Goal: Transaction & Acquisition: Obtain resource

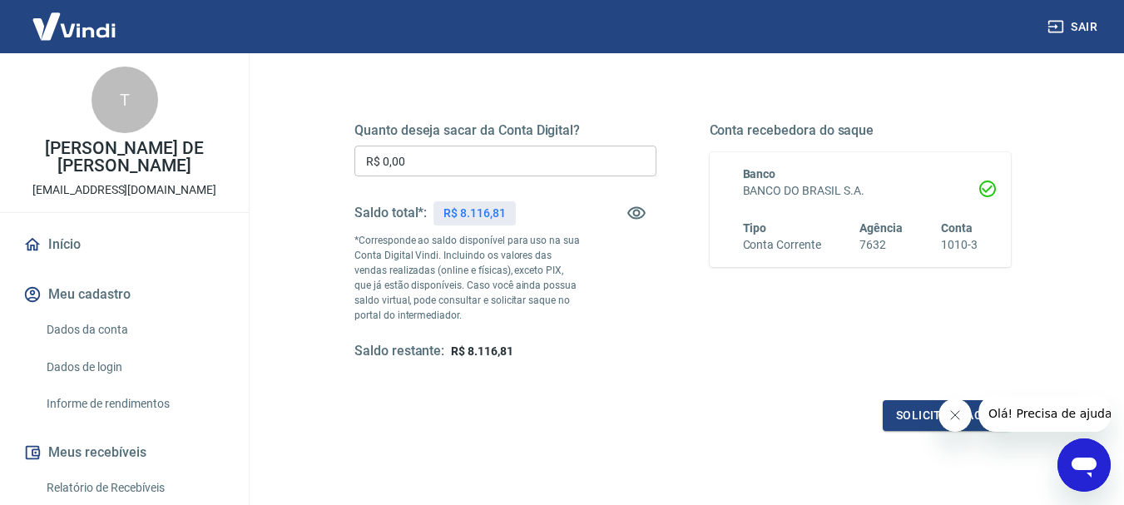
scroll to position [250, 0]
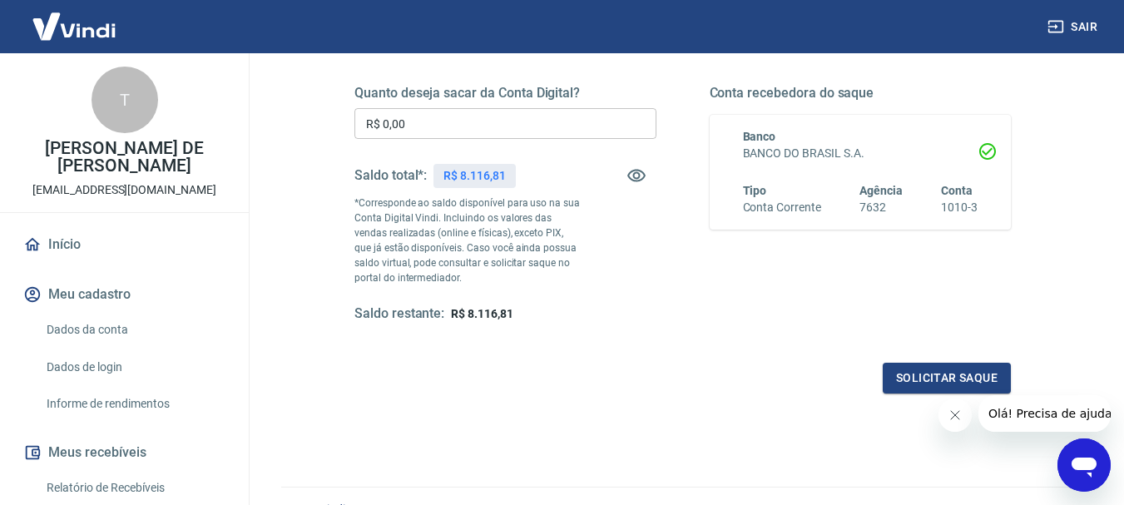
click at [957, 419] on icon "Fechar mensagem da empresa" at bounding box center [954, 415] width 13 height 13
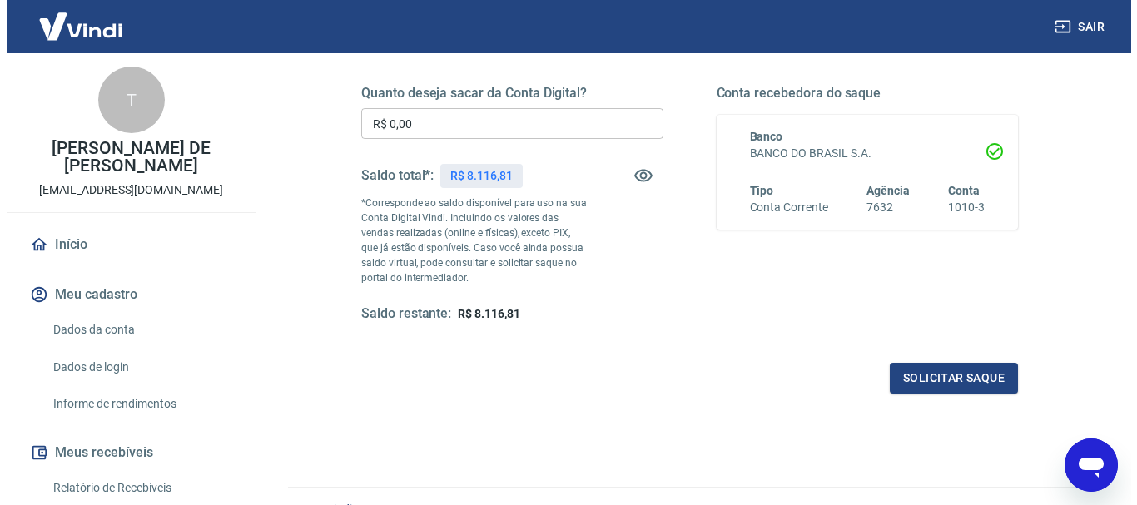
scroll to position [166, 0]
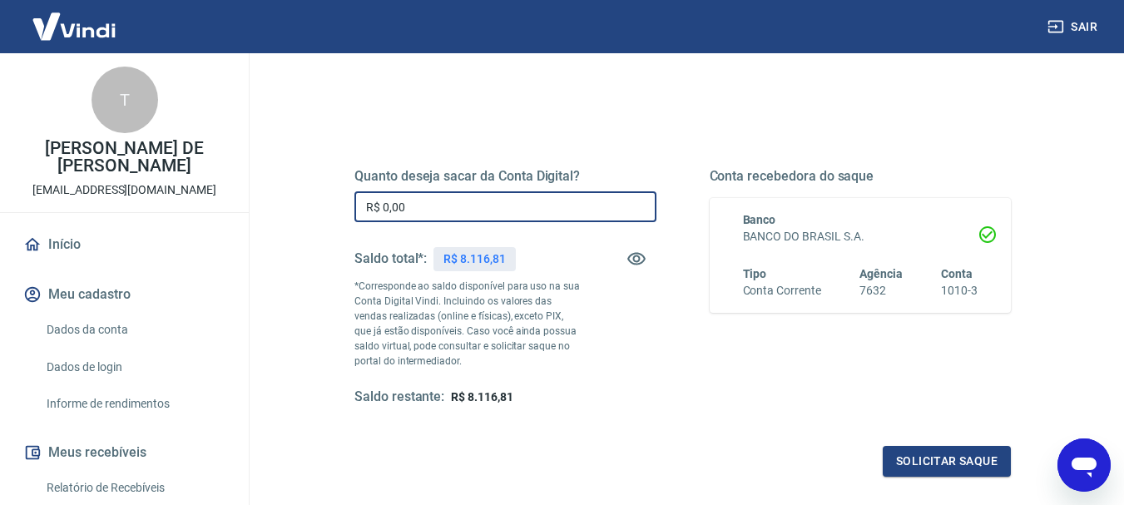
click at [575, 208] on input "R$ 0,00" at bounding box center [505, 206] width 302 height 31
type input "R$ 8.116,81"
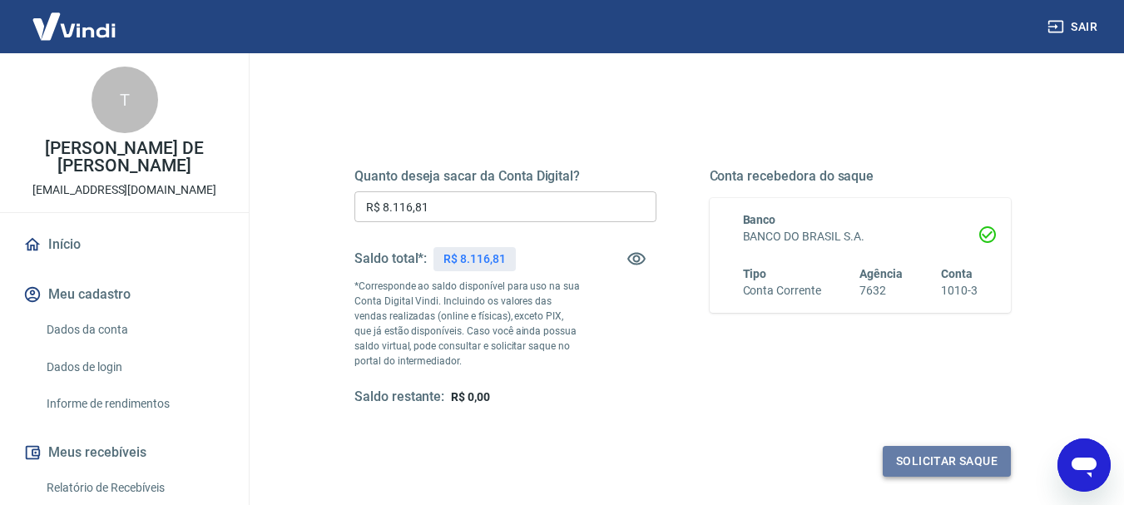
click at [983, 463] on button "Solicitar saque" at bounding box center [947, 461] width 128 height 31
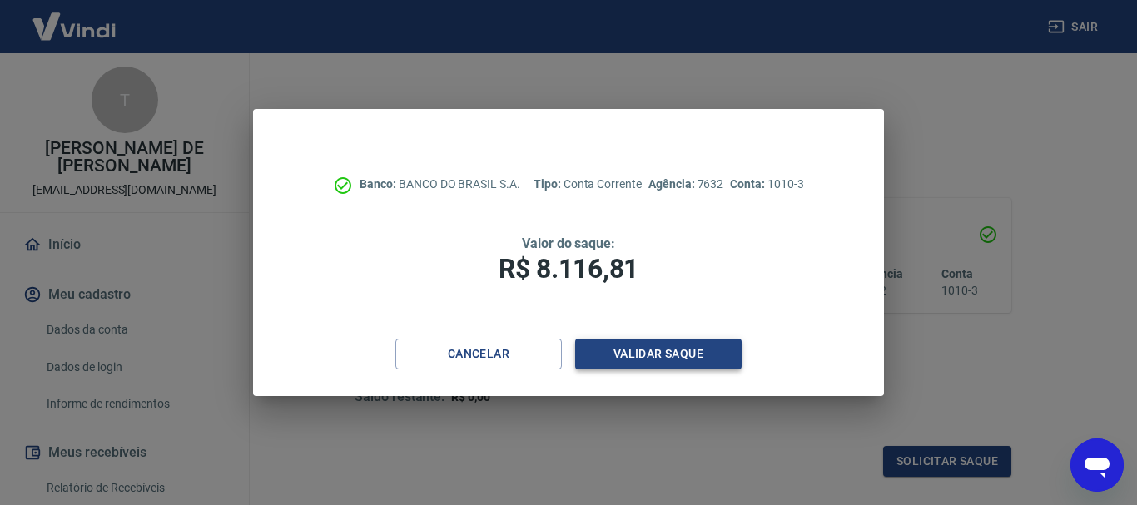
click at [715, 359] on button "Validar saque" at bounding box center [658, 354] width 166 height 31
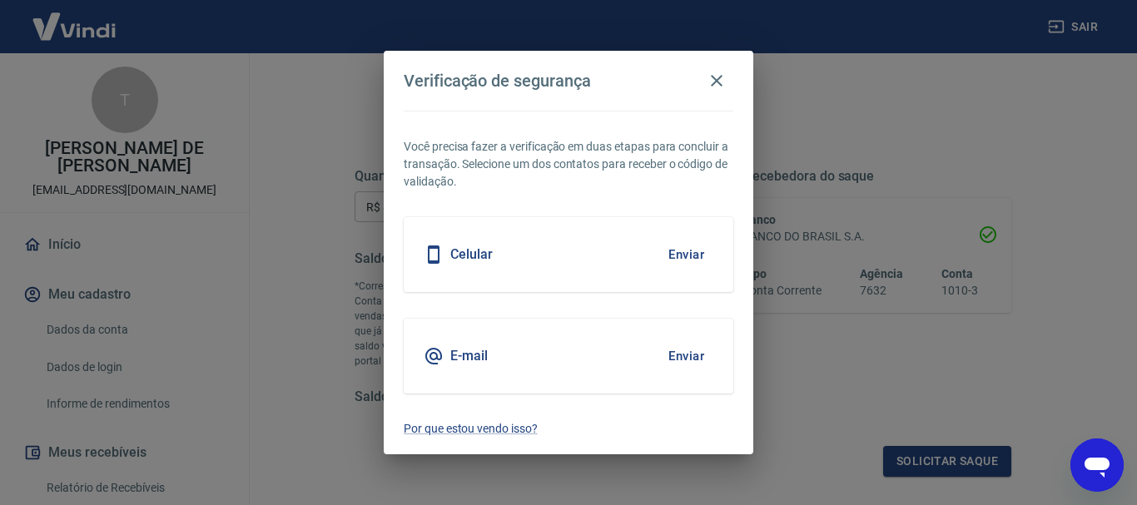
click at [686, 354] on button "Enviar" at bounding box center [686, 356] width 54 height 35
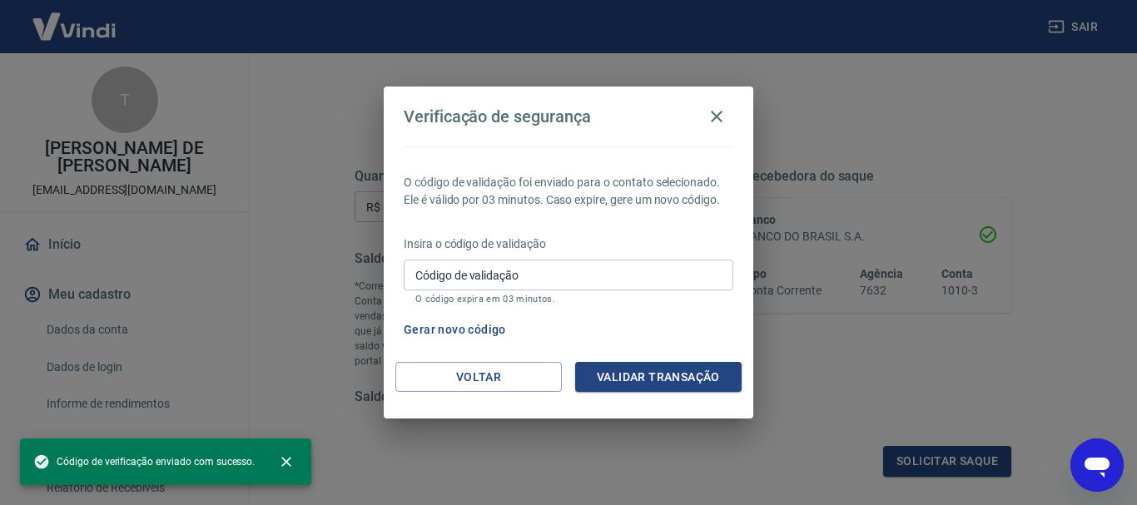
click at [500, 355] on div "O código de validação foi enviado para o contato selecionado. Ele é válido por …" at bounding box center [568, 254] width 369 height 216
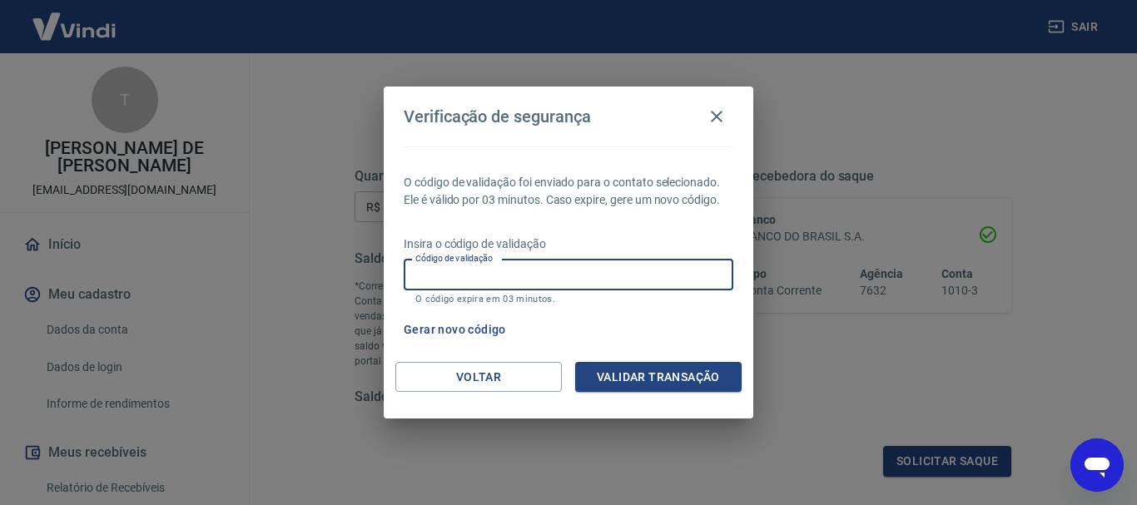
click at [616, 284] on input "Código de validação" at bounding box center [569, 275] width 330 height 31
paste input "256955"
type input "256955"
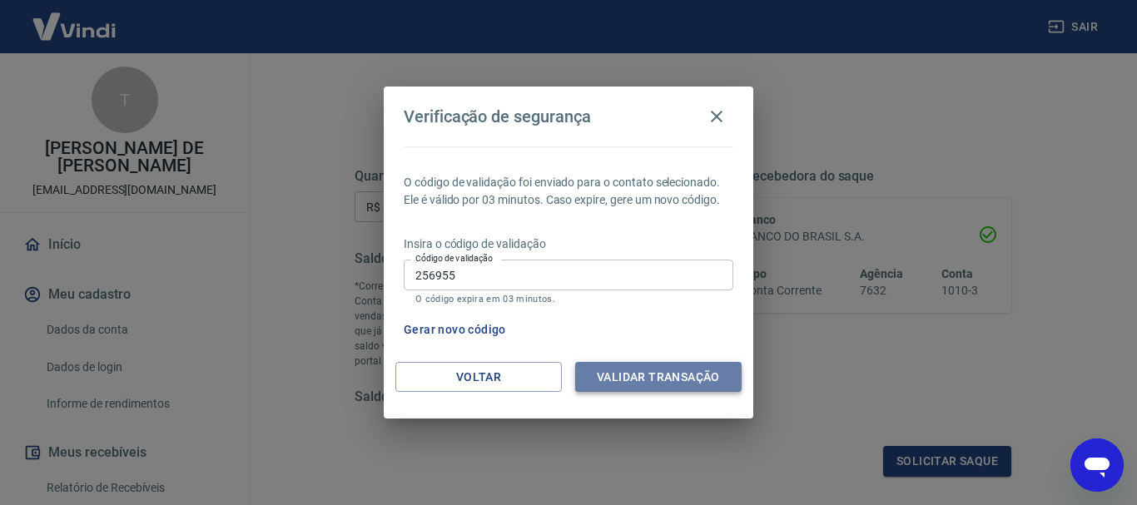
click at [673, 378] on button "Validar transação" at bounding box center [658, 377] width 166 height 31
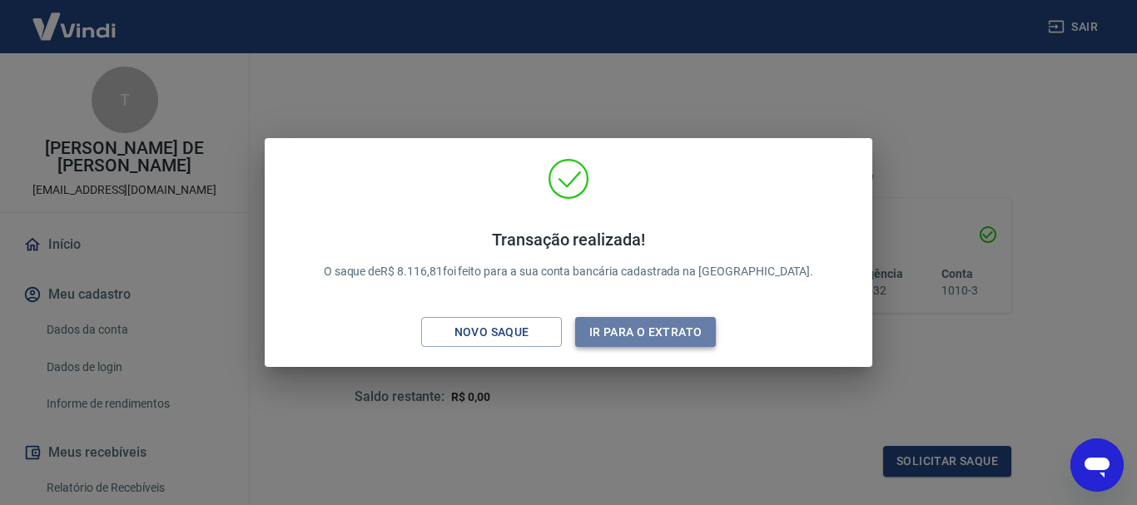
click at [664, 330] on button "Ir para o extrato" at bounding box center [645, 332] width 141 height 31
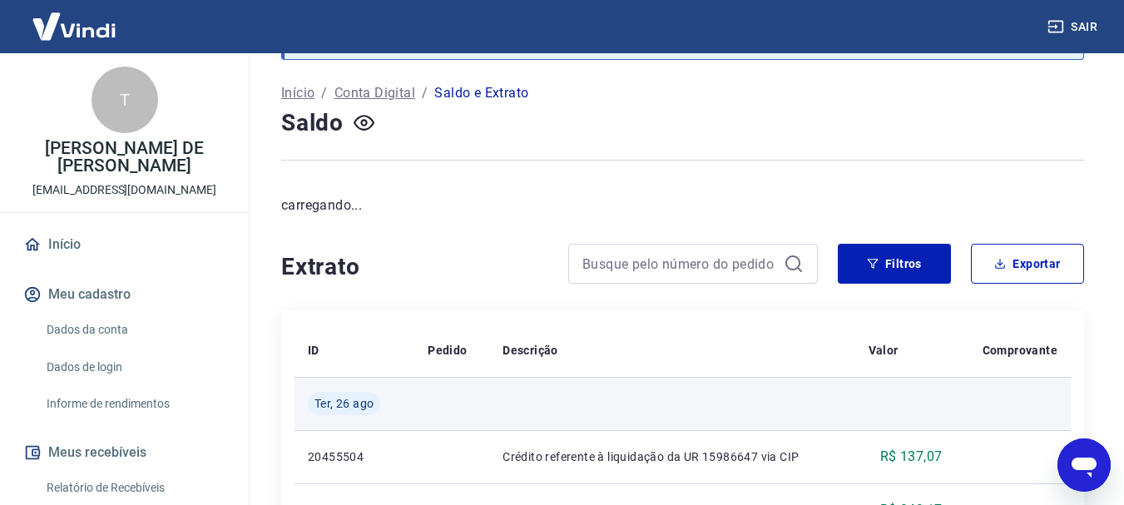
scroll to position [250, 0]
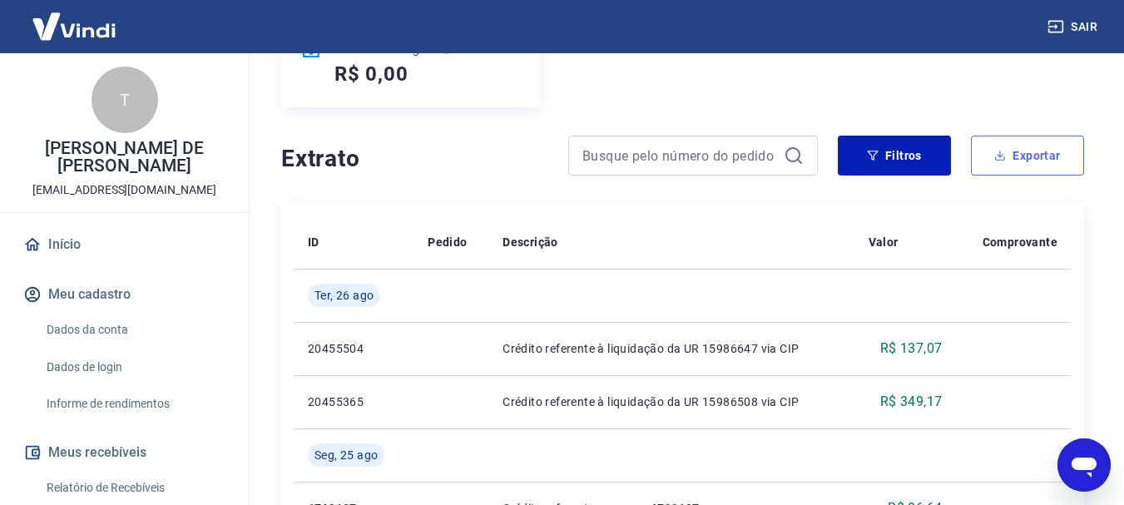
click at [1030, 152] on button "Exportar" at bounding box center [1027, 156] width 113 height 40
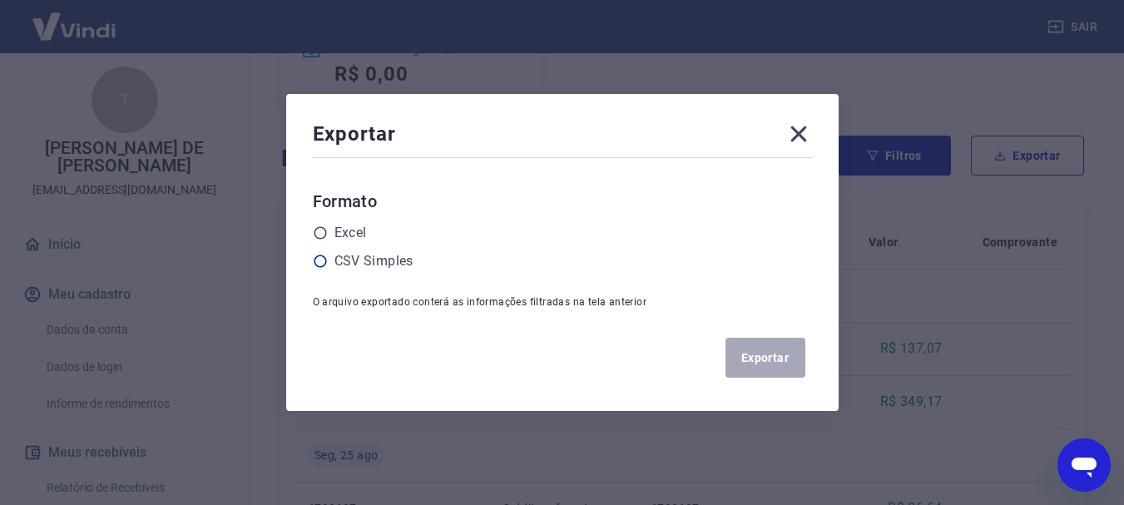
click at [411, 264] on label "CSV Simples" at bounding box center [373, 261] width 79 height 20
click at [0, 0] on input "radio" at bounding box center [0, 0] width 0 height 0
click at [778, 364] on button "Exportar" at bounding box center [766, 358] width 80 height 40
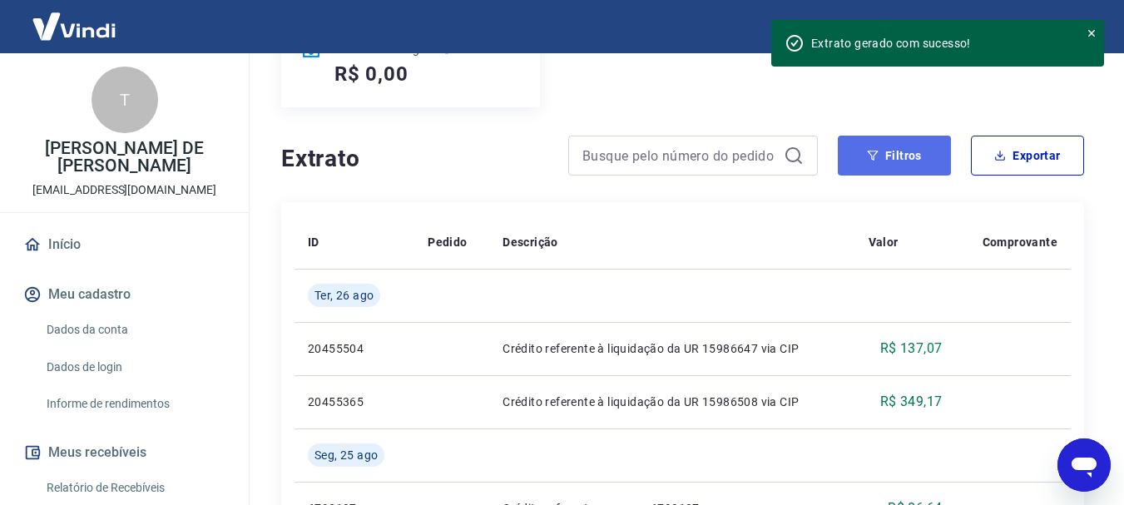
click at [903, 151] on button "Filtros" at bounding box center [894, 156] width 113 height 40
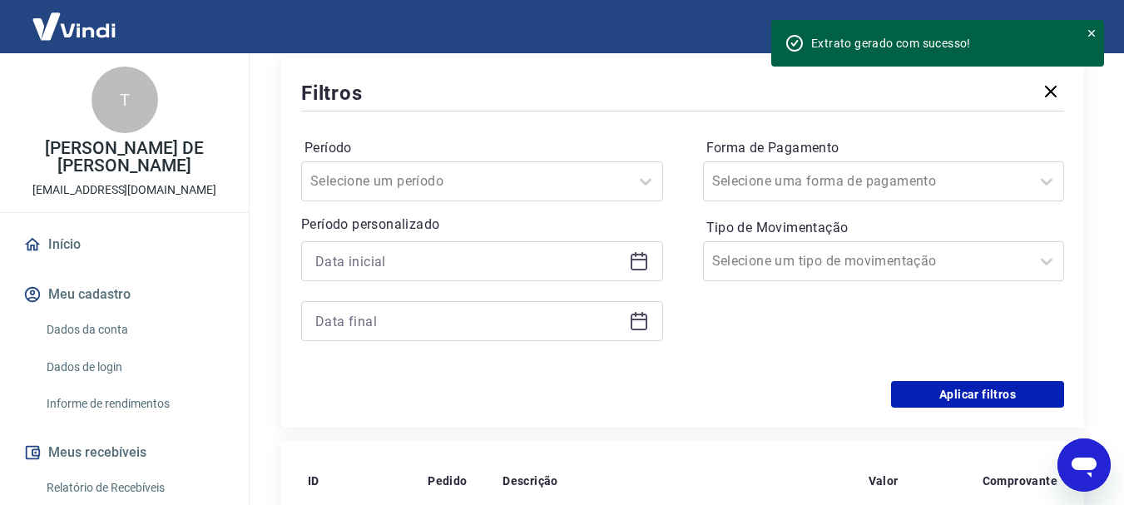
scroll to position [416, 0]
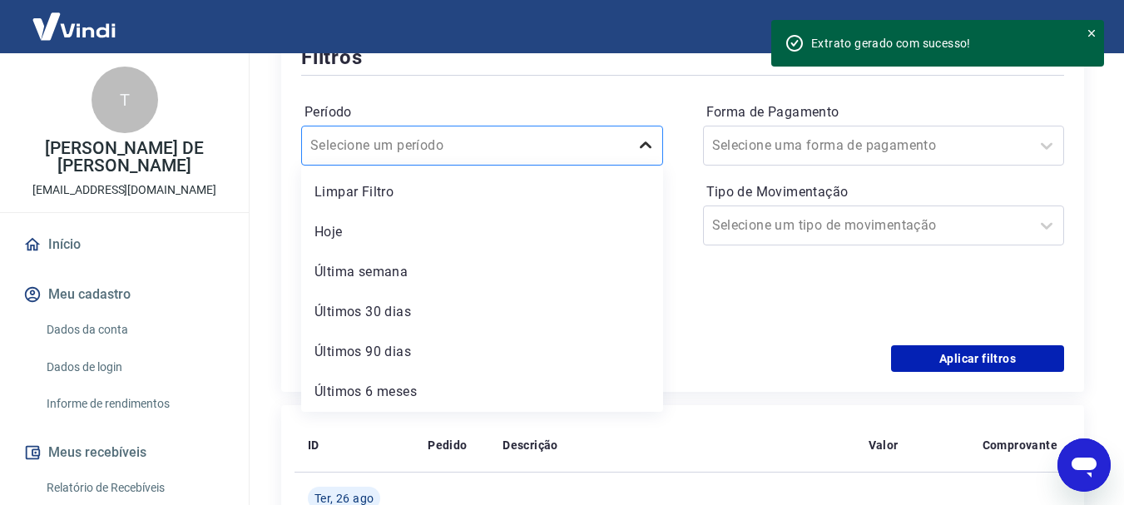
click at [632, 146] on div at bounding box center [645, 145] width 33 height 33
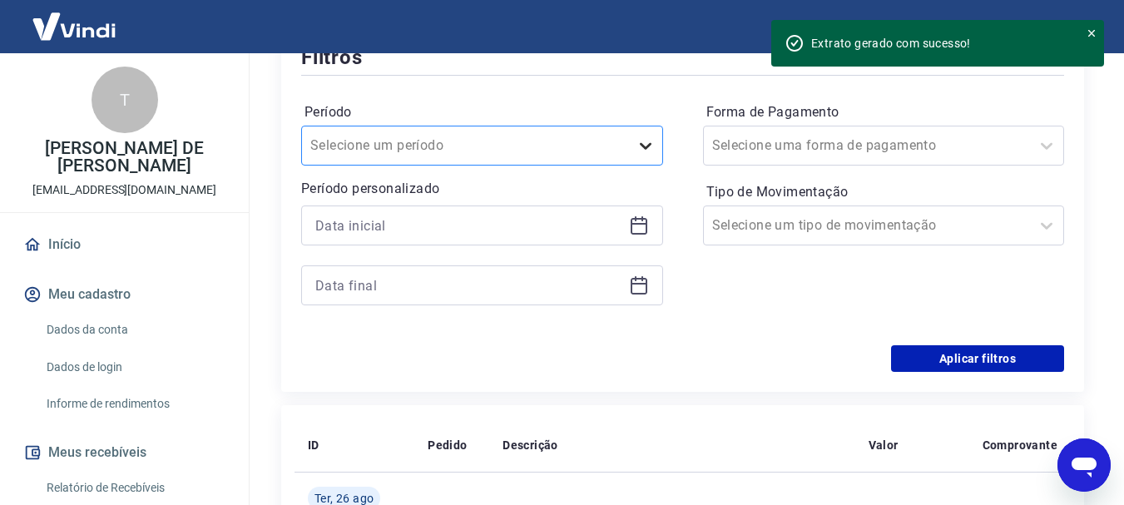
click at [640, 141] on icon at bounding box center [646, 146] width 20 height 20
click at [647, 218] on icon at bounding box center [639, 226] width 20 height 20
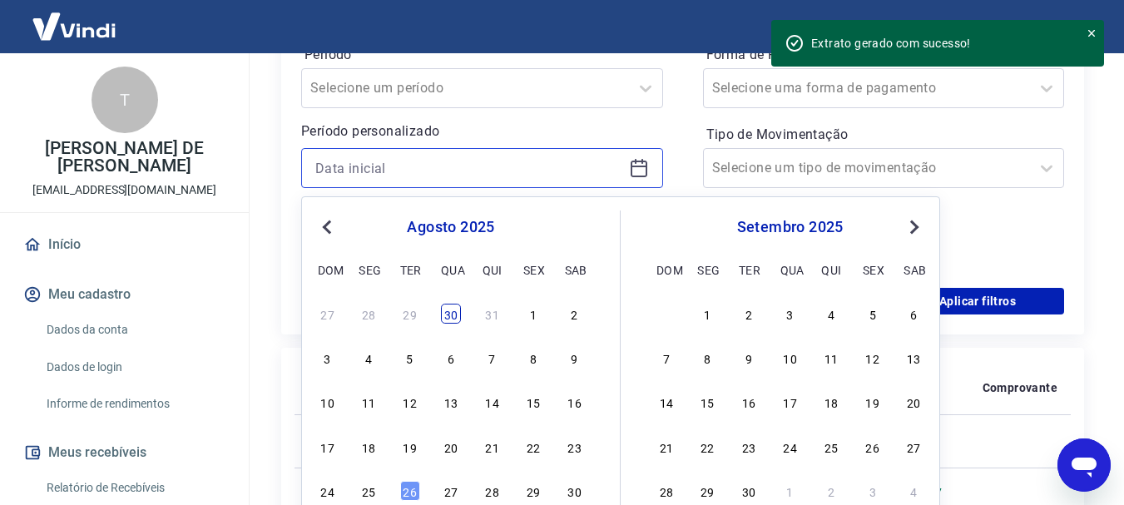
scroll to position [499, 0]
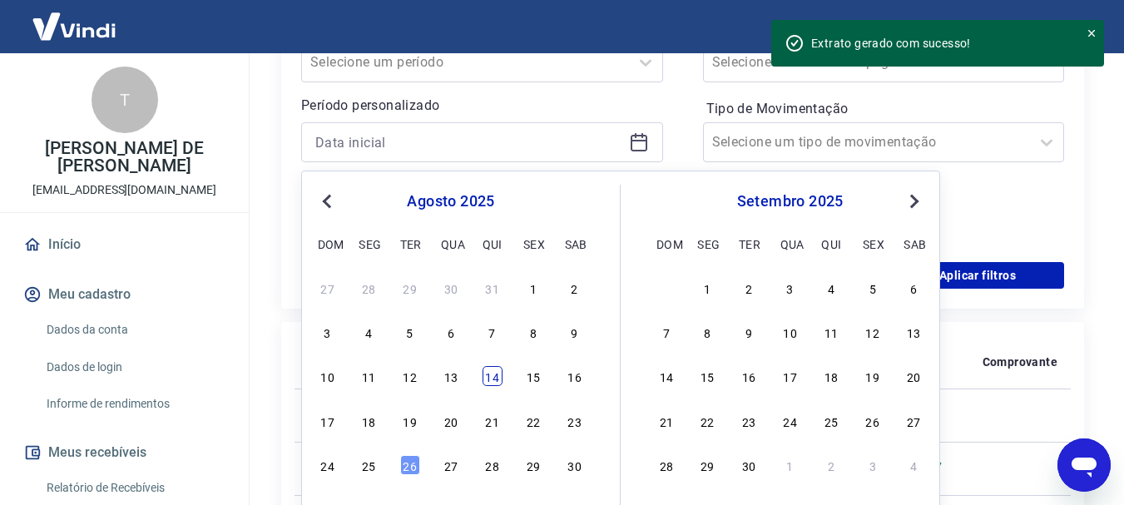
click at [493, 374] on div "14" at bounding box center [493, 376] width 20 height 20
type input "[DATE]"
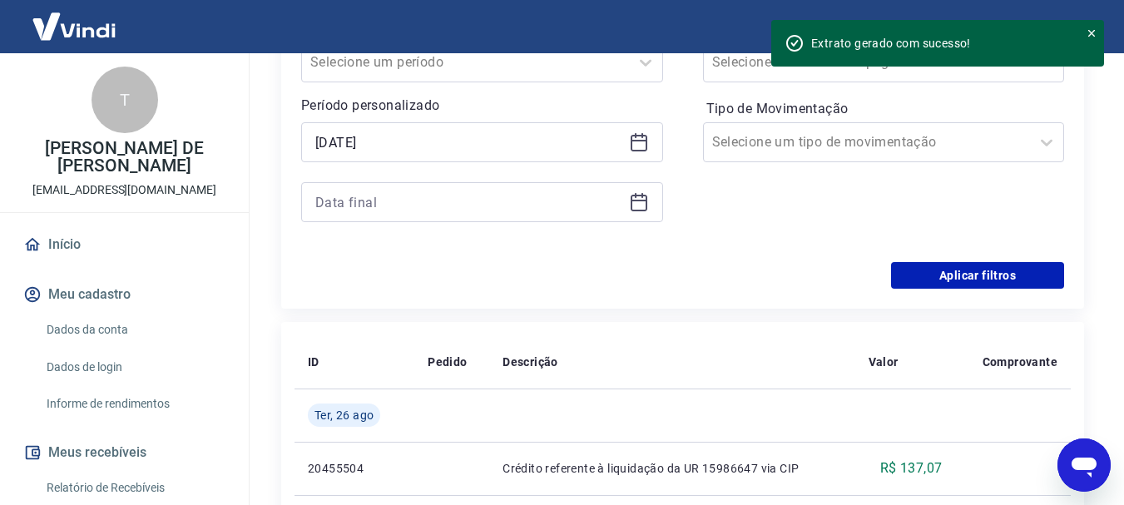
click at [640, 200] on icon at bounding box center [639, 201] width 17 height 2
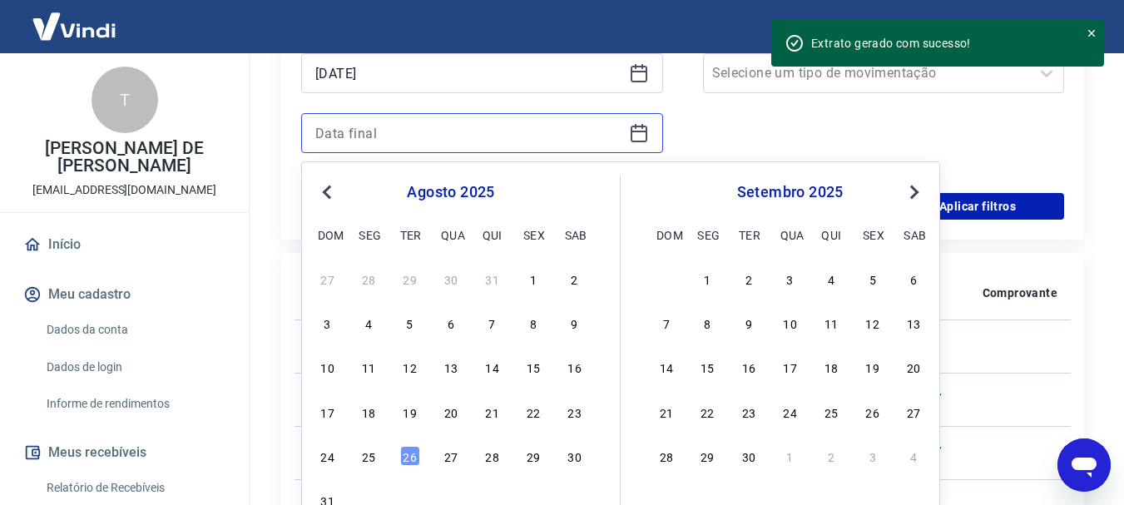
scroll to position [666, 0]
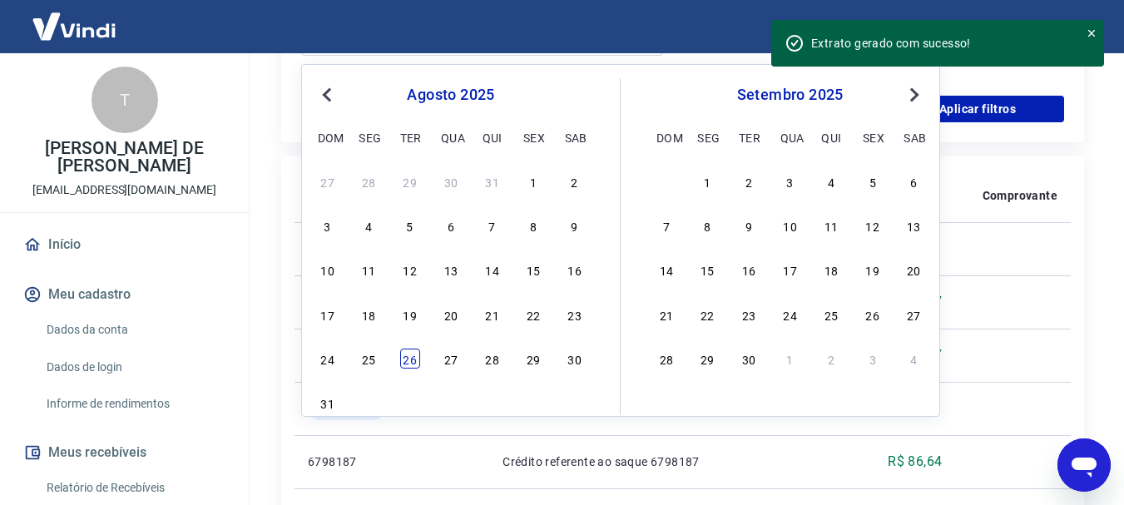
click at [408, 359] on div "26" at bounding box center [410, 359] width 20 height 20
type input "[DATE]"
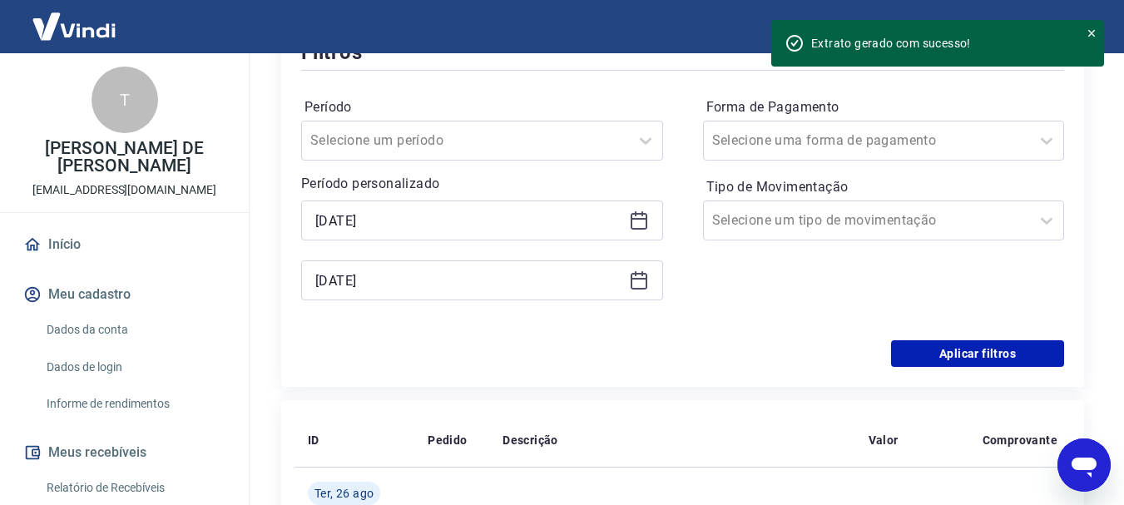
scroll to position [416, 0]
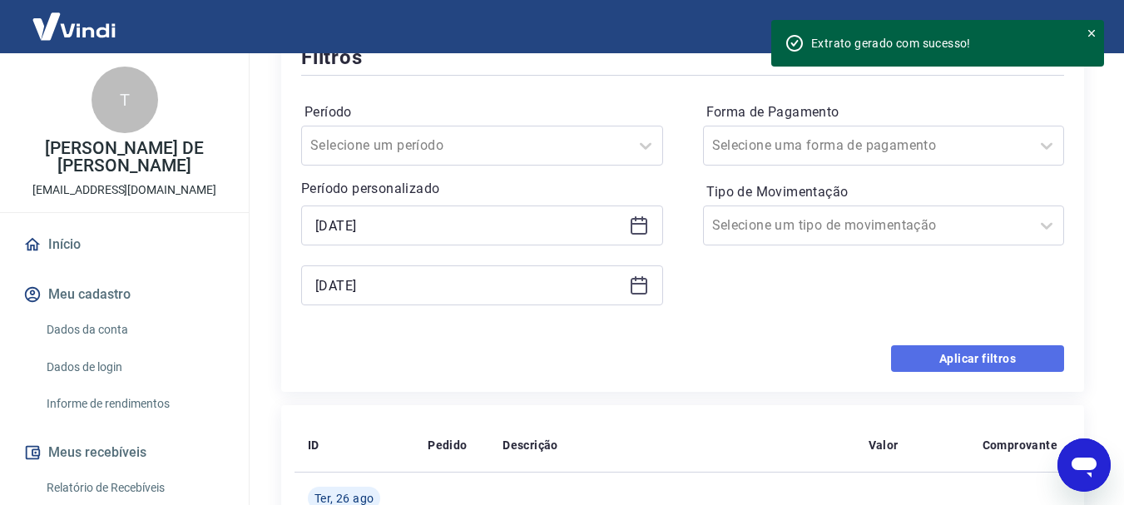
click at [971, 358] on button "Aplicar filtros" at bounding box center [977, 358] width 173 height 27
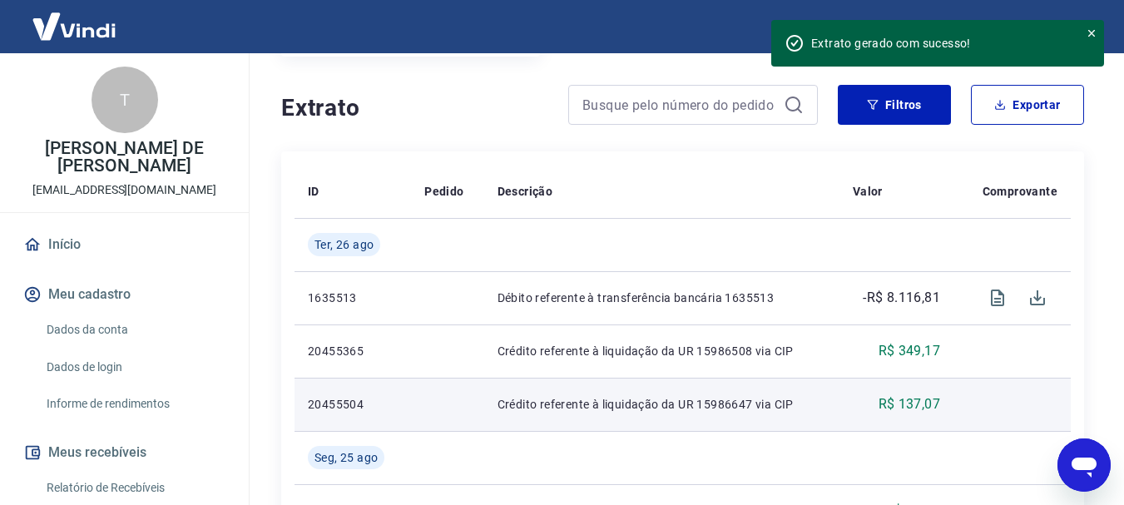
scroll to position [250, 0]
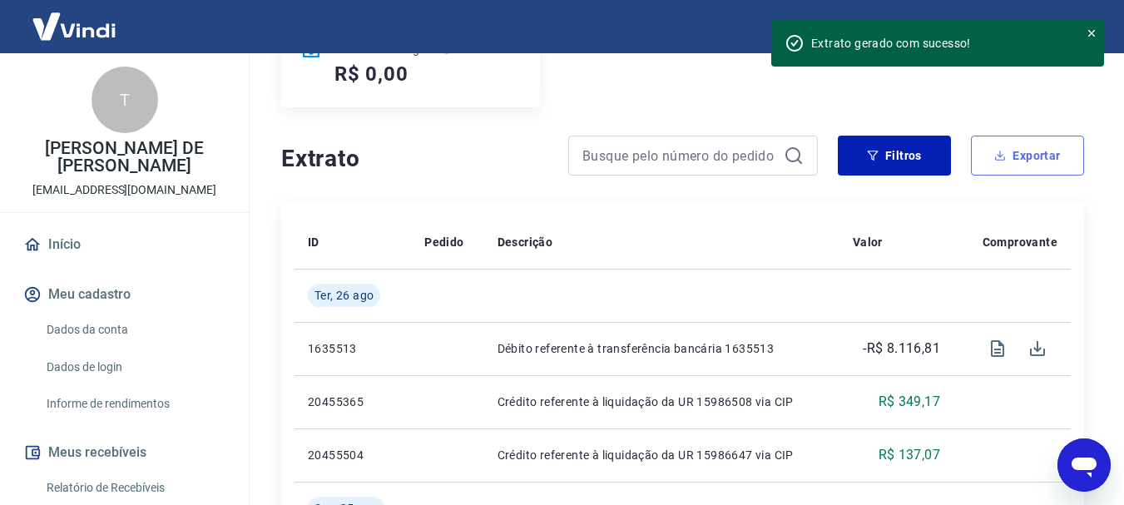
click at [1050, 151] on button "Exportar" at bounding box center [1027, 156] width 113 height 40
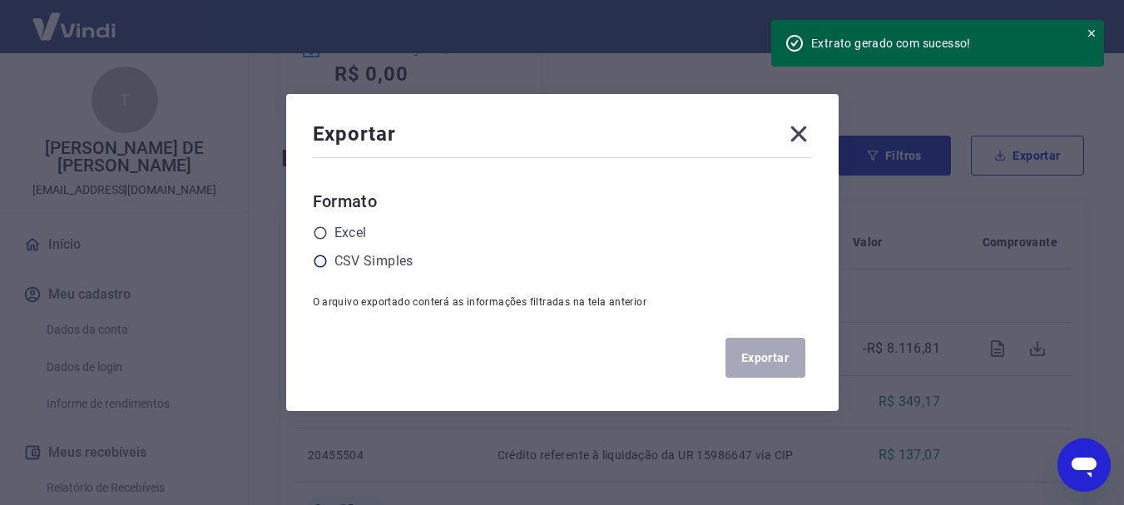
click at [414, 258] on label "CSV Simples" at bounding box center [373, 261] width 79 height 20
click at [0, 0] on input "radio" at bounding box center [0, 0] width 0 height 0
click at [762, 364] on button "Exportar" at bounding box center [766, 358] width 80 height 40
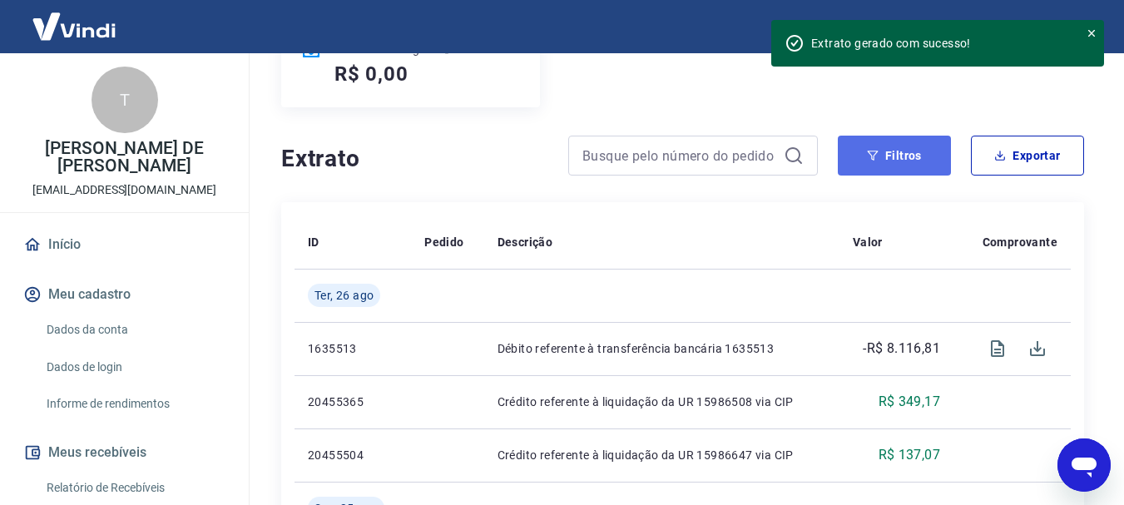
click at [910, 161] on button "Filtros" at bounding box center [894, 156] width 113 height 40
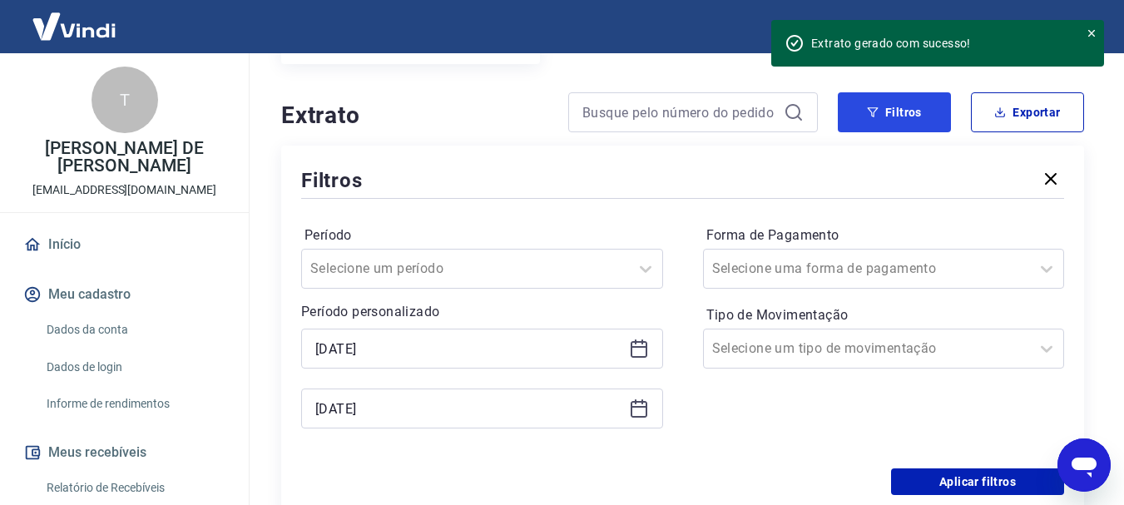
scroll to position [333, 0]
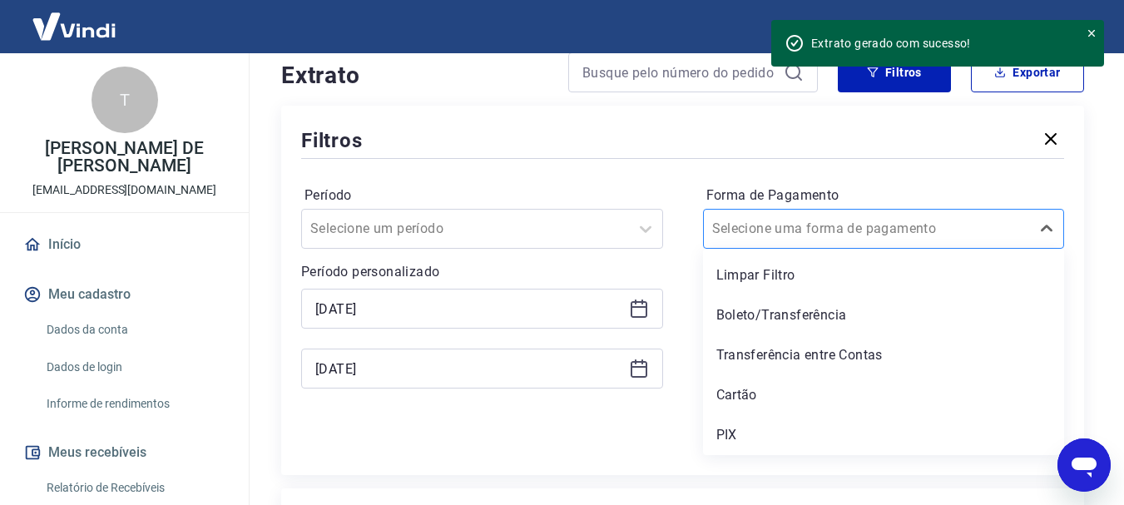
click at [841, 232] on input "Forma de Pagamento" at bounding box center [796, 229] width 168 height 20
click at [823, 317] on div "Boleto/Transferência" at bounding box center [884, 315] width 362 height 33
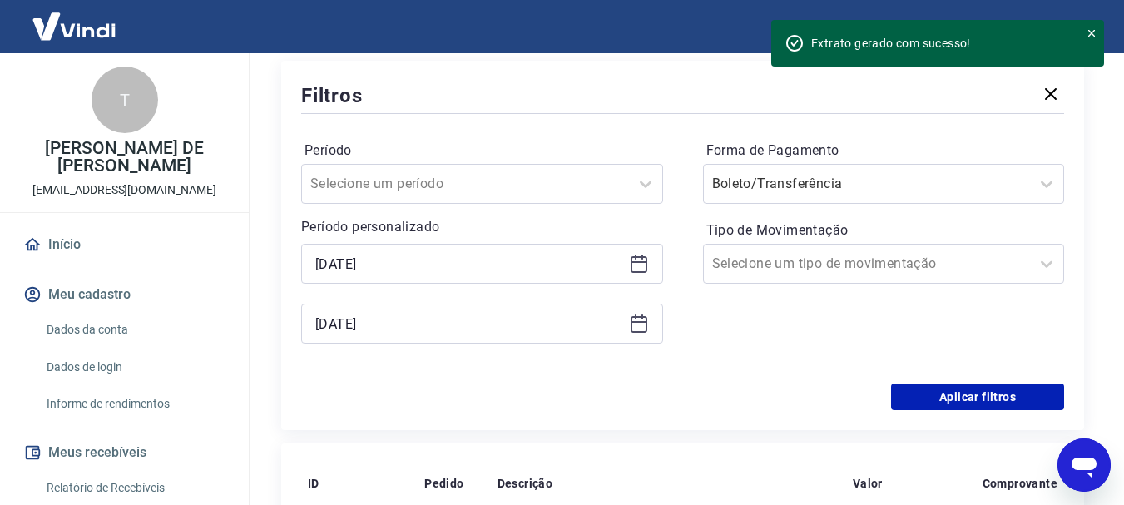
scroll to position [499, 0]
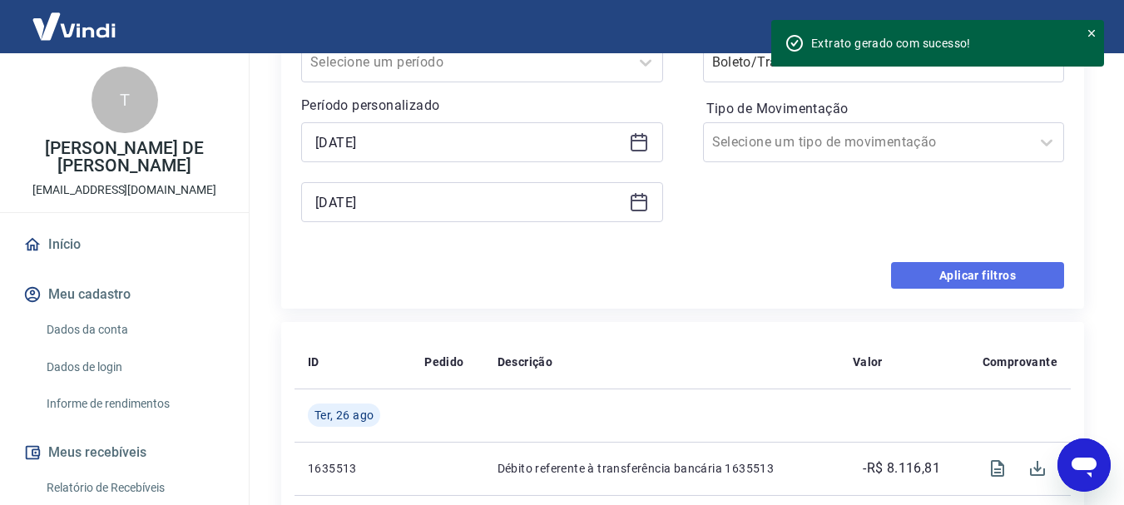
click at [963, 275] on button "Aplicar filtros" at bounding box center [977, 275] width 173 height 27
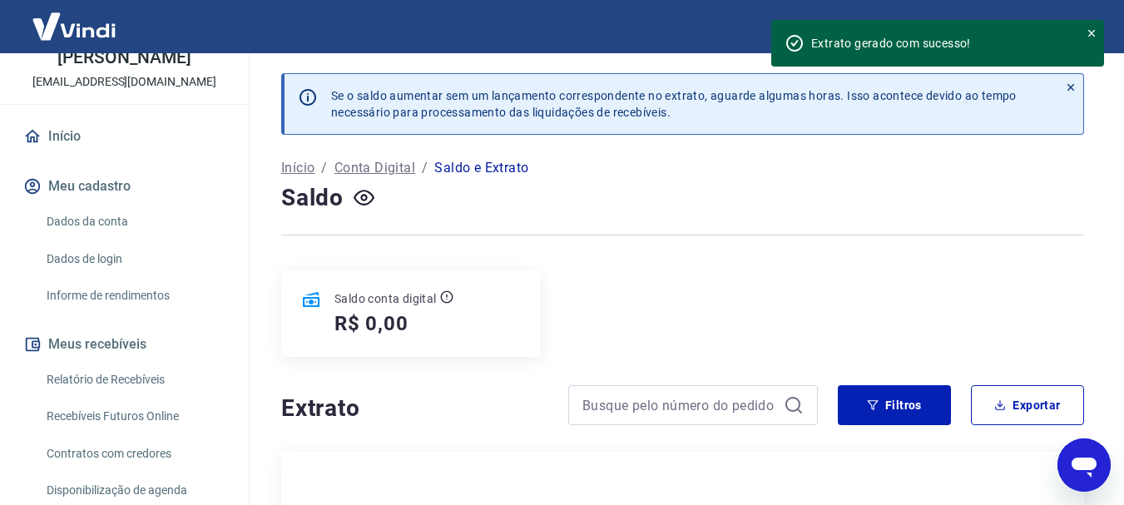
scroll to position [83, 0]
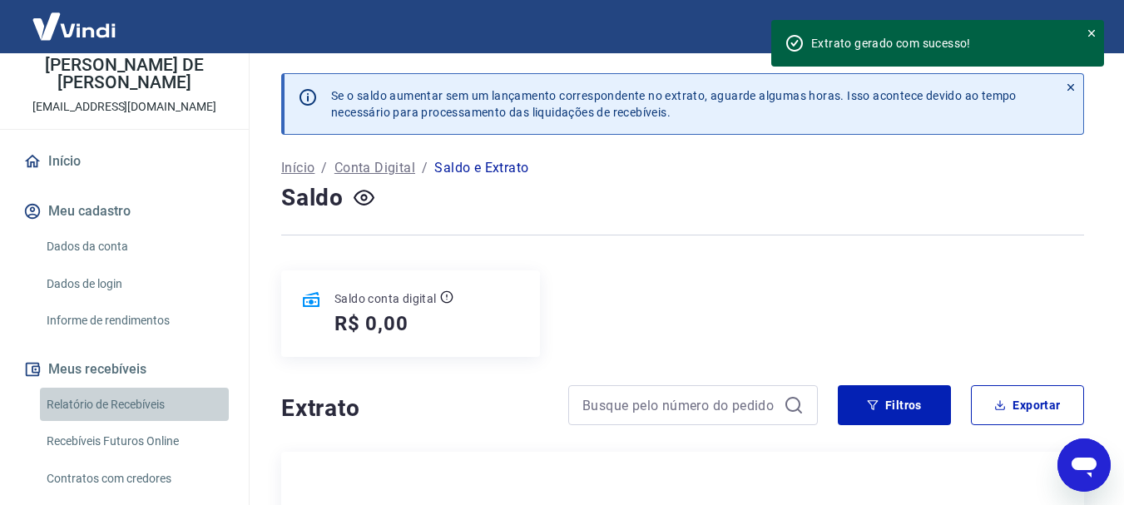
click at [159, 400] on link "Relatório de Recebíveis" at bounding box center [134, 405] width 189 height 34
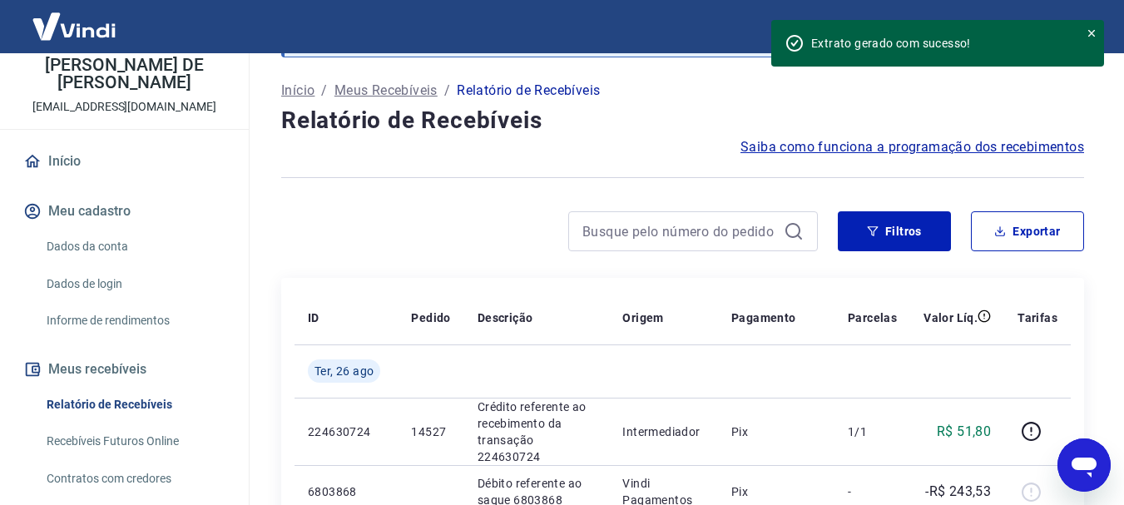
scroll to position [83, 0]
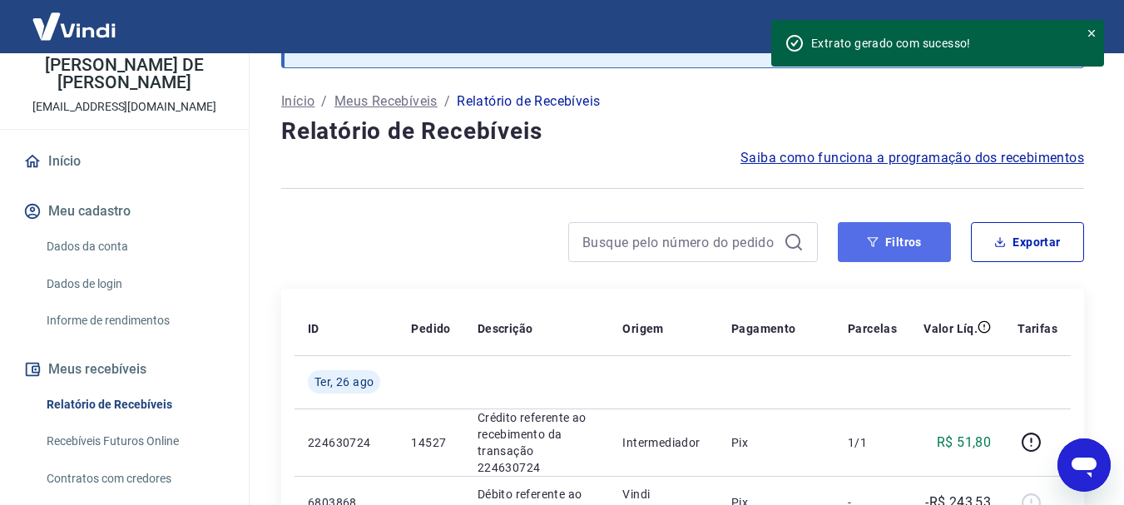
click at [899, 235] on button "Filtros" at bounding box center [894, 242] width 113 height 40
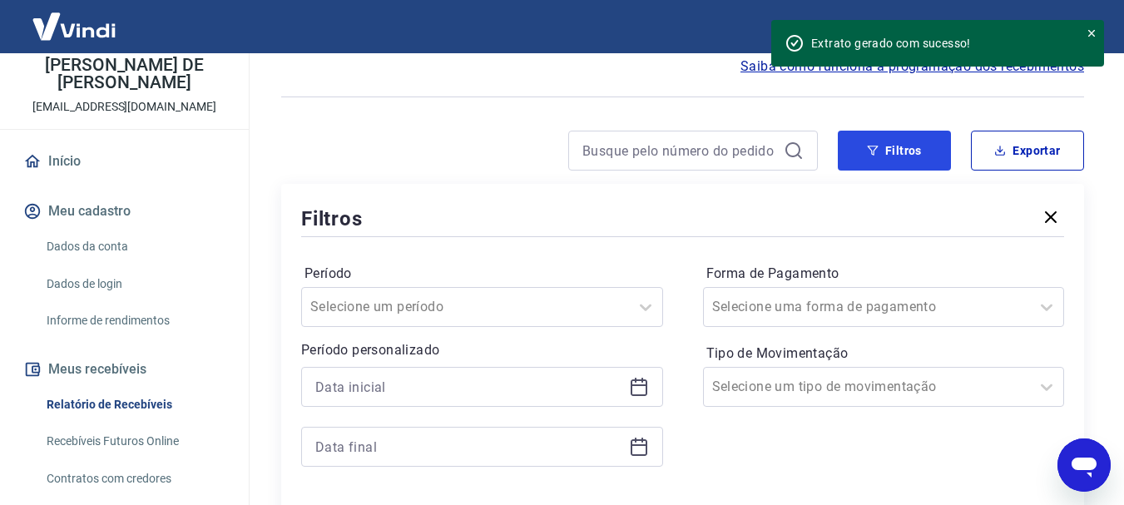
scroll to position [333, 0]
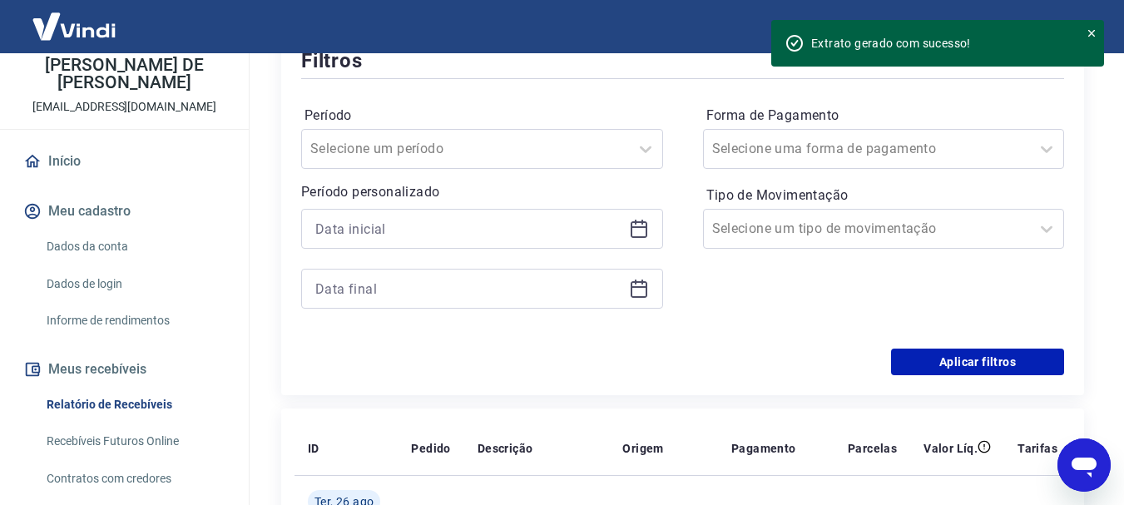
click at [639, 223] on icon at bounding box center [639, 229] width 17 height 17
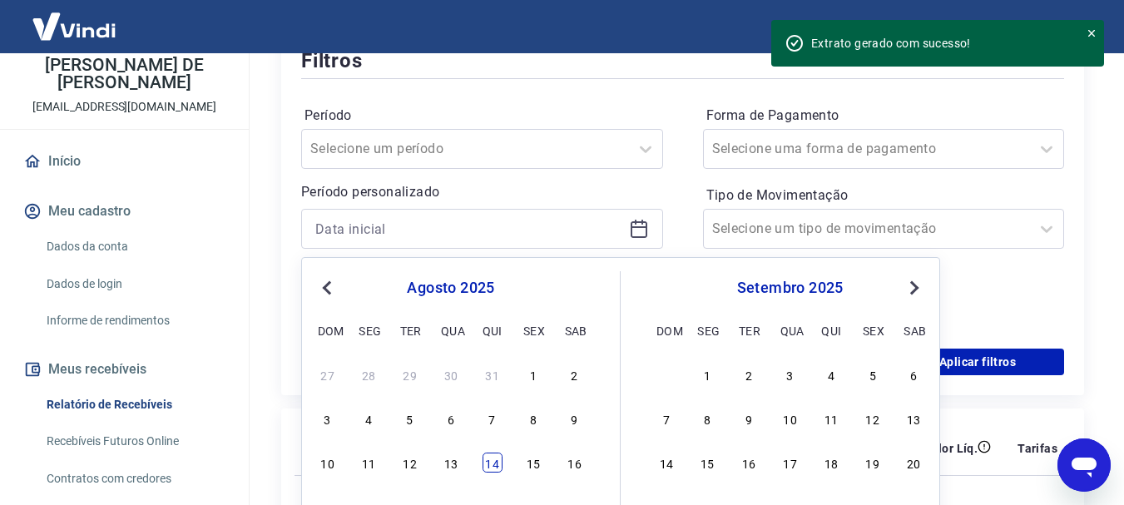
click at [496, 465] on div "14" at bounding box center [493, 463] width 20 height 20
type input "[DATE]"
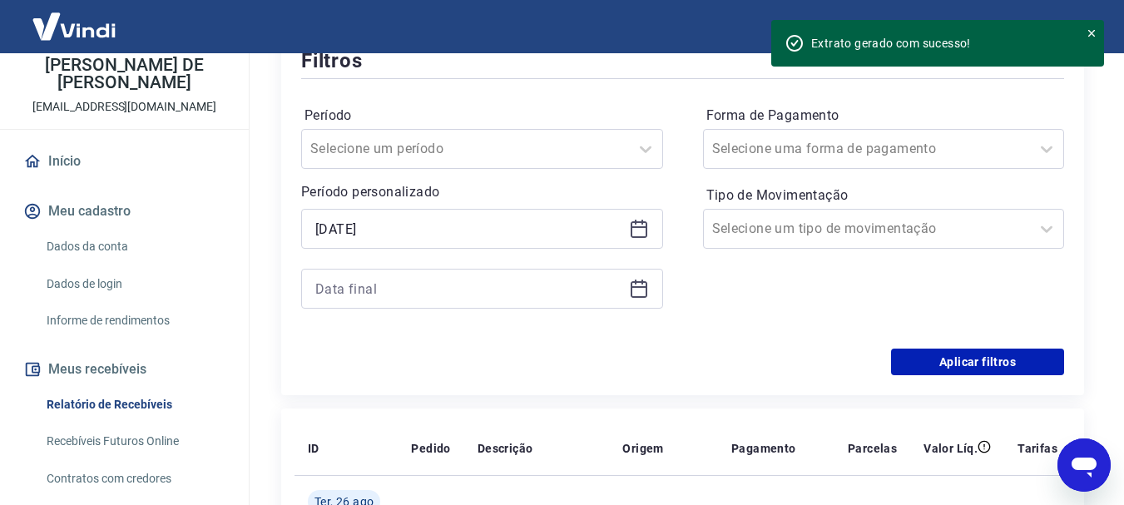
click at [641, 291] on icon at bounding box center [639, 289] width 20 height 20
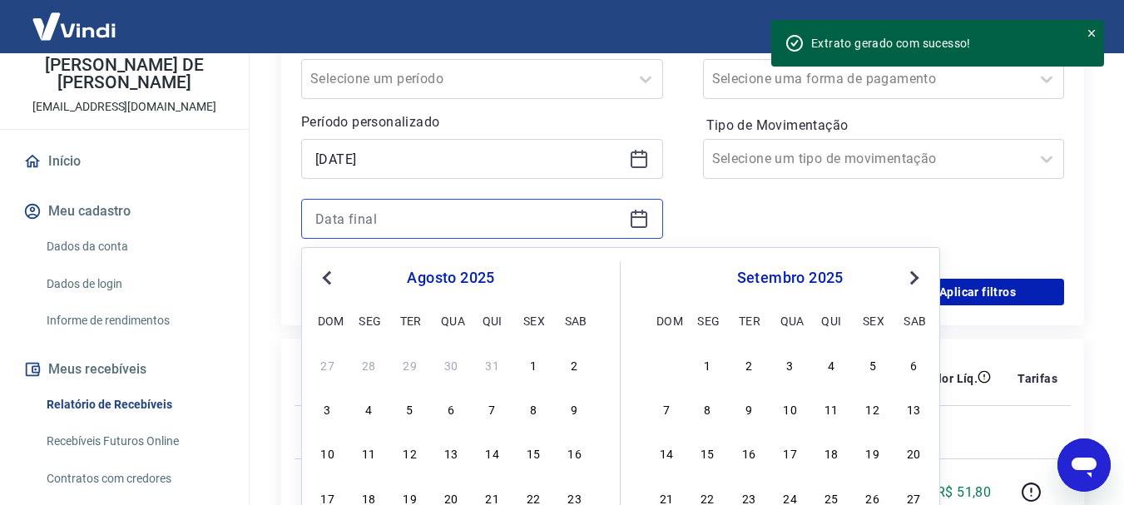
scroll to position [499, 0]
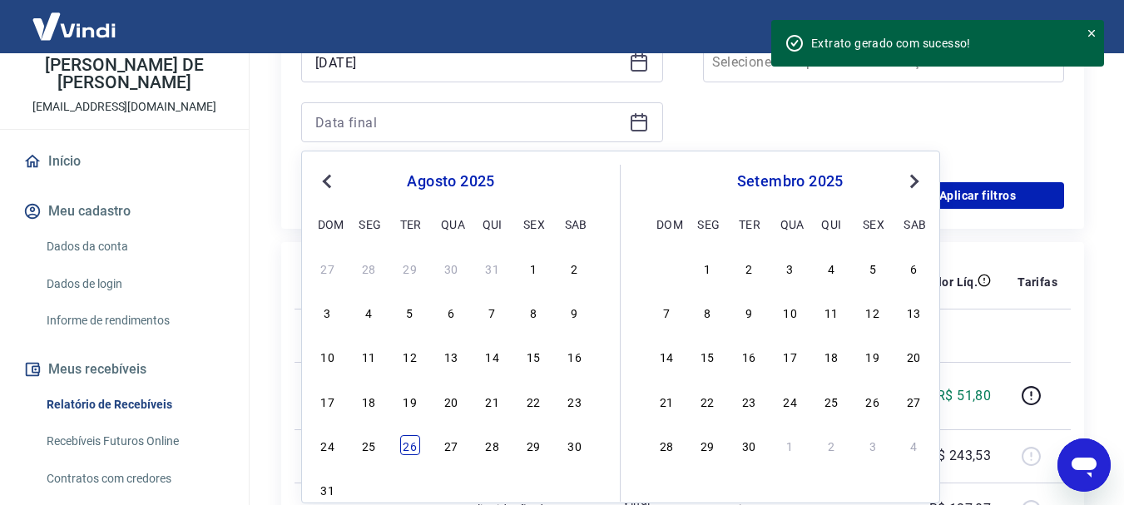
click at [407, 444] on div "26" at bounding box center [410, 445] width 20 height 20
type input "[DATE]"
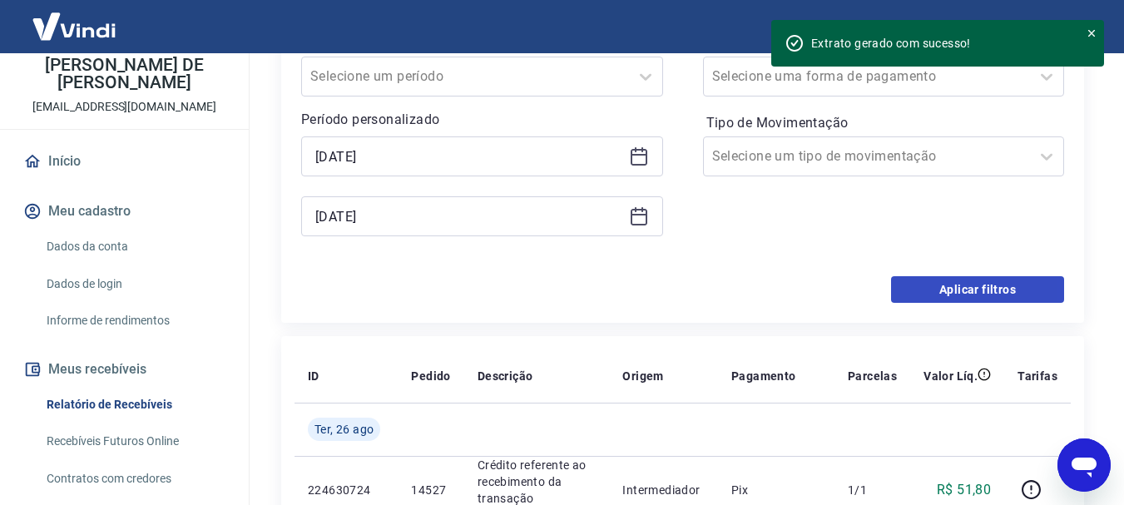
scroll to position [333, 0]
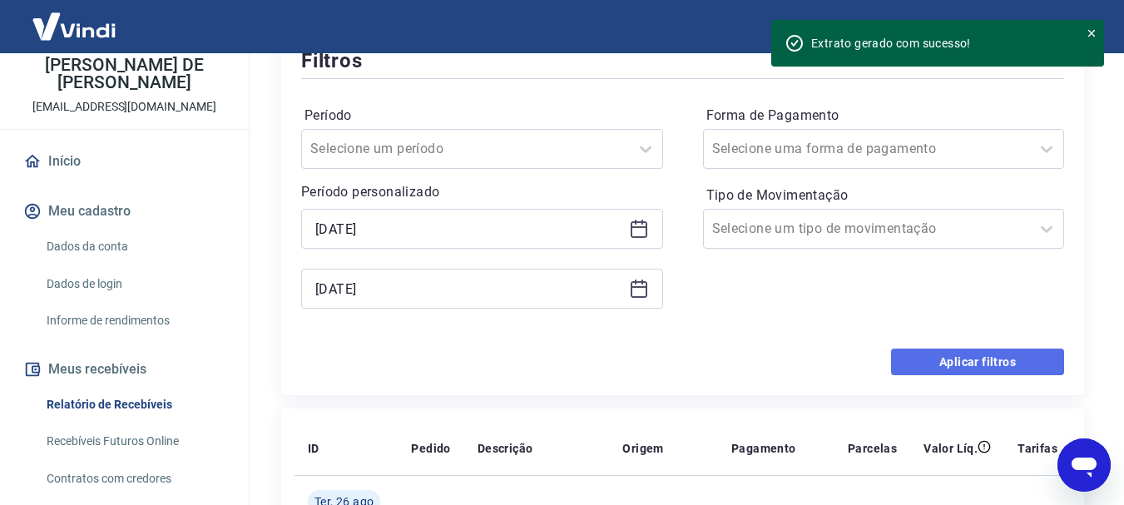
click at [959, 355] on button "Aplicar filtros" at bounding box center [977, 362] width 173 height 27
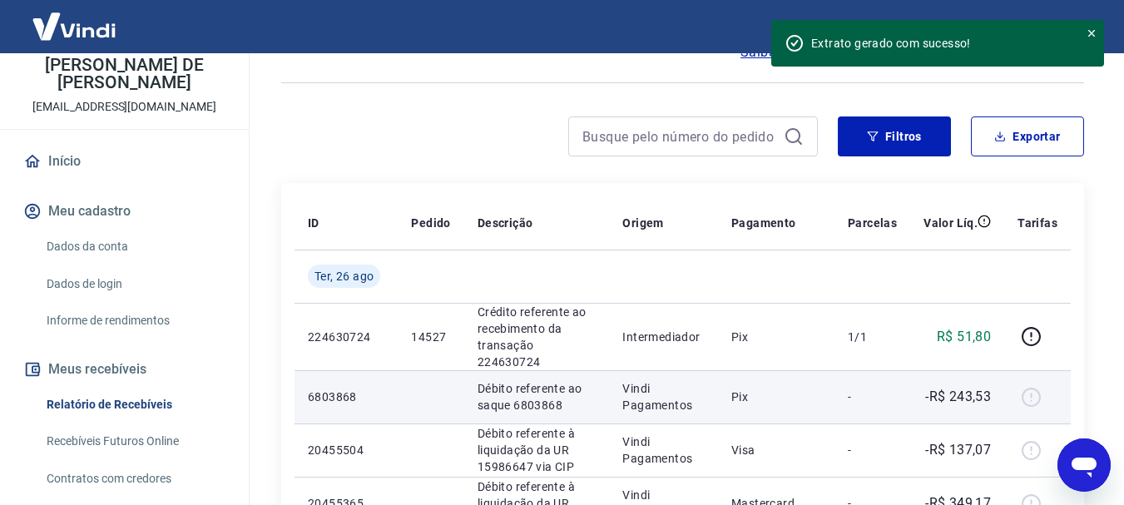
scroll to position [166, 0]
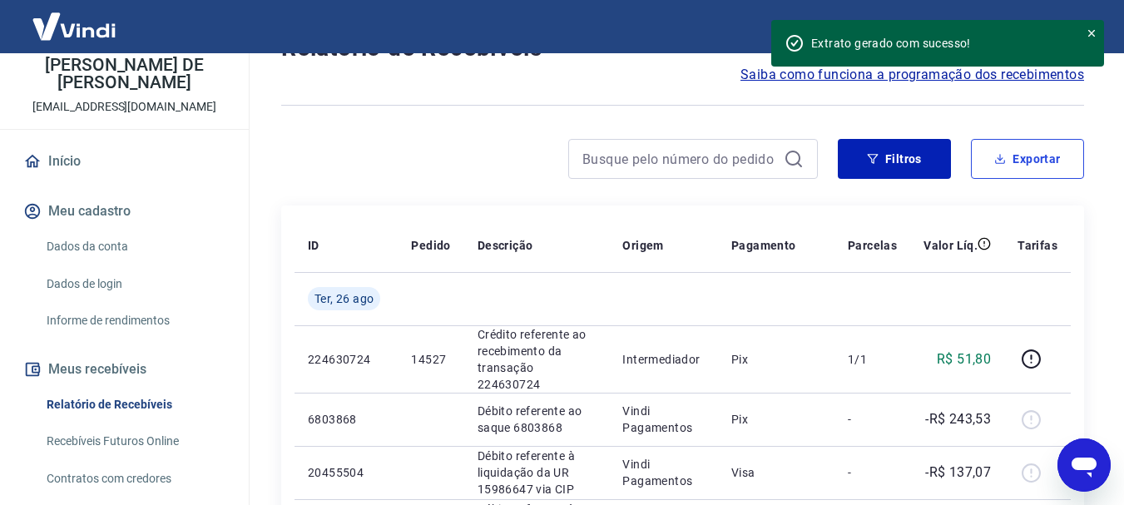
click at [1046, 161] on button "Exportar" at bounding box center [1027, 159] width 113 height 40
type input "[DATE]"
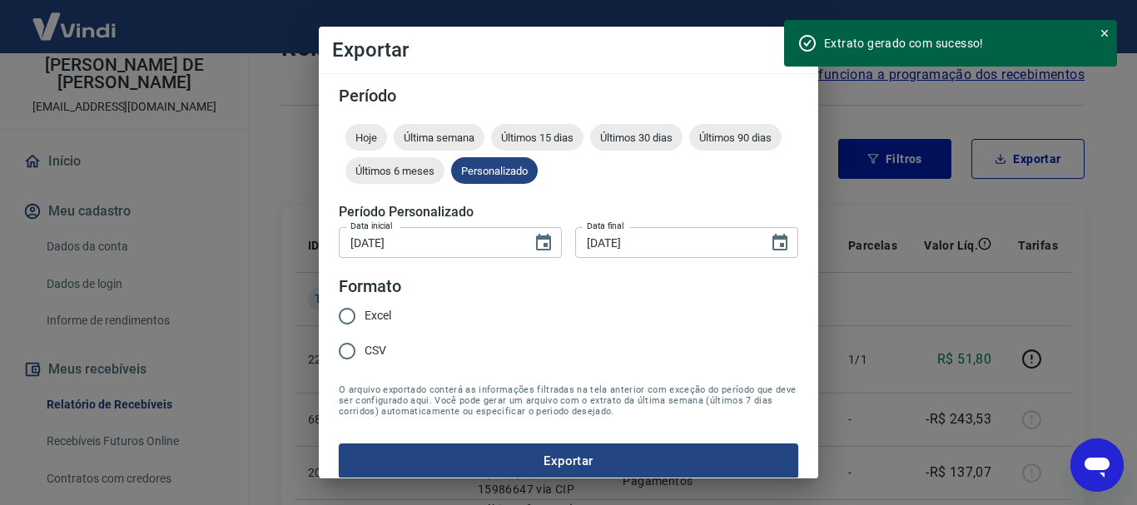
click at [367, 345] on span "CSV" at bounding box center [375, 350] width 22 height 17
click at [364, 345] on input "CSV" at bounding box center [347, 351] width 35 height 35
radio input "true"
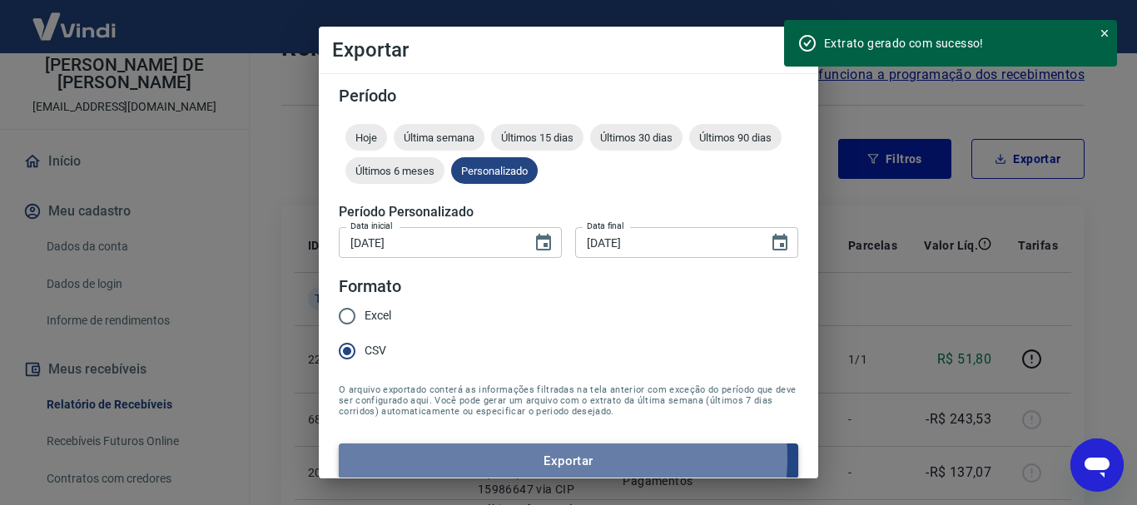
click at [555, 458] on button "Exportar" at bounding box center [568, 461] width 459 height 35
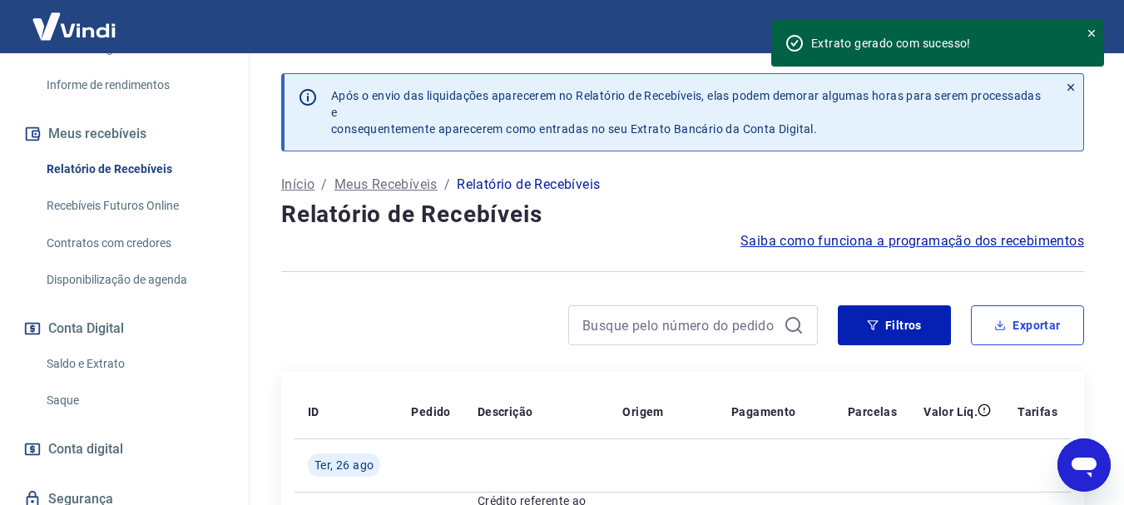
scroll to position [333, 0]
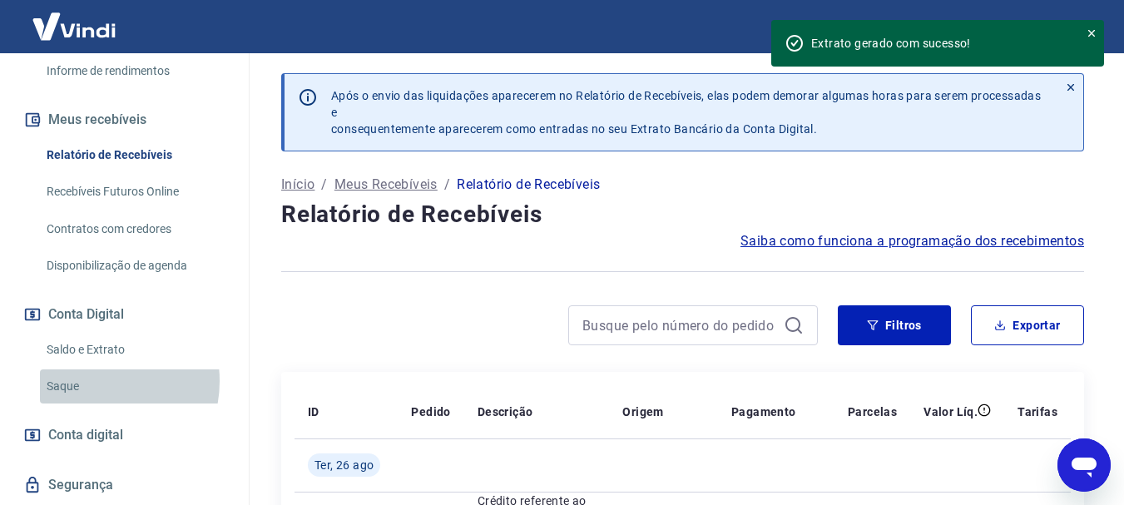
click at [93, 381] on link "Saque" at bounding box center [134, 386] width 189 height 34
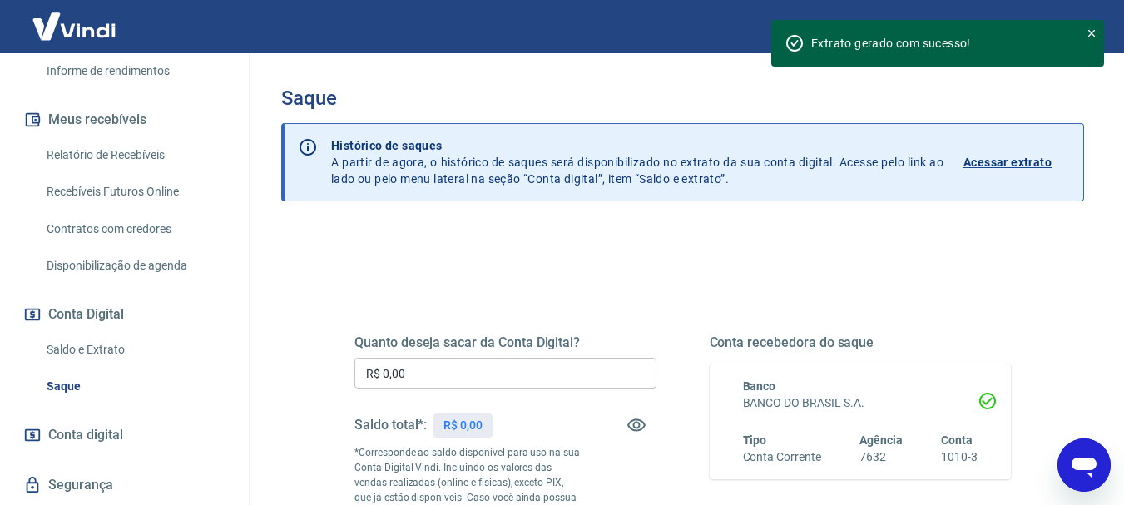
click at [1028, 157] on p "Acessar extrato" at bounding box center [1008, 162] width 88 height 17
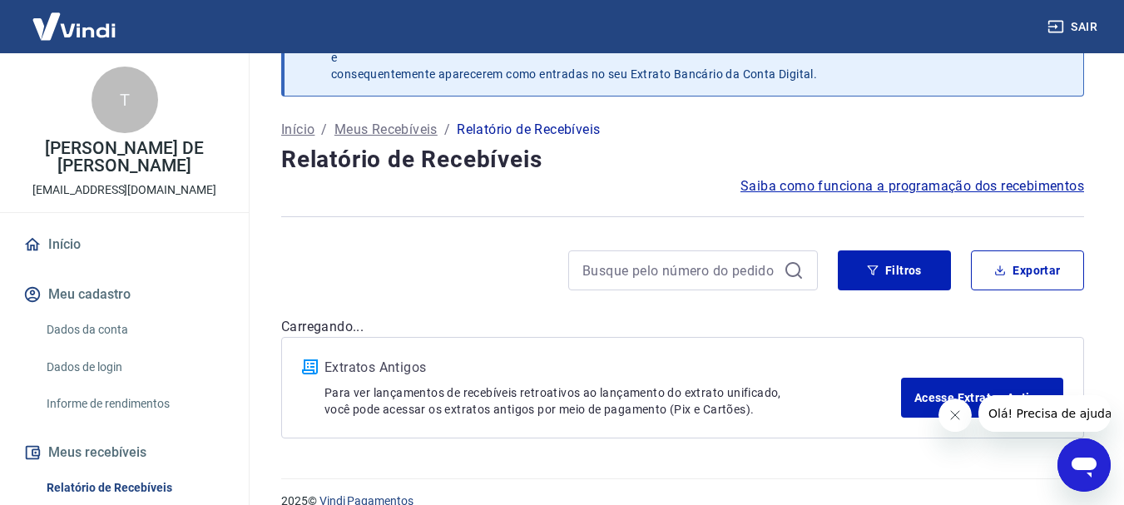
scroll to position [80, 0]
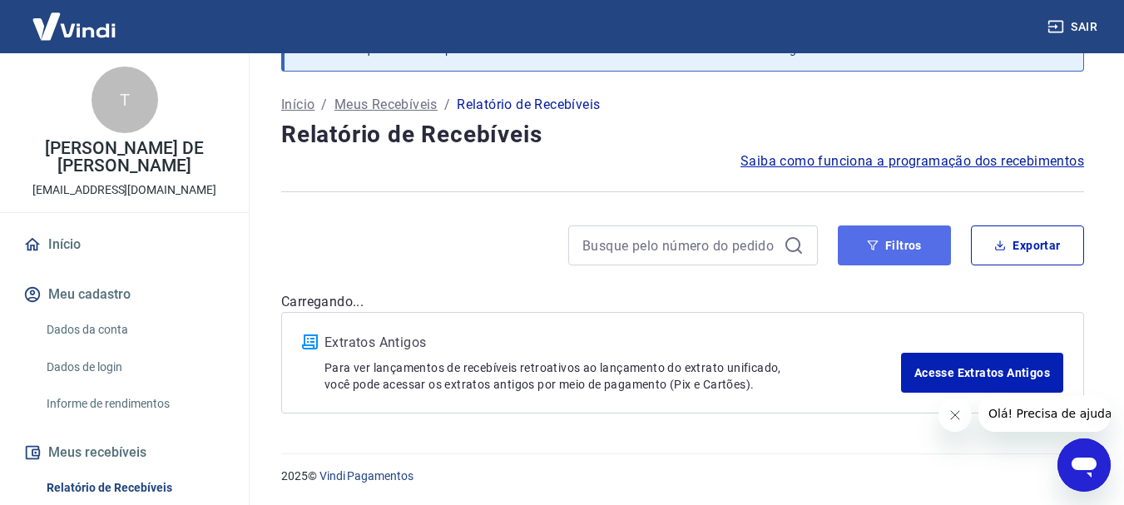
click at [890, 250] on button "Filtros" at bounding box center [894, 245] width 113 height 40
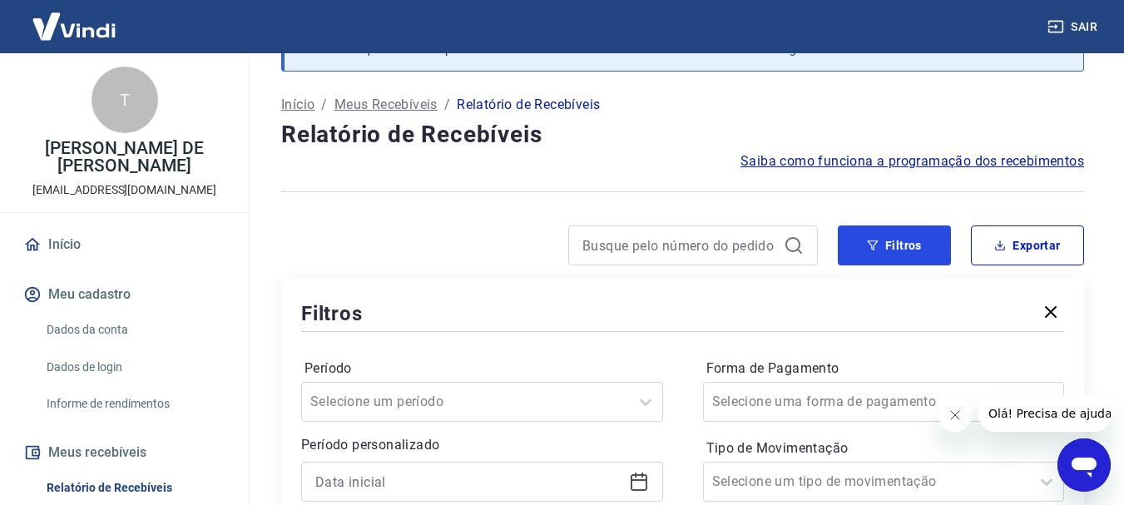
scroll to position [330, 0]
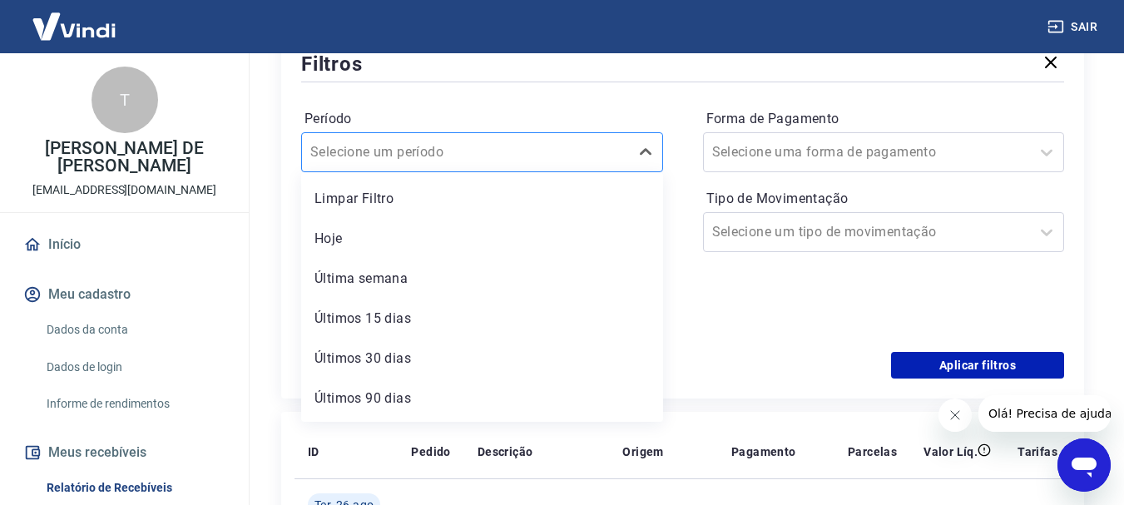
click at [508, 162] on div at bounding box center [465, 152] width 310 height 23
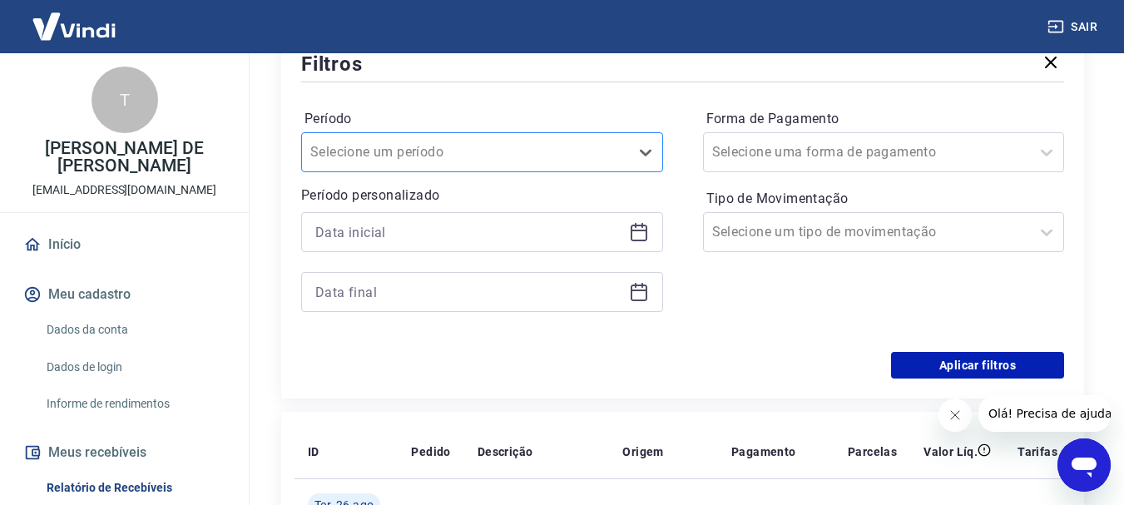
click at [508, 151] on div at bounding box center [465, 152] width 310 height 23
click at [578, 230] on input at bounding box center [468, 232] width 307 height 25
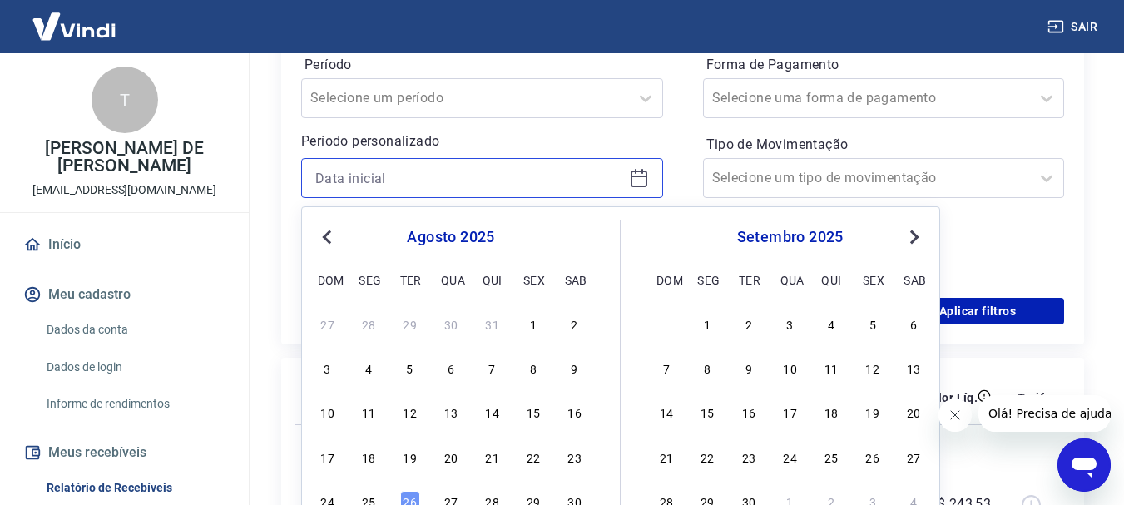
scroll to position [413, 0]
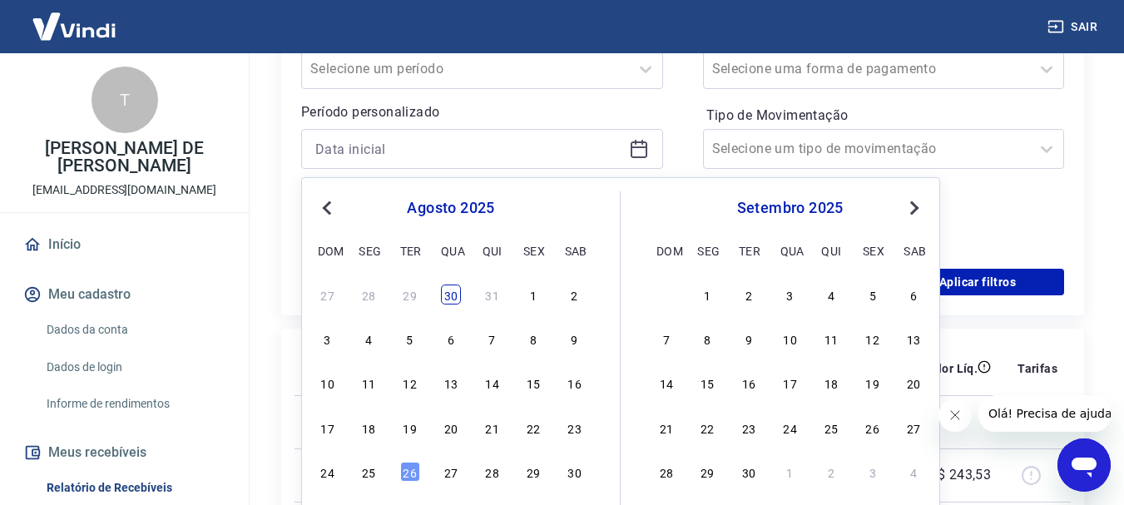
click at [448, 298] on div "30" at bounding box center [451, 295] width 20 height 20
type input "30/07/2025"
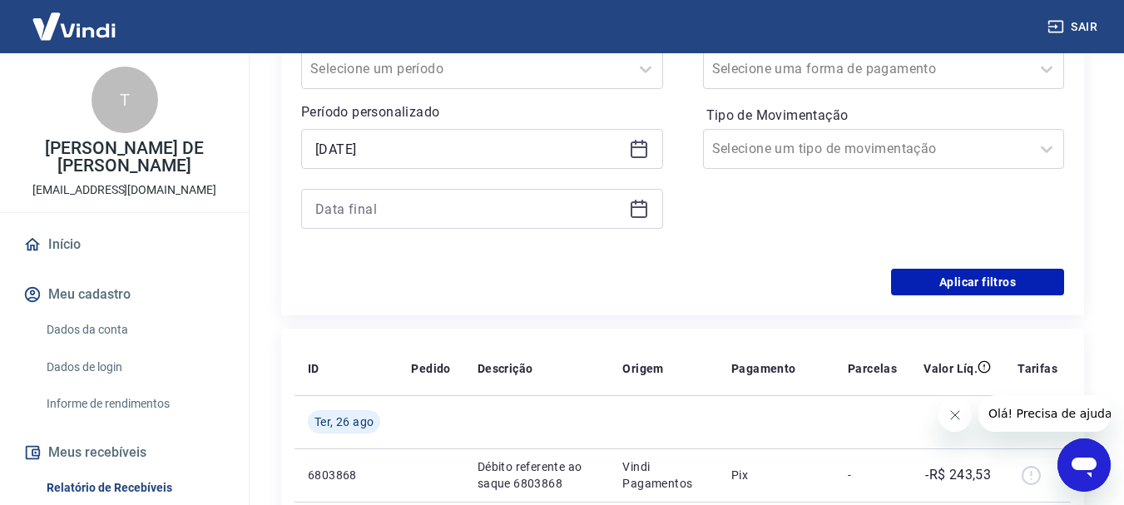
click at [647, 215] on icon at bounding box center [639, 209] width 17 height 17
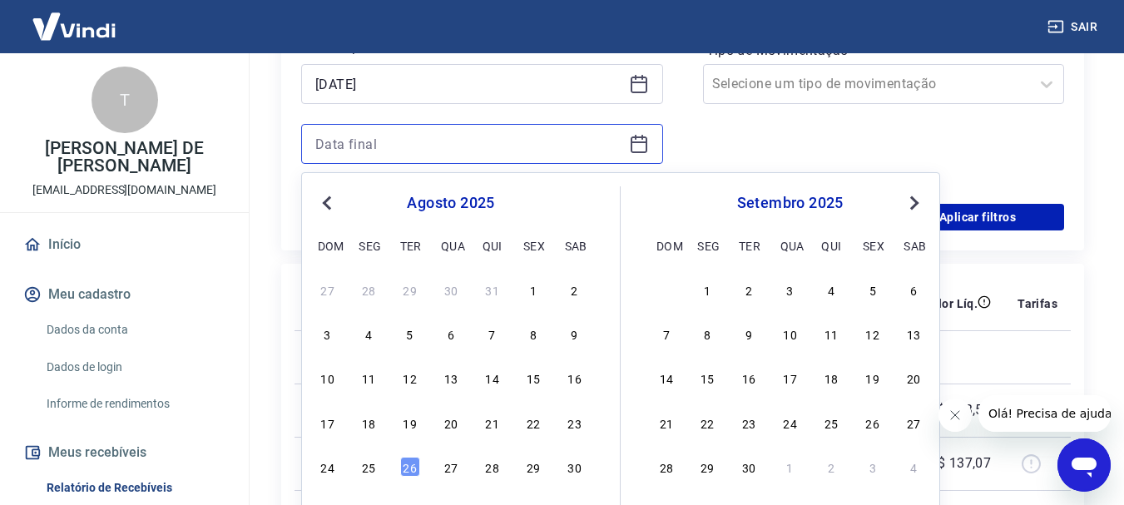
scroll to position [496, 0]
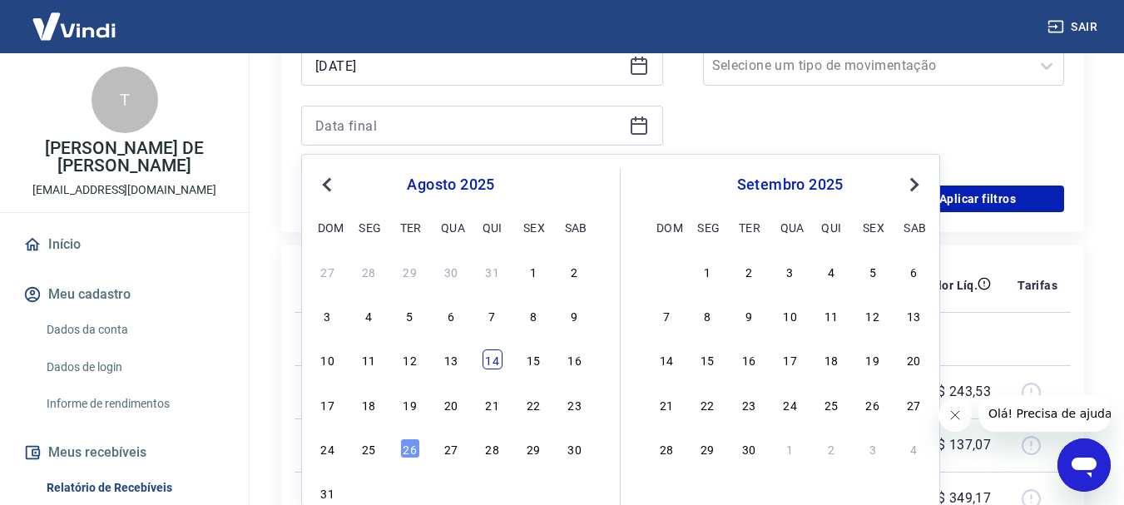
click at [495, 360] on div "14" at bounding box center [493, 359] width 20 height 20
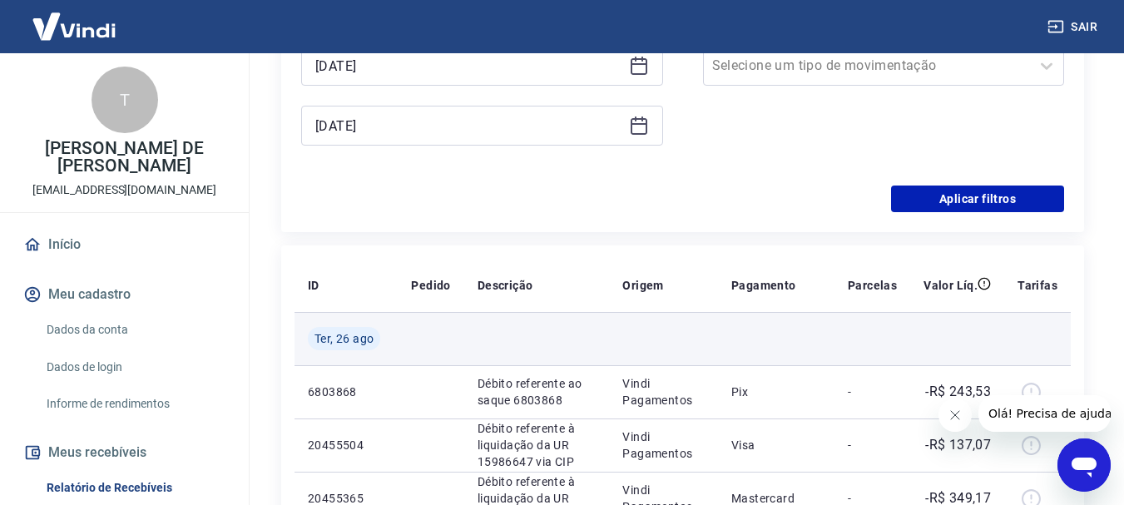
type input "[DATE]"
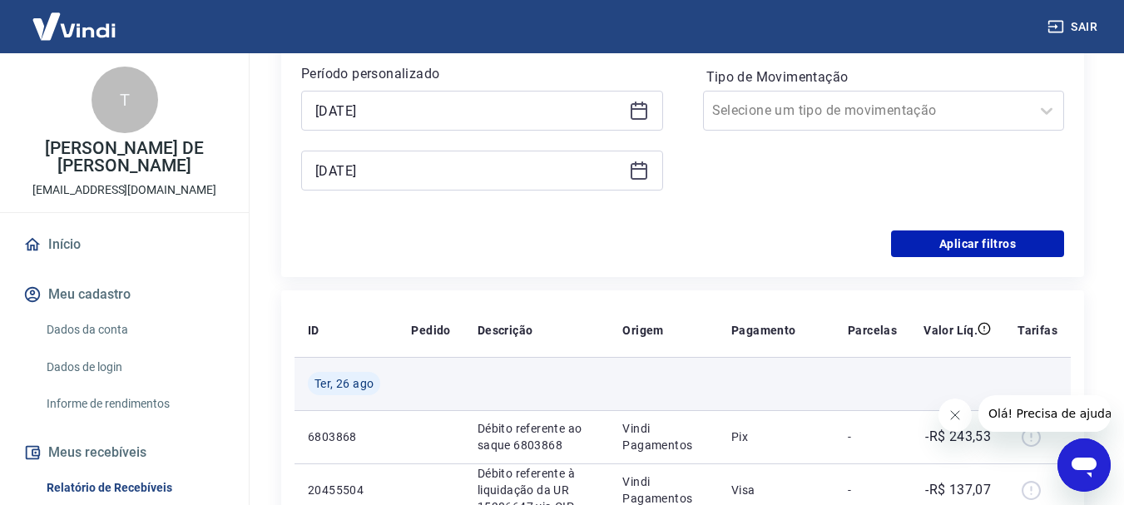
scroll to position [330, 0]
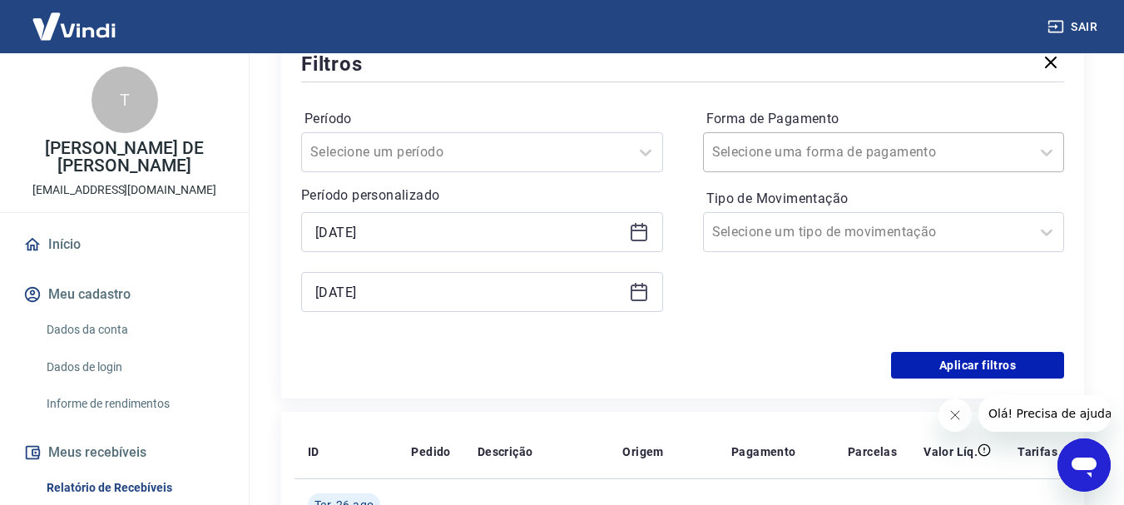
click at [871, 154] on div at bounding box center [867, 152] width 310 height 23
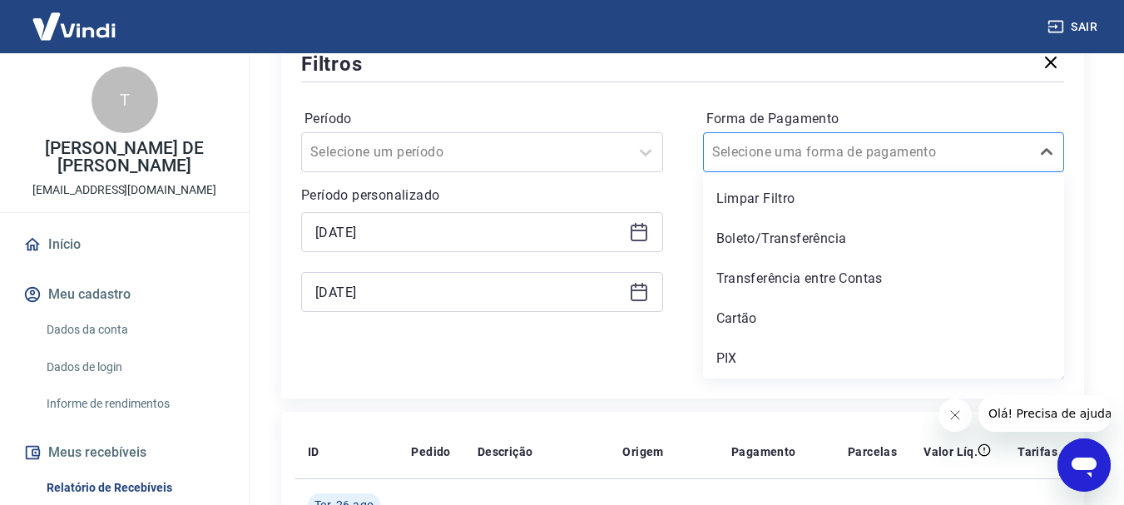
click at [831, 148] on input "Forma de Pagamento" at bounding box center [796, 152] width 168 height 20
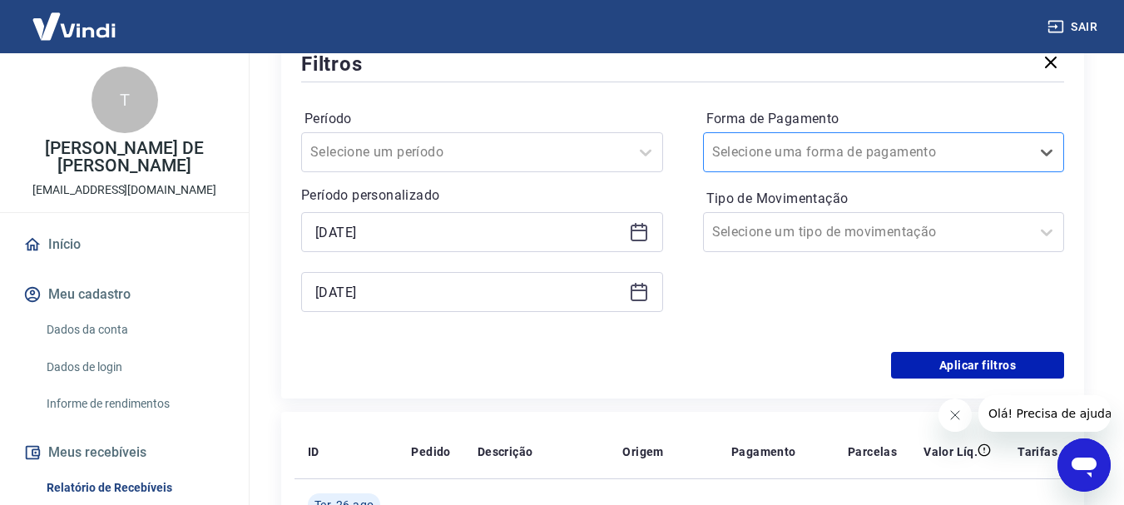
click at [915, 161] on div at bounding box center [867, 152] width 310 height 23
click at [914, 238] on div at bounding box center [867, 232] width 310 height 23
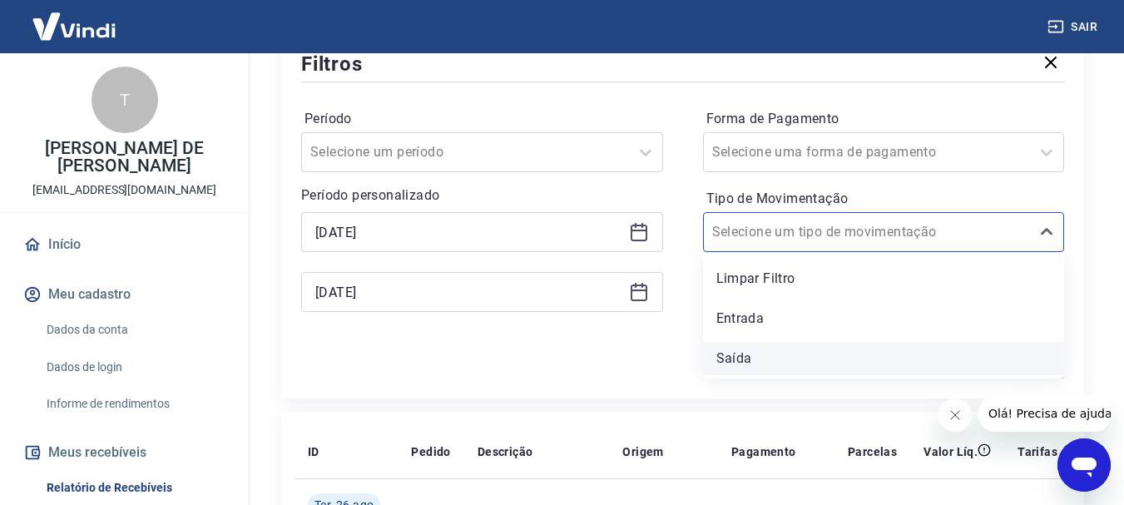
click at [776, 356] on div "Saída" at bounding box center [884, 358] width 362 height 33
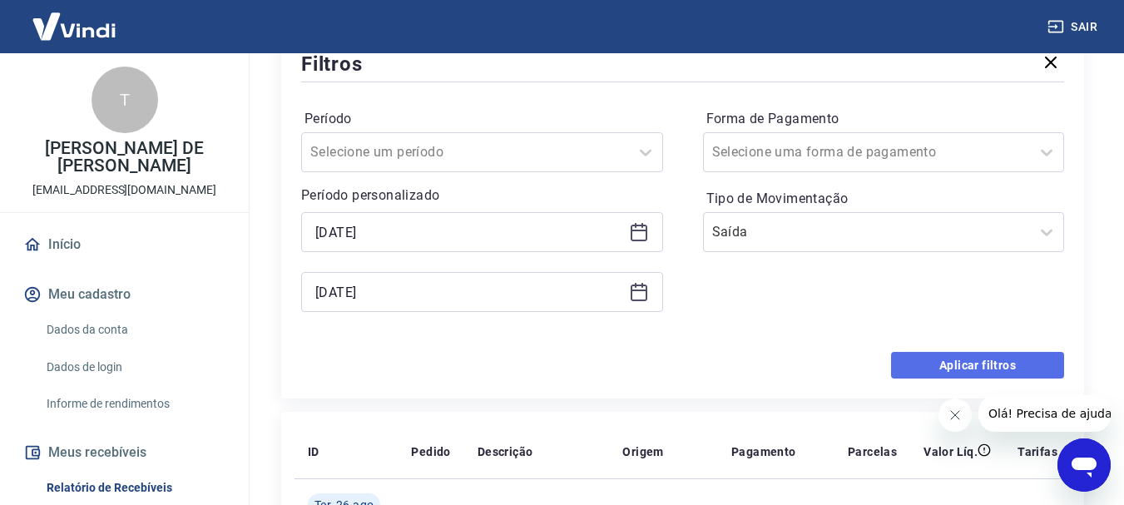
click at [940, 374] on button "Aplicar filtros" at bounding box center [977, 365] width 173 height 27
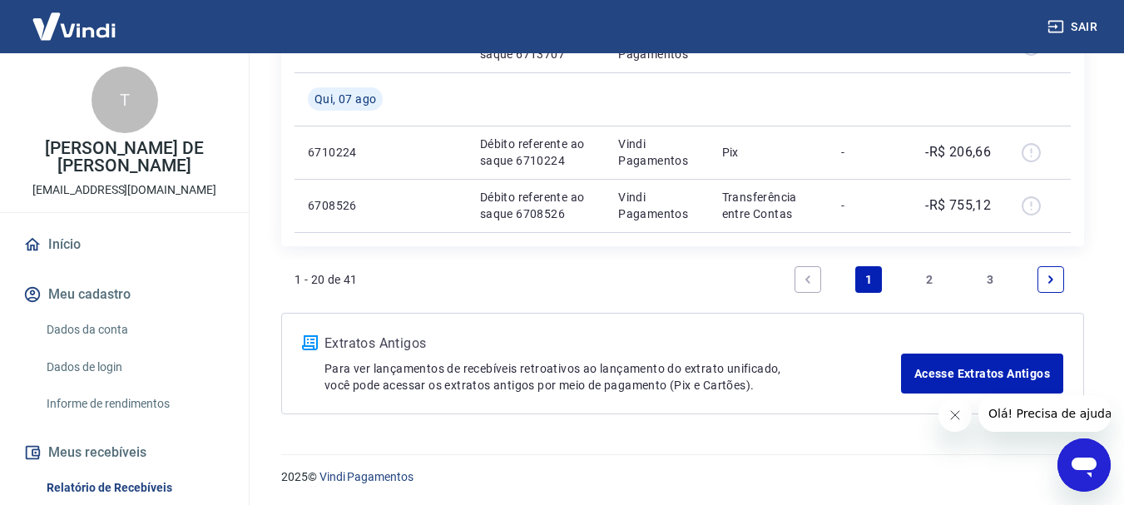
scroll to position [1592, 0]
click at [927, 280] on link "2" at bounding box center [929, 278] width 27 height 27
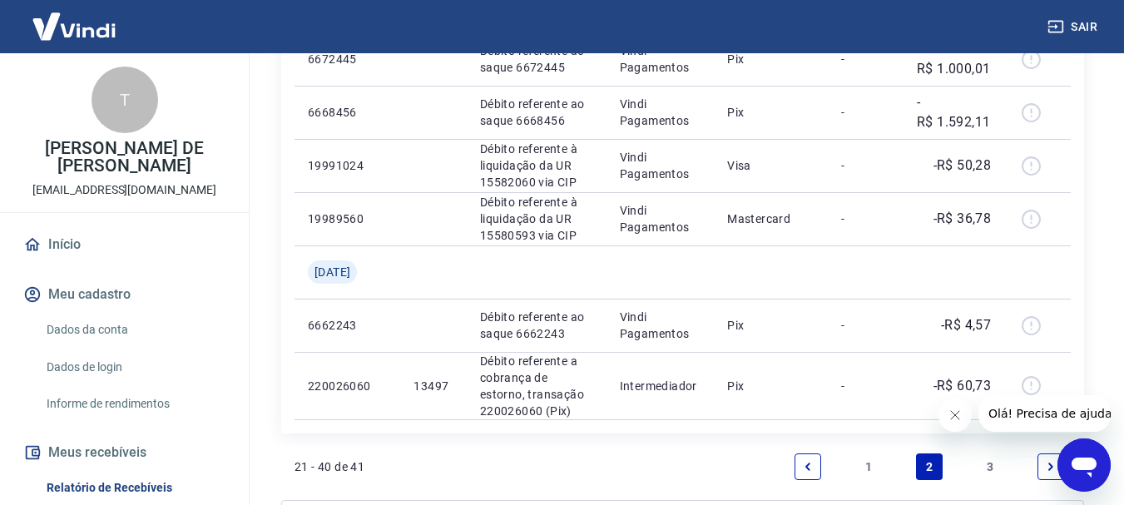
scroll to position [1659, 0]
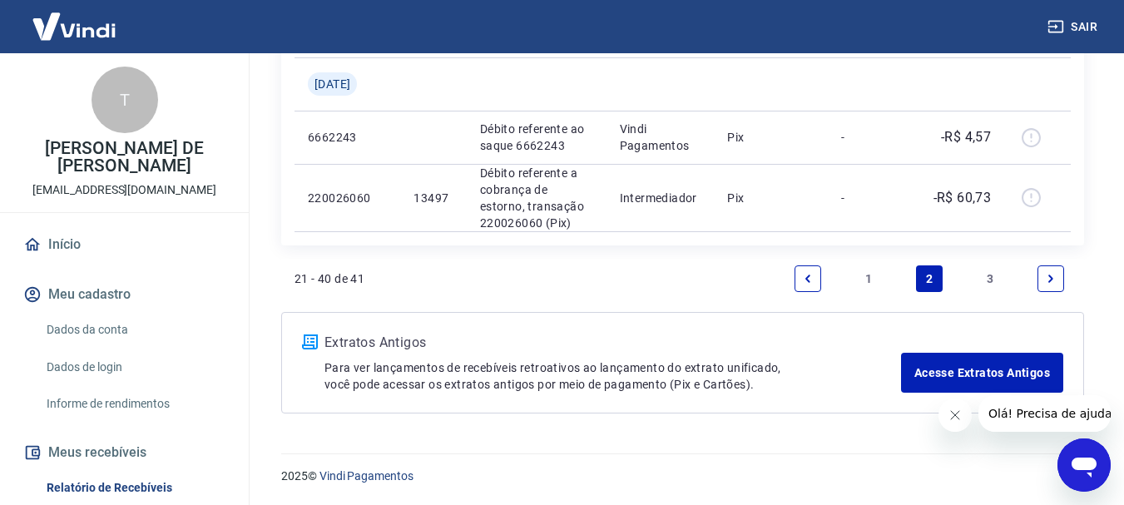
click at [991, 280] on link "3" at bounding box center [990, 278] width 27 height 27
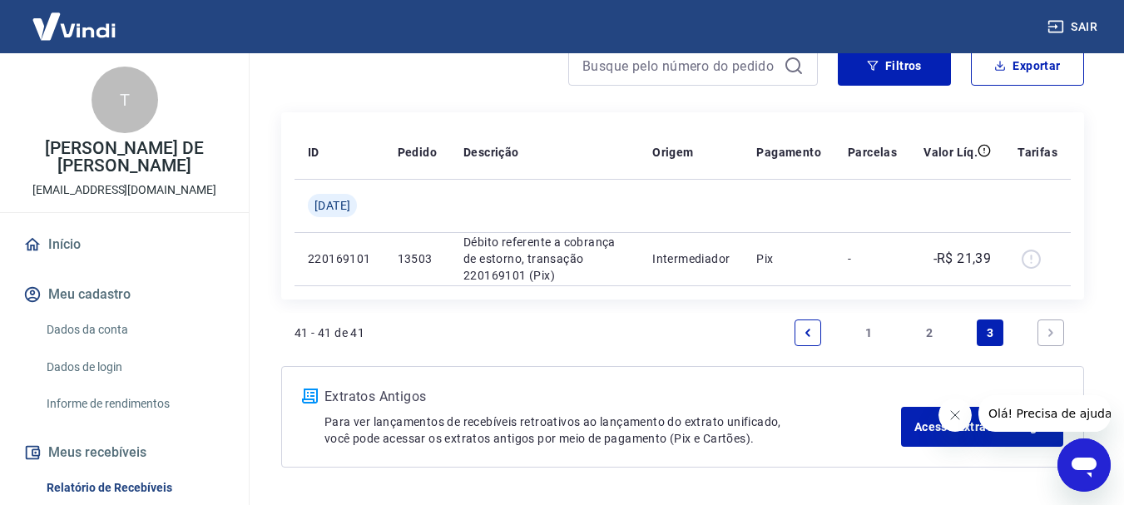
scroll to position [230, 0]
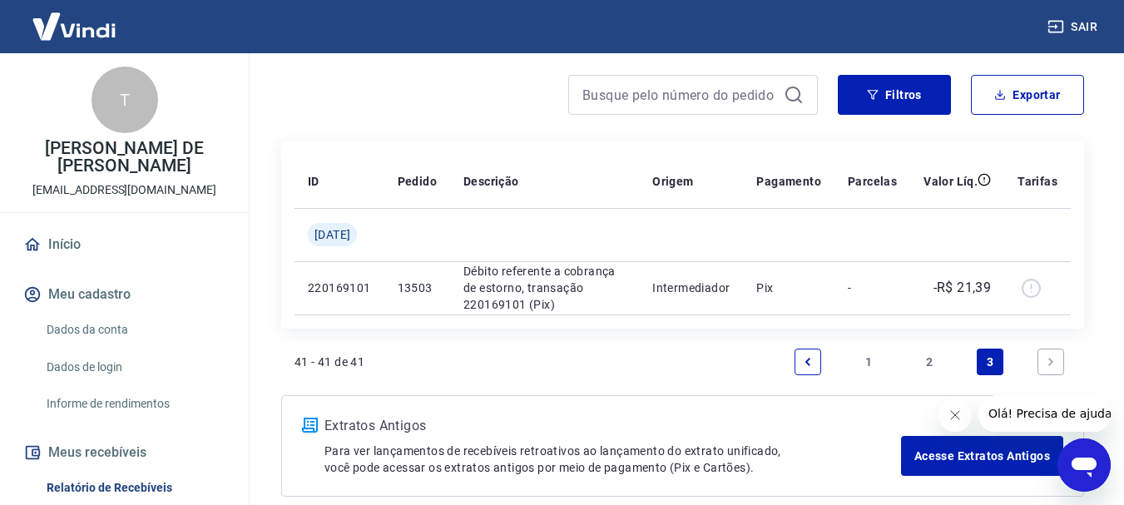
click at [1054, 369] on link "Next page" at bounding box center [1051, 362] width 27 height 27
click at [1053, 359] on icon "Next page" at bounding box center [1051, 362] width 12 height 12
click at [870, 359] on link "1" at bounding box center [868, 362] width 27 height 27
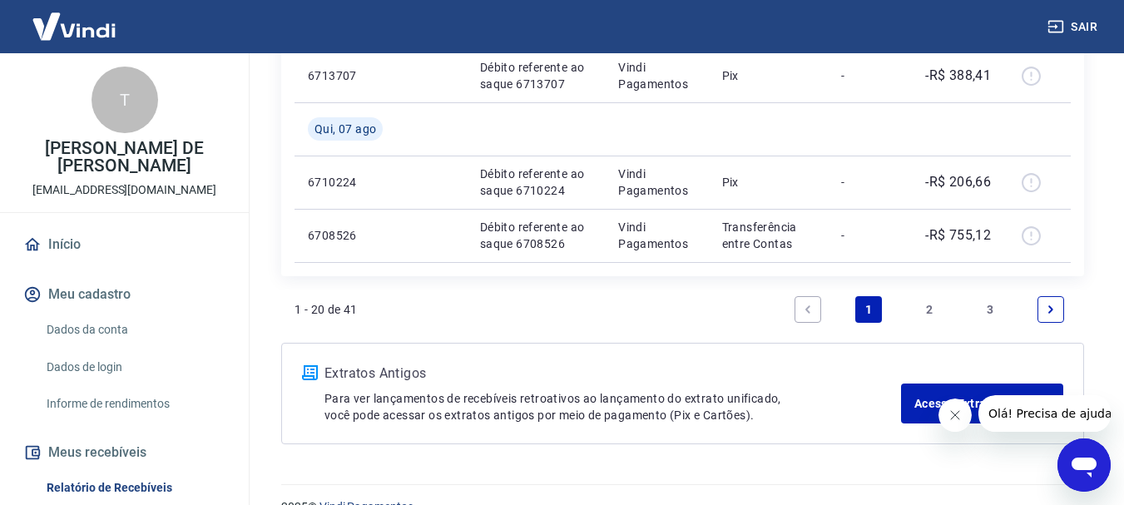
scroll to position [1562, 0]
click at [929, 305] on link "2" at bounding box center [929, 308] width 27 height 27
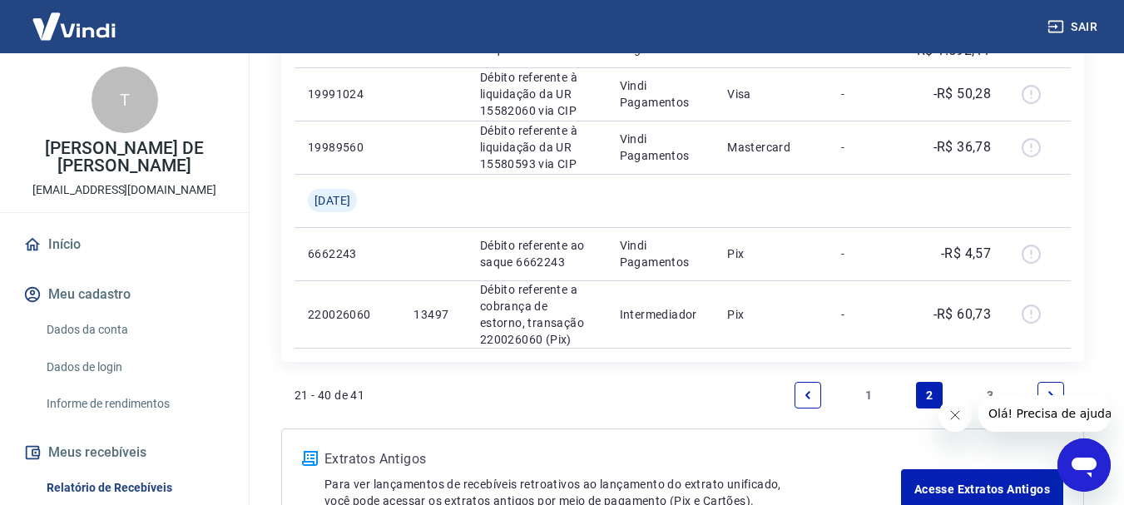
scroll to position [1546, 0]
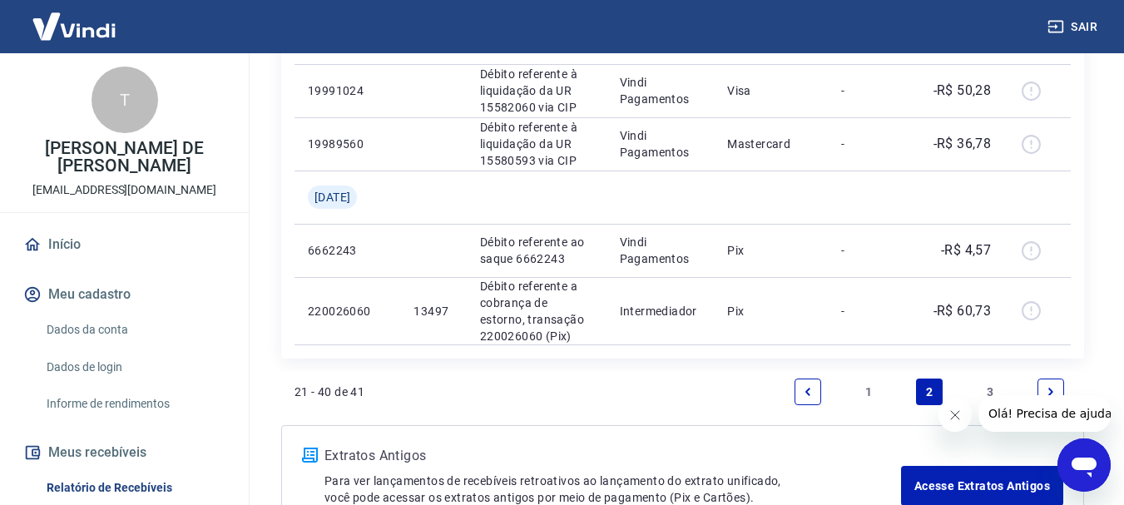
click at [992, 389] on link "3" at bounding box center [990, 392] width 27 height 27
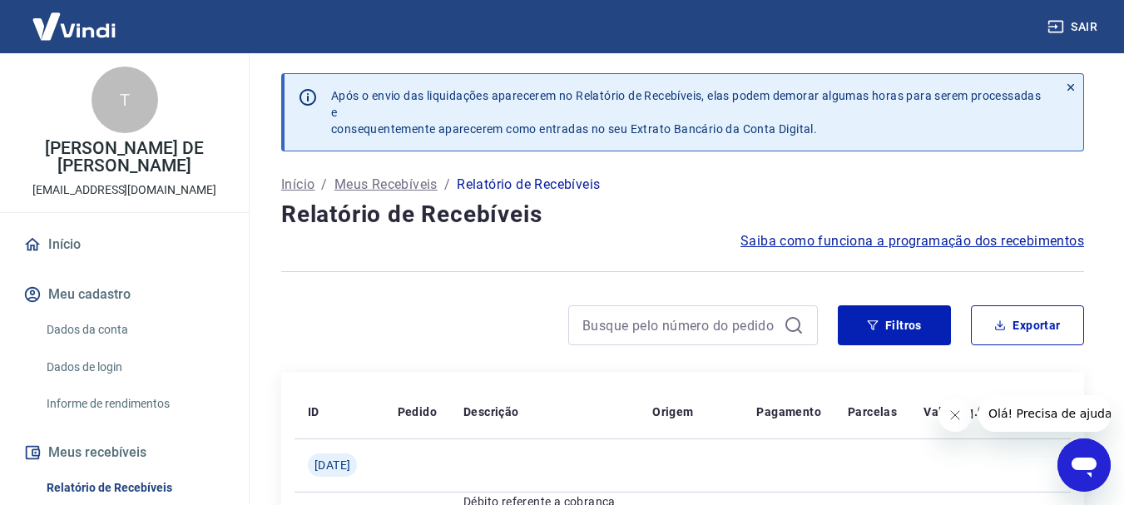
click at [954, 416] on icon "Fechar mensagem da empresa" at bounding box center [954, 415] width 8 height 8
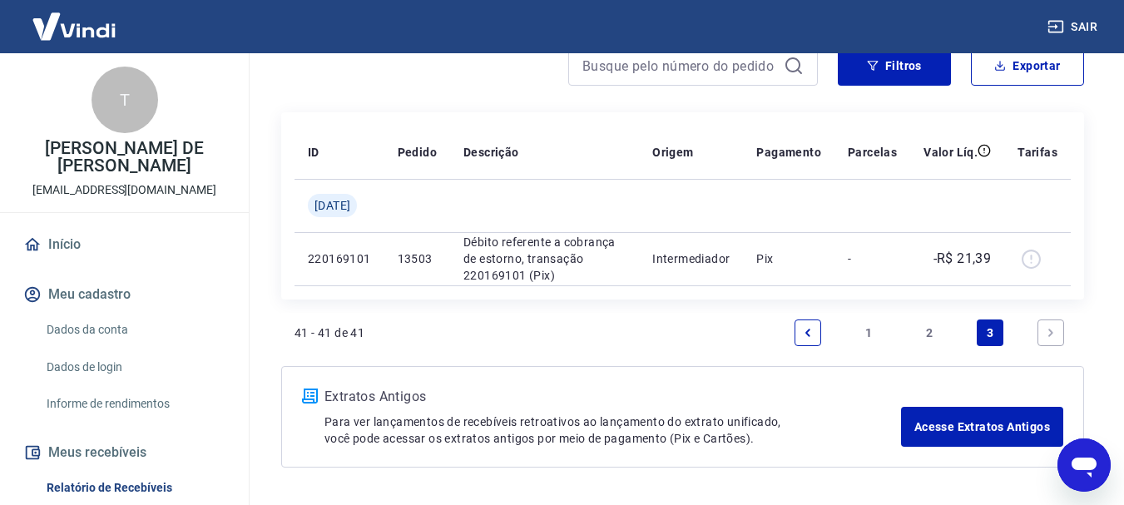
scroll to position [230, 0]
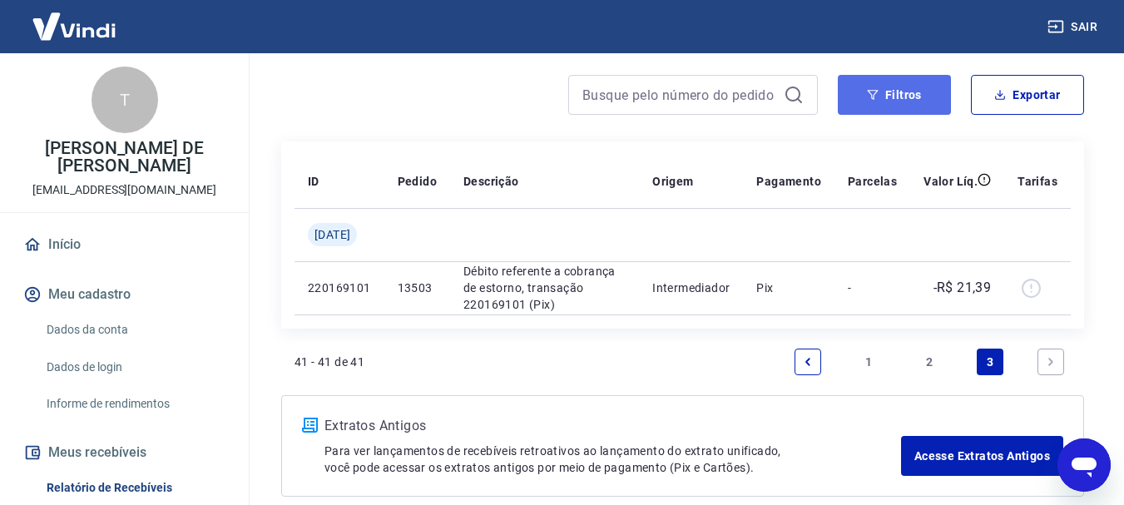
click at [898, 96] on button "Filtros" at bounding box center [894, 95] width 113 height 40
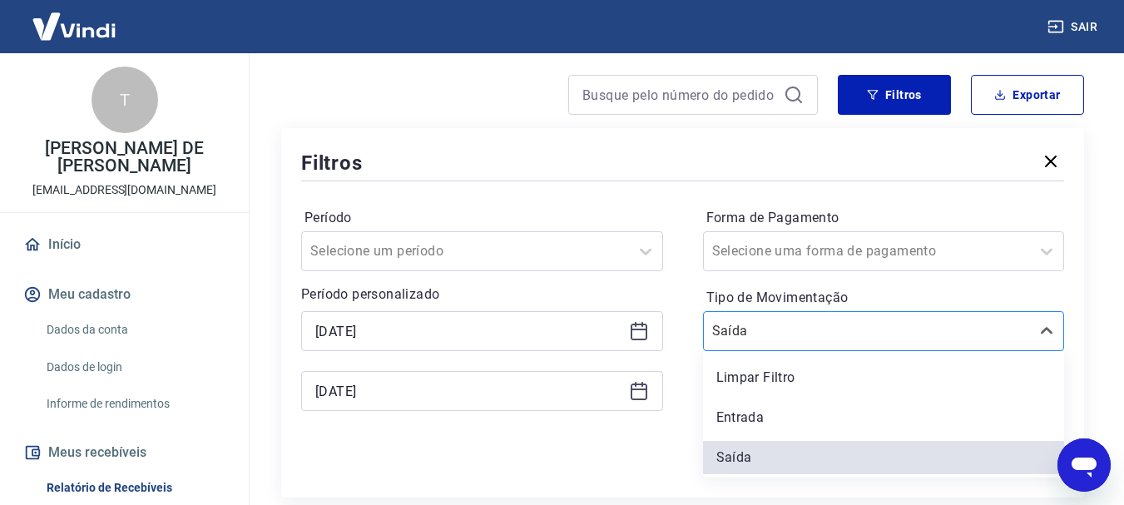
click at [783, 324] on input "Tipo de Movimentação" at bounding box center [796, 331] width 168 height 20
click at [979, 293] on label "Tipo de Movimentação" at bounding box center [883, 298] width 355 height 20
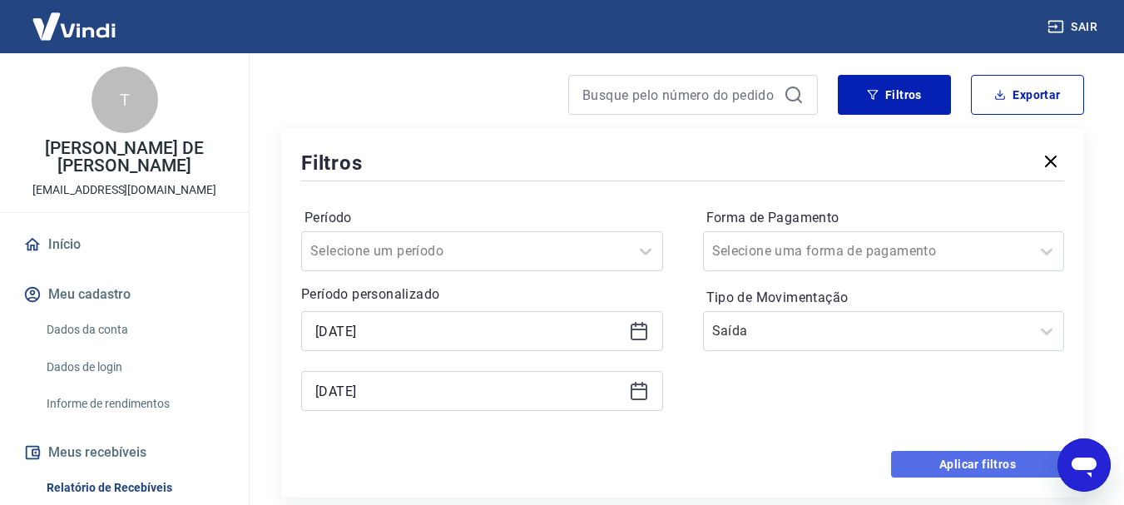
click at [978, 459] on button "Aplicar filtros" at bounding box center [977, 464] width 173 height 27
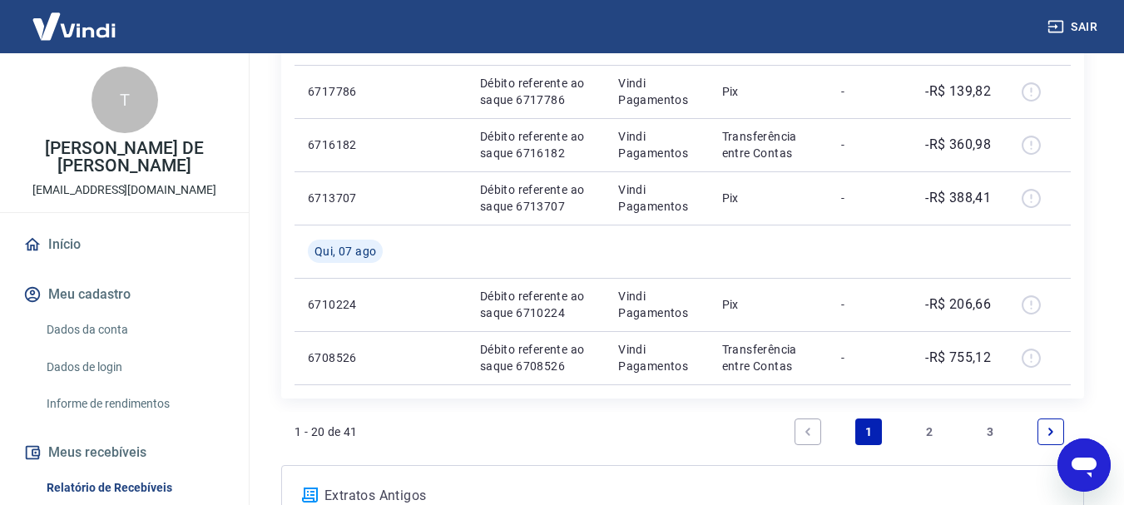
scroll to position [1479, 0]
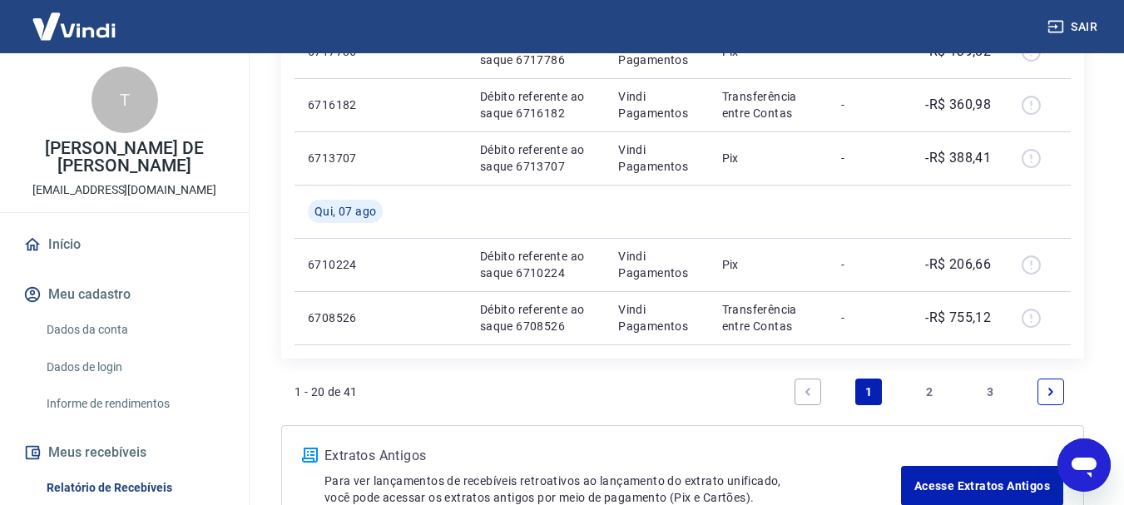
click at [940, 388] on link "2" at bounding box center [929, 392] width 27 height 27
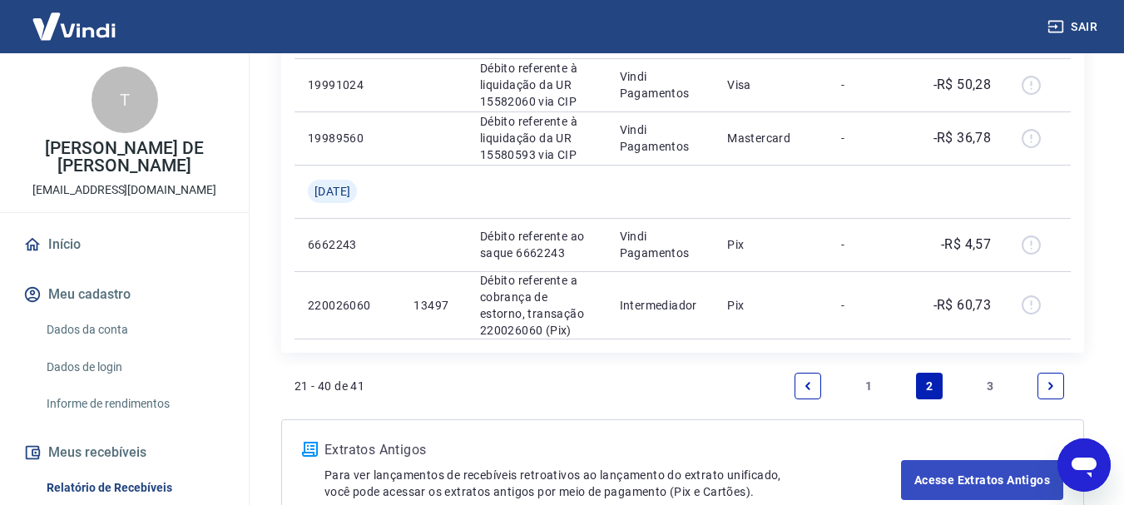
scroll to position [1581, 0]
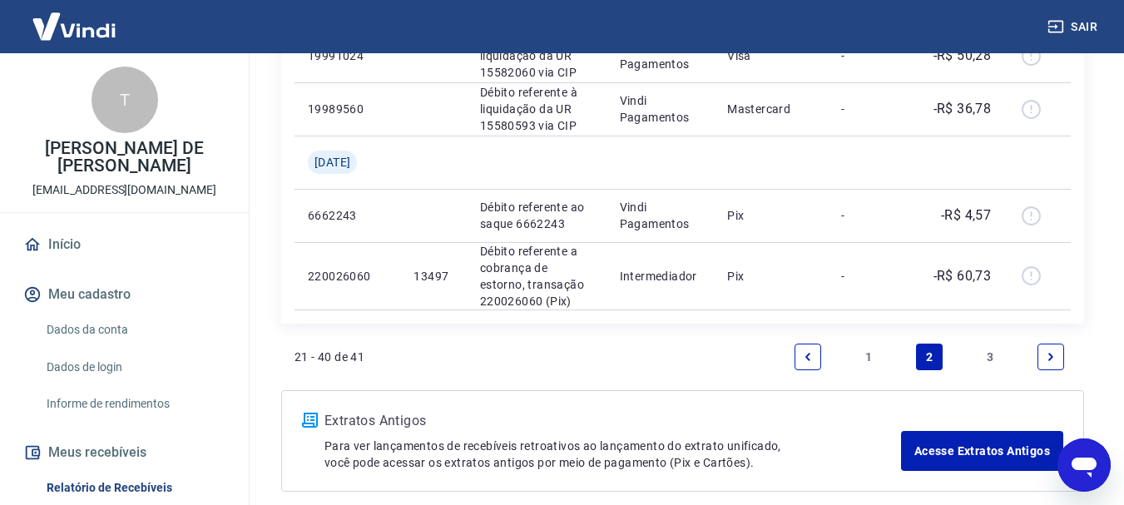
click at [991, 361] on link "3" at bounding box center [990, 357] width 27 height 27
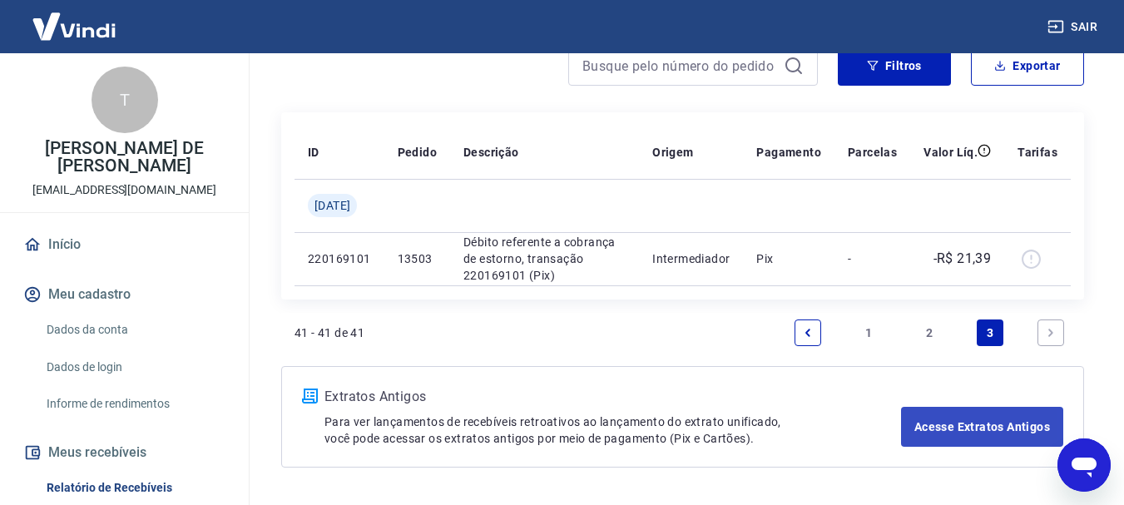
scroll to position [230, 0]
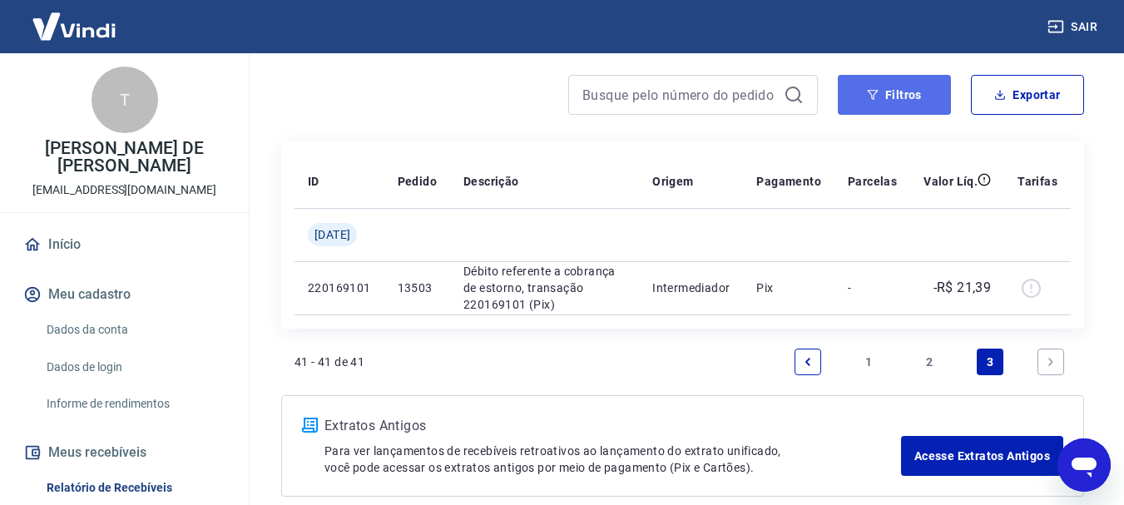
click at [878, 87] on button "Filtros" at bounding box center [894, 95] width 113 height 40
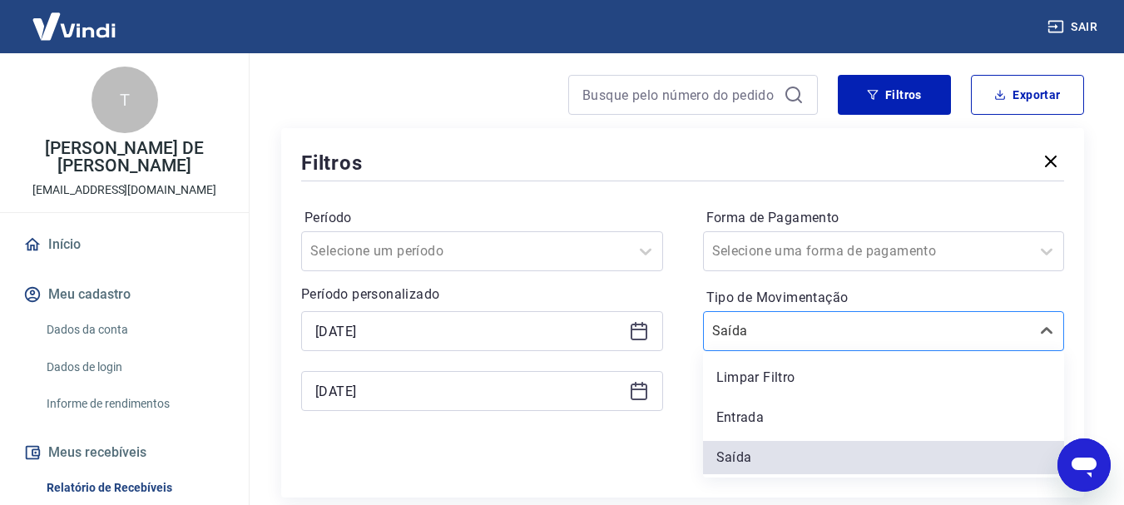
click at [813, 324] on input "Tipo de Movimentação" at bounding box center [796, 331] width 168 height 20
click at [766, 413] on div "Entrada" at bounding box center [884, 417] width 362 height 33
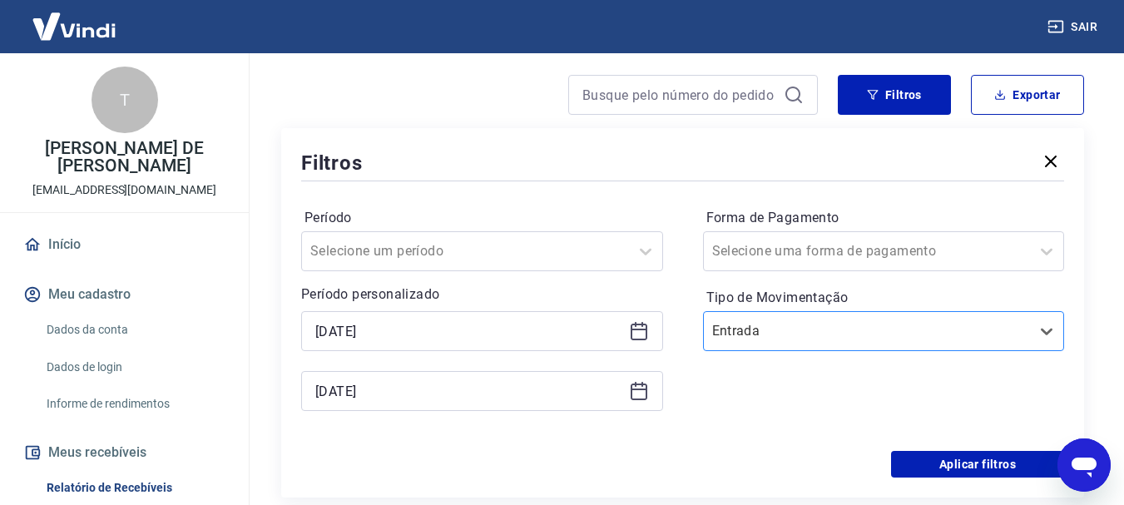
click at [810, 335] on input "Tipo de Movimentação" at bounding box center [796, 331] width 168 height 20
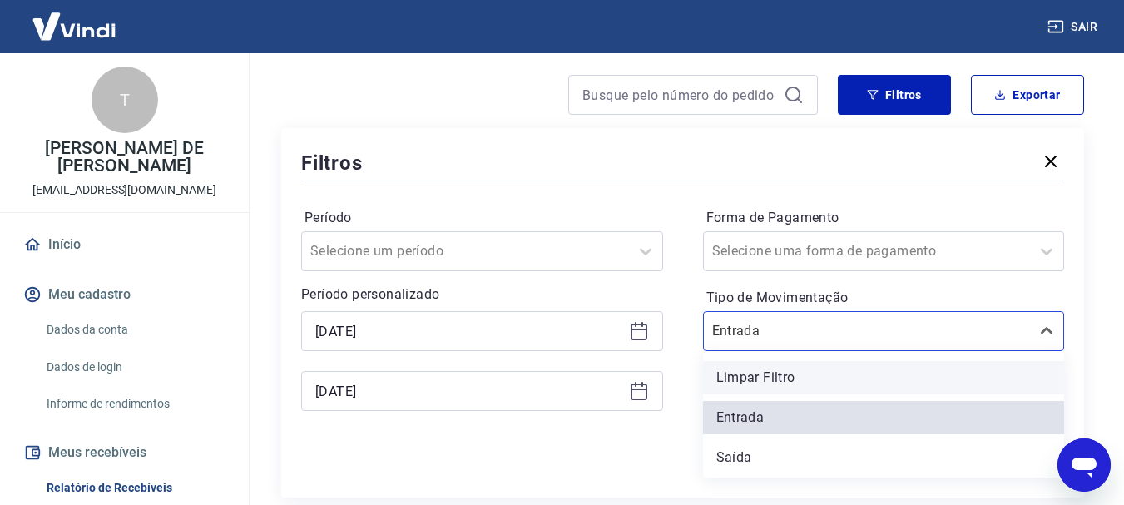
click at [816, 370] on div "Limpar Filtro" at bounding box center [884, 377] width 362 height 33
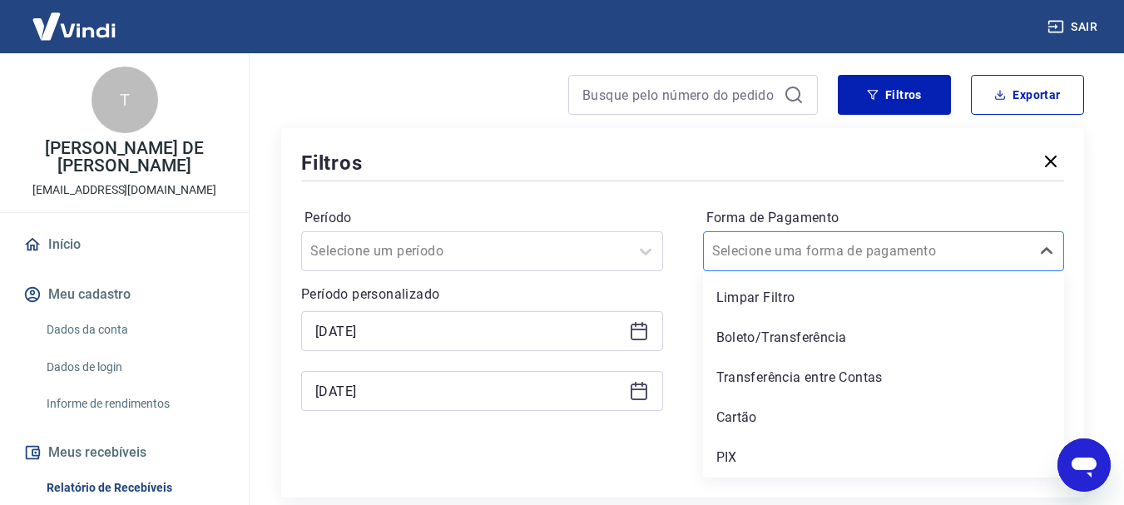
click at [844, 243] on input "Forma de Pagamento" at bounding box center [796, 251] width 168 height 20
click at [829, 337] on div "Boleto/Transferência" at bounding box center [884, 337] width 362 height 33
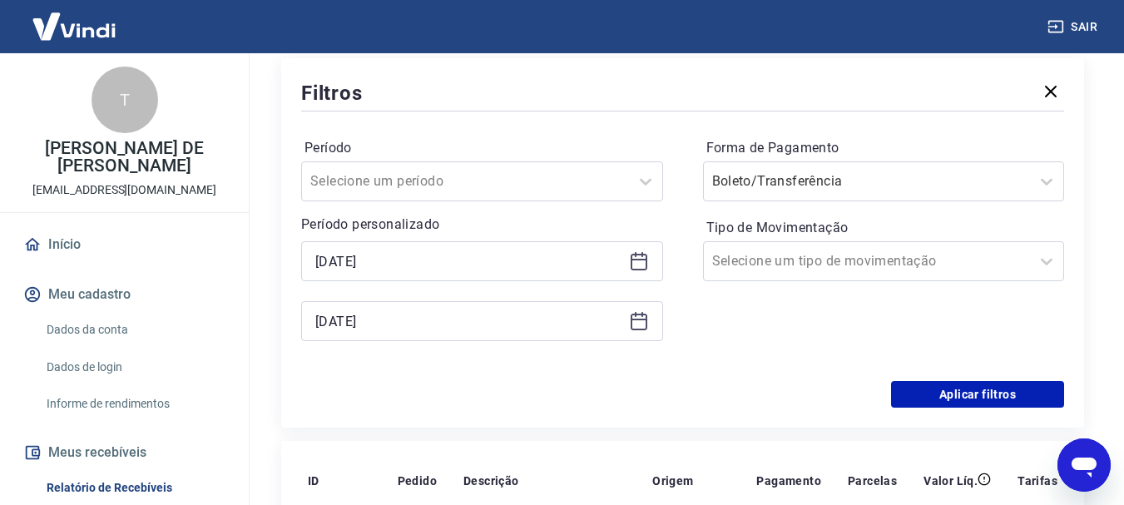
scroll to position [397, 0]
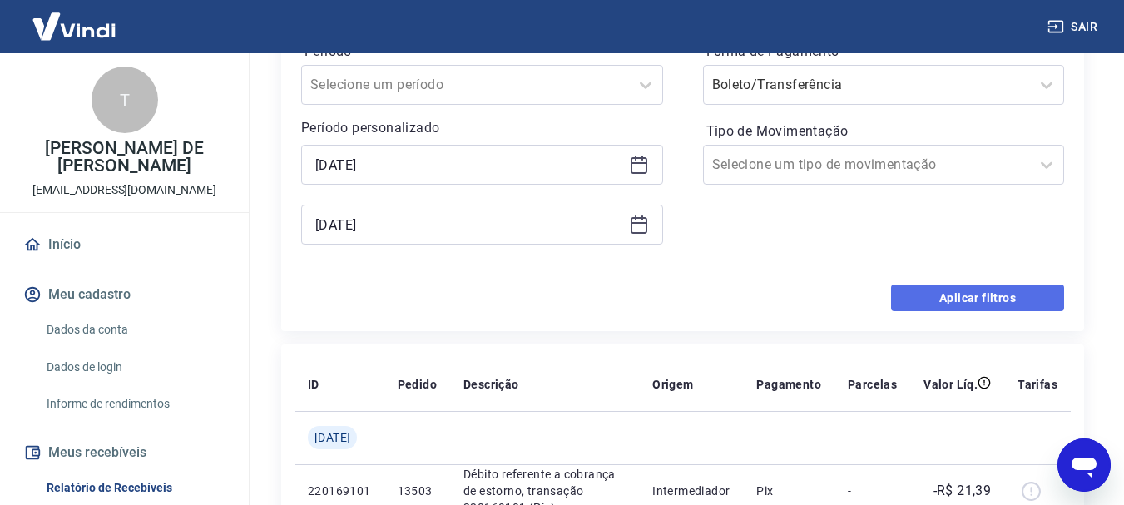
click at [988, 297] on button "Aplicar filtros" at bounding box center [977, 298] width 173 height 27
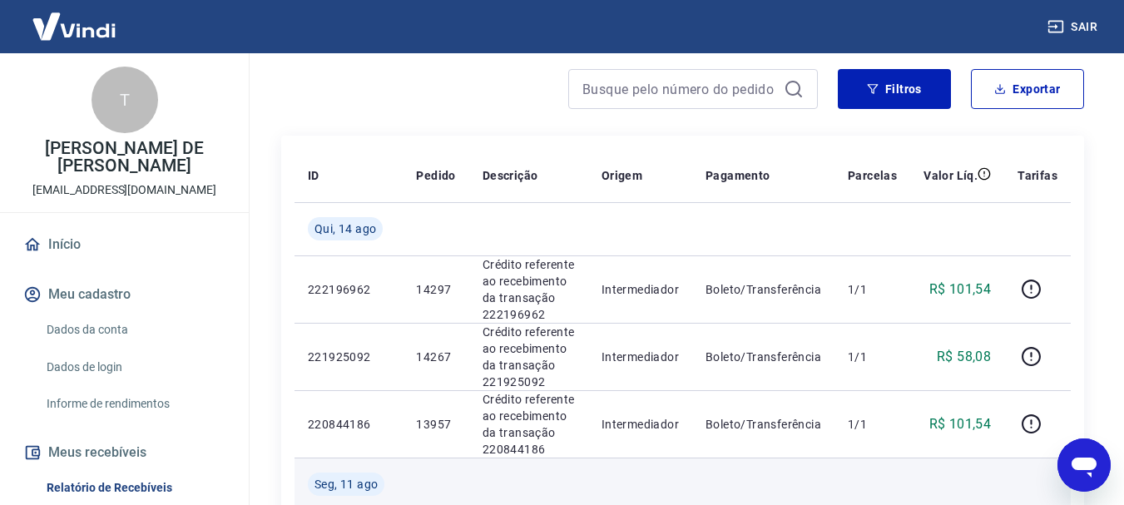
scroll to position [147, 0]
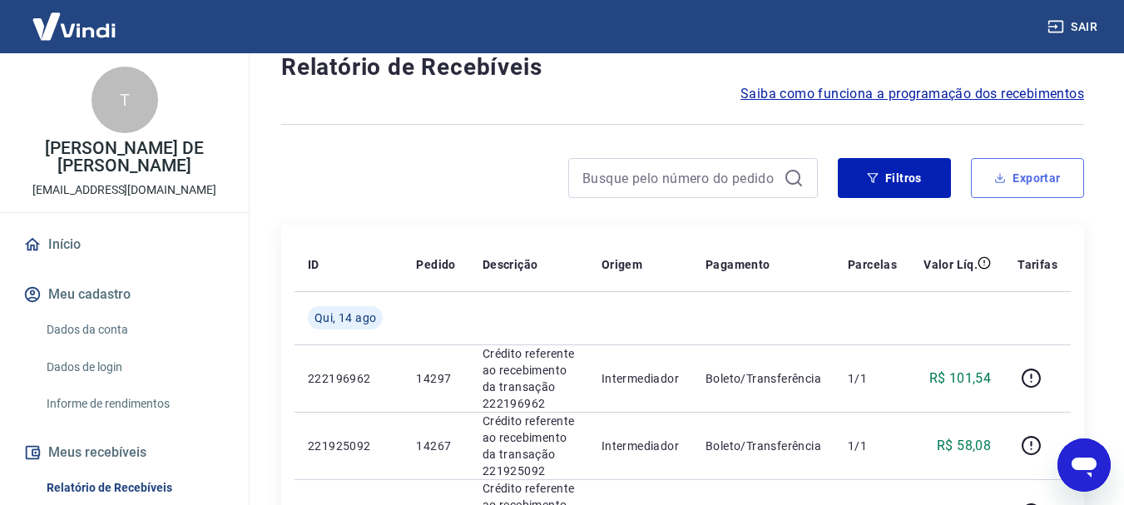
click at [1054, 174] on button "Exportar" at bounding box center [1027, 178] width 113 height 40
type input "30/07/2025"
type input "14/08/2025"
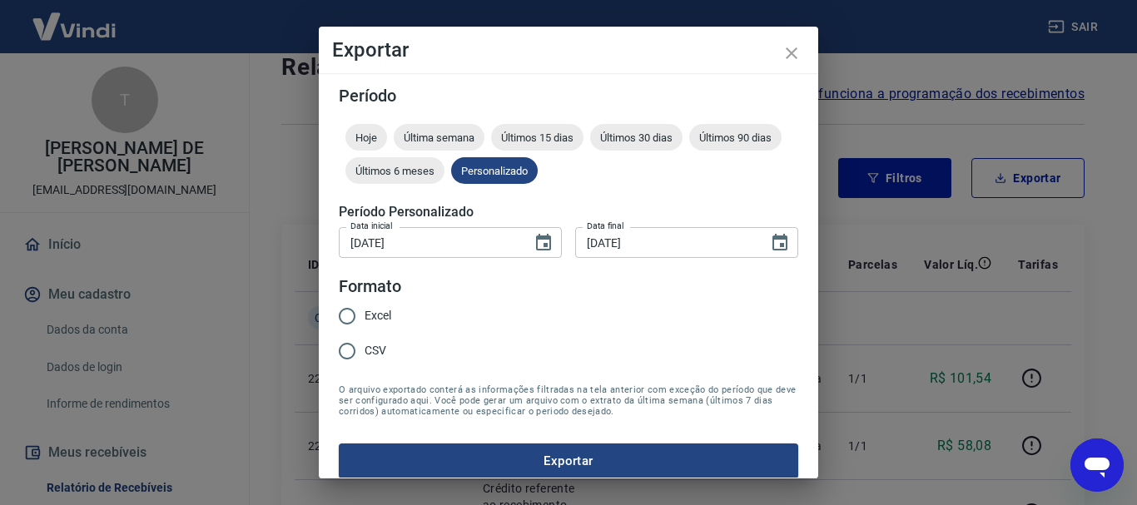
click at [378, 316] on span "Excel" at bounding box center [377, 315] width 27 height 17
click at [364, 316] on input "Excel" at bounding box center [347, 316] width 35 height 35
radio input "true"
click at [586, 458] on button "Exportar" at bounding box center [568, 461] width 459 height 35
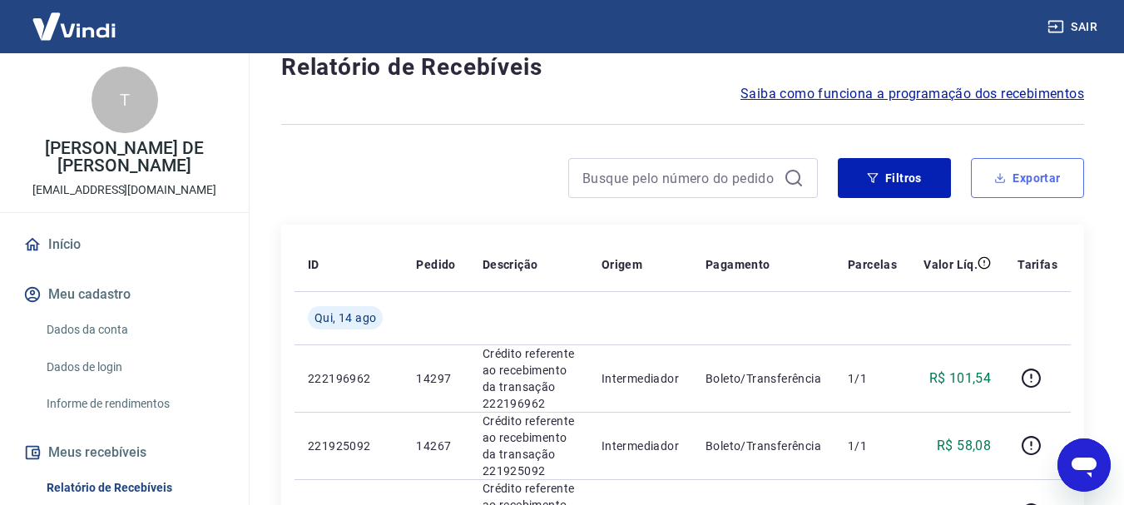
click at [1029, 176] on button "Exportar" at bounding box center [1027, 178] width 113 height 40
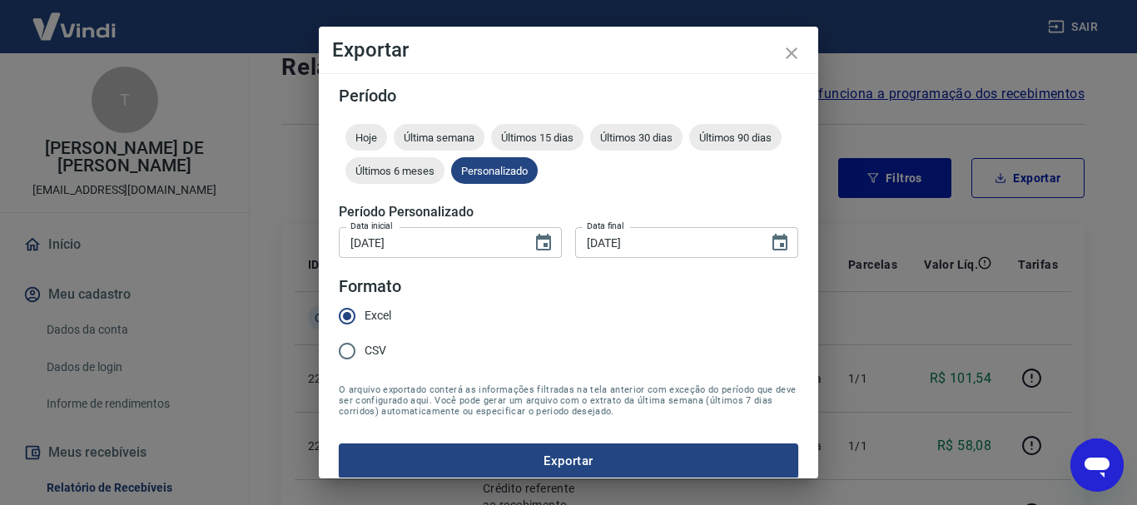
click at [375, 344] on span "CSV" at bounding box center [375, 350] width 22 height 17
click at [364, 344] on input "CSV" at bounding box center [347, 351] width 35 height 35
radio input "true"
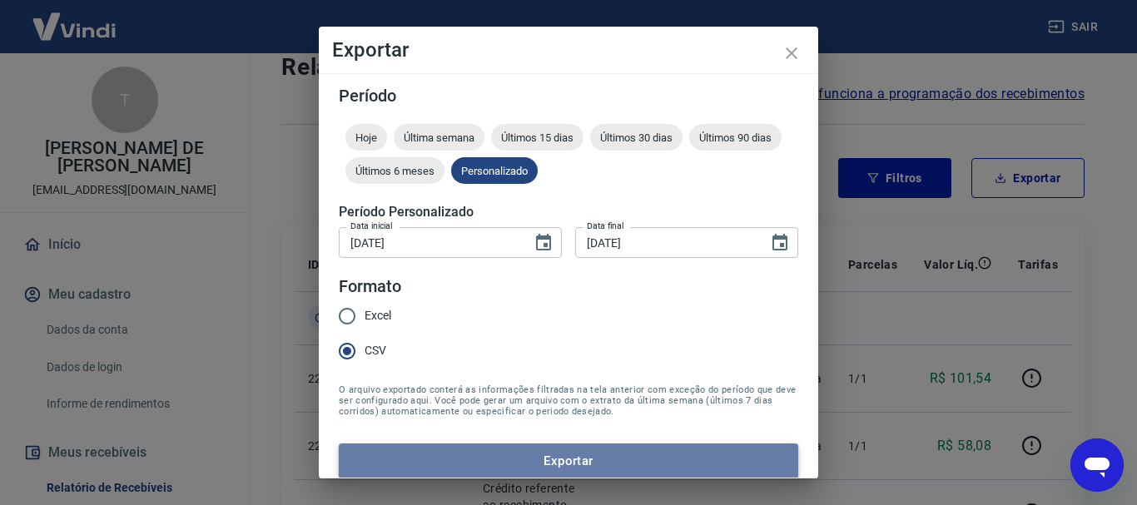
click at [596, 461] on button "Exportar" at bounding box center [568, 461] width 459 height 35
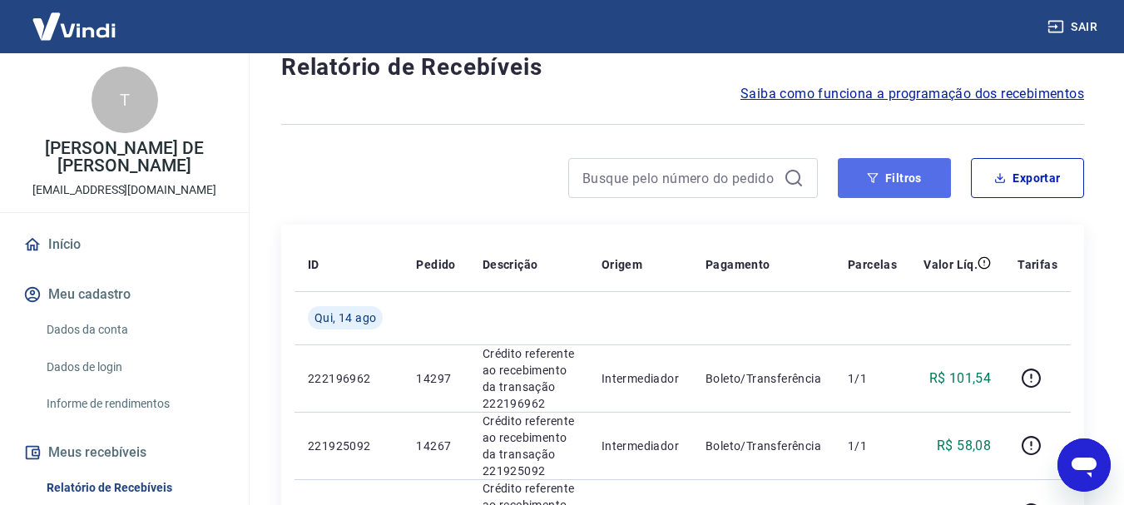
click at [913, 181] on button "Filtros" at bounding box center [894, 178] width 113 height 40
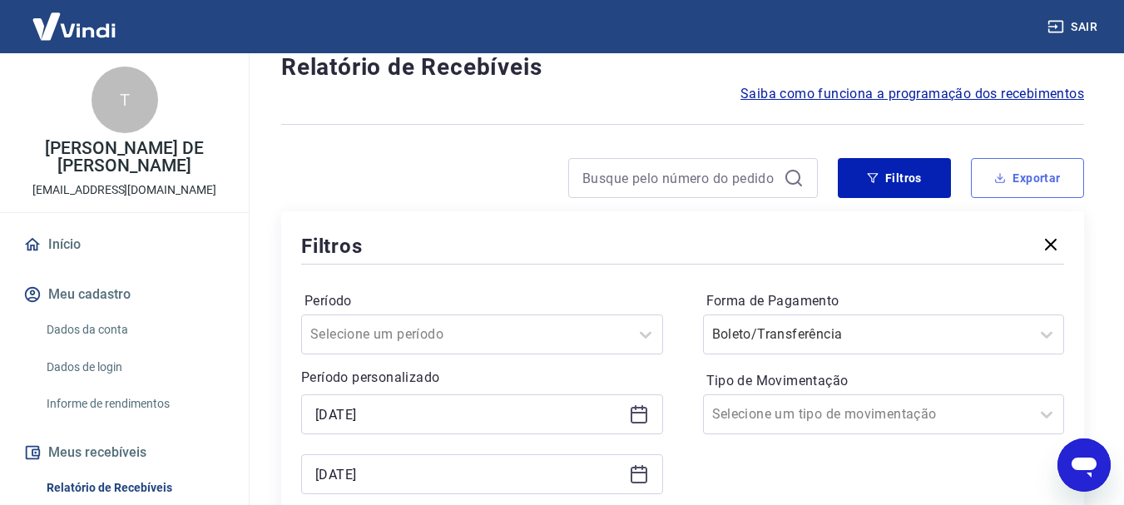
click at [990, 166] on button "Exportar" at bounding box center [1027, 178] width 113 height 40
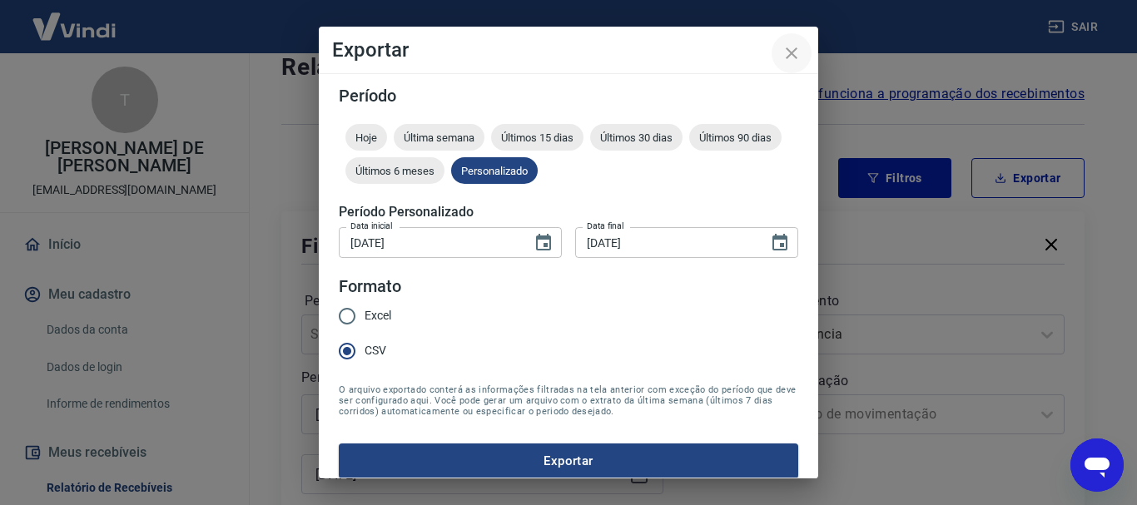
click at [793, 51] on icon "close" at bounding box center [791, 53] width 12 height 12
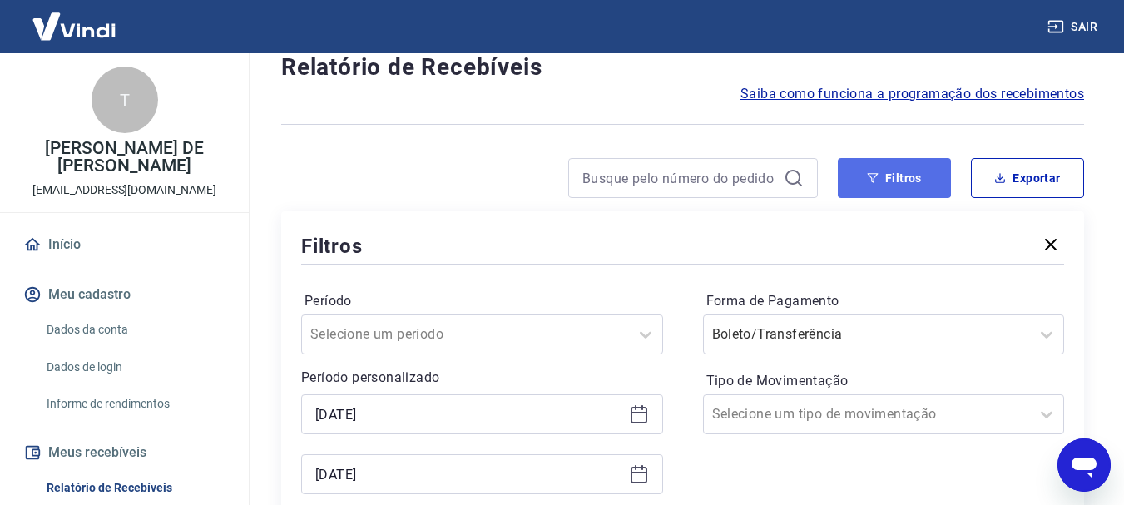
click at [895, 178] on button "Filtros" at bounding box center [894, 178] width 113 height 40
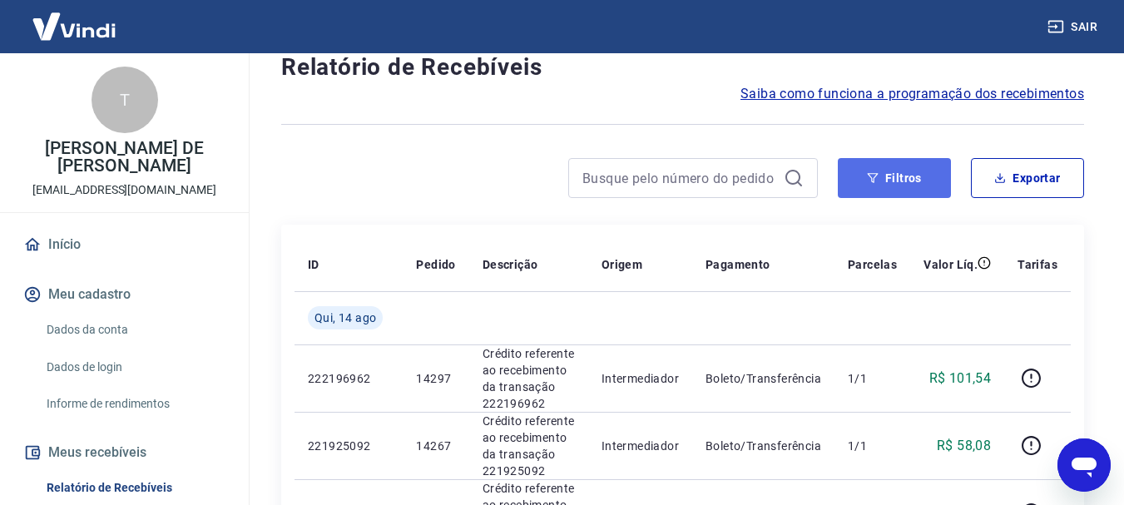
click at [909, 160] on button "Filtros" at bounding box center [894, 178] width 113 height 40
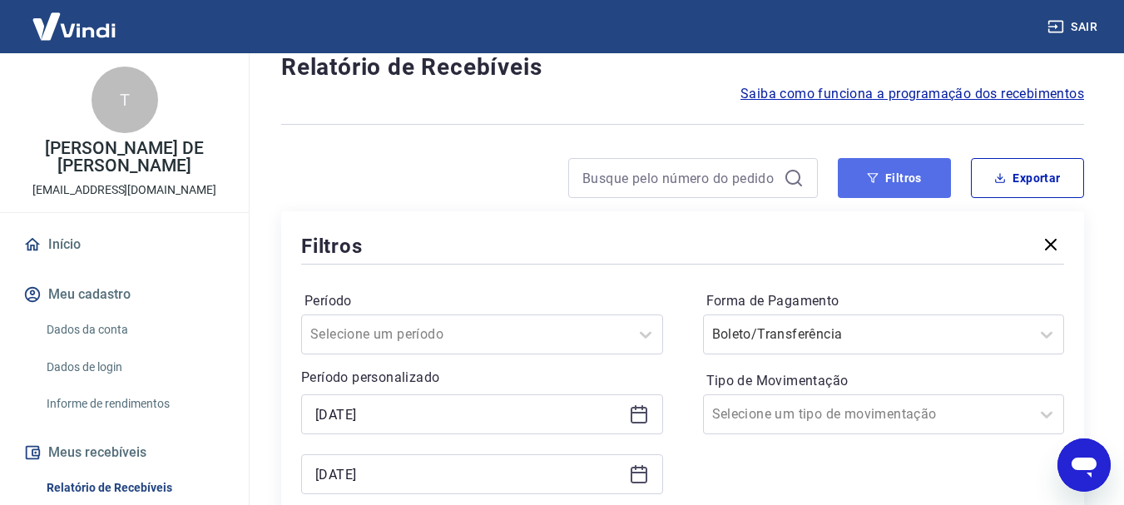
click at [915, 180] on button "Filtros" at bounding box center [894, 178] width 113 height 40
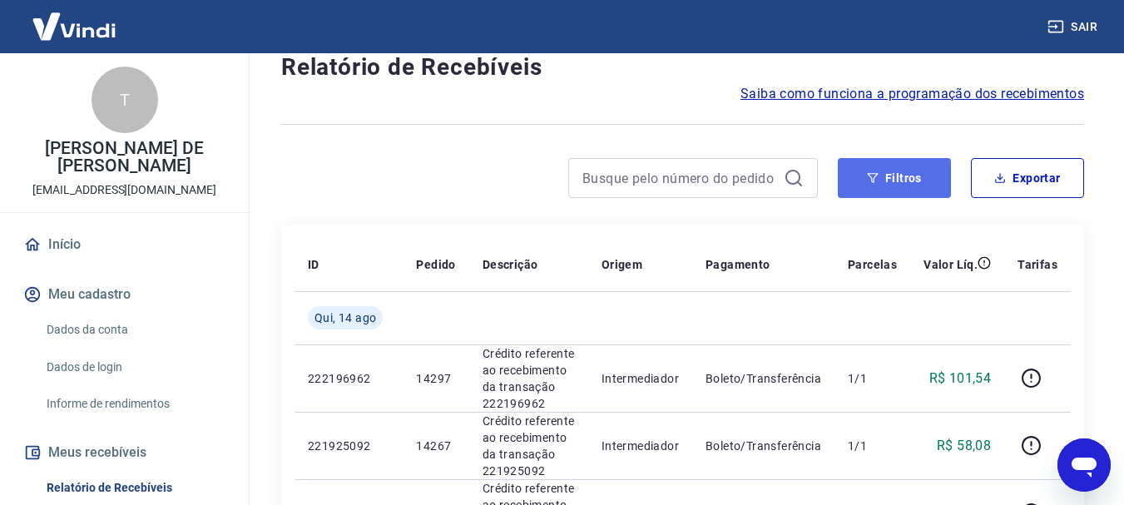
click at [910, 182] on button "Filtros" at bounding box center [894, 178] width 113 height 40
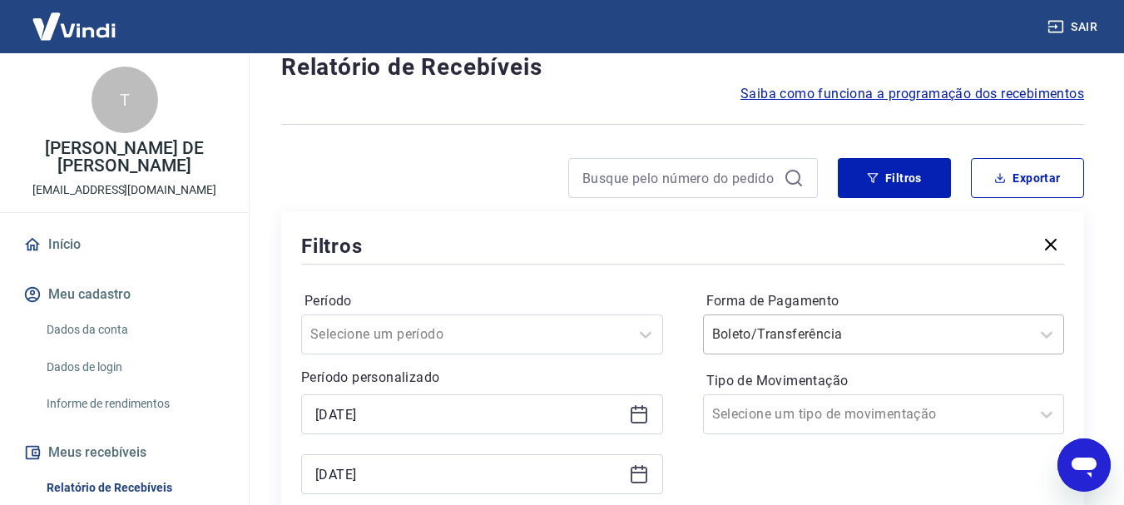
click at [930, 334] on div "Boleto/Transferência" at bounding box center [884, 335] width 362 height 40
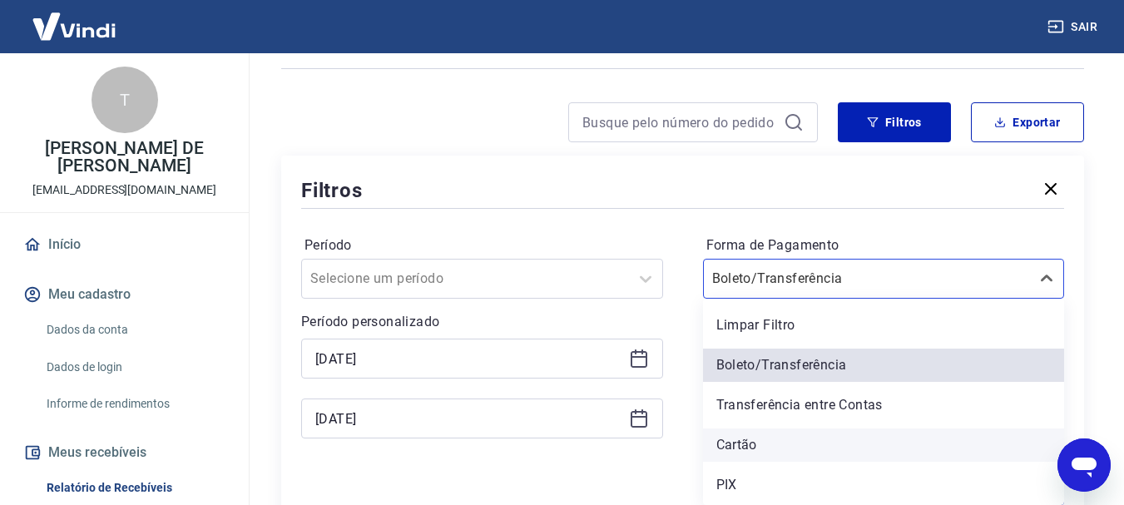
click at [855, 442] on div "Cartão" at bounding box center [884, 445] width 362 height 33
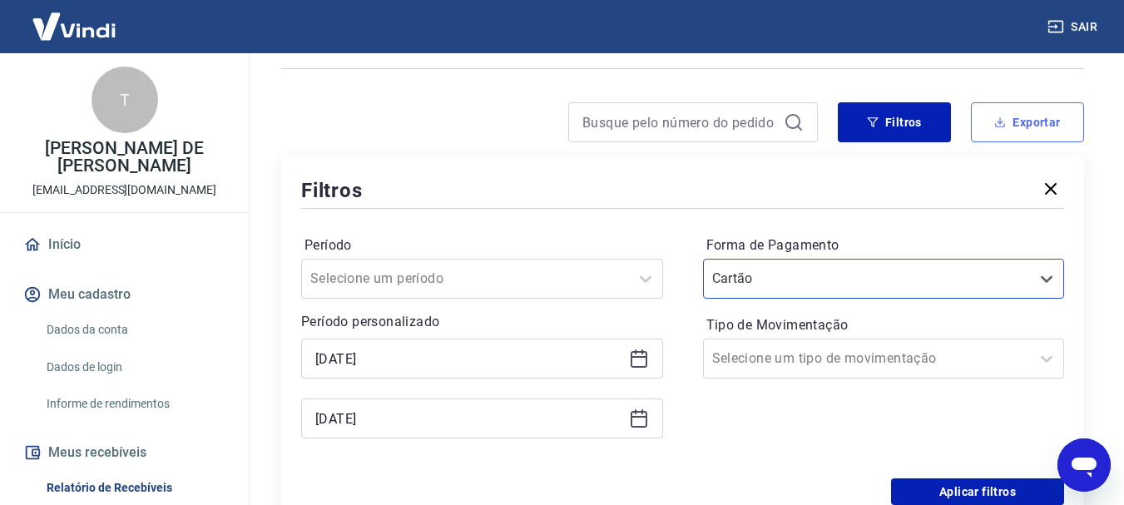
click at [1017, 121] on button "Exportar" at bounding box center [1027, 122] width 113 height 40
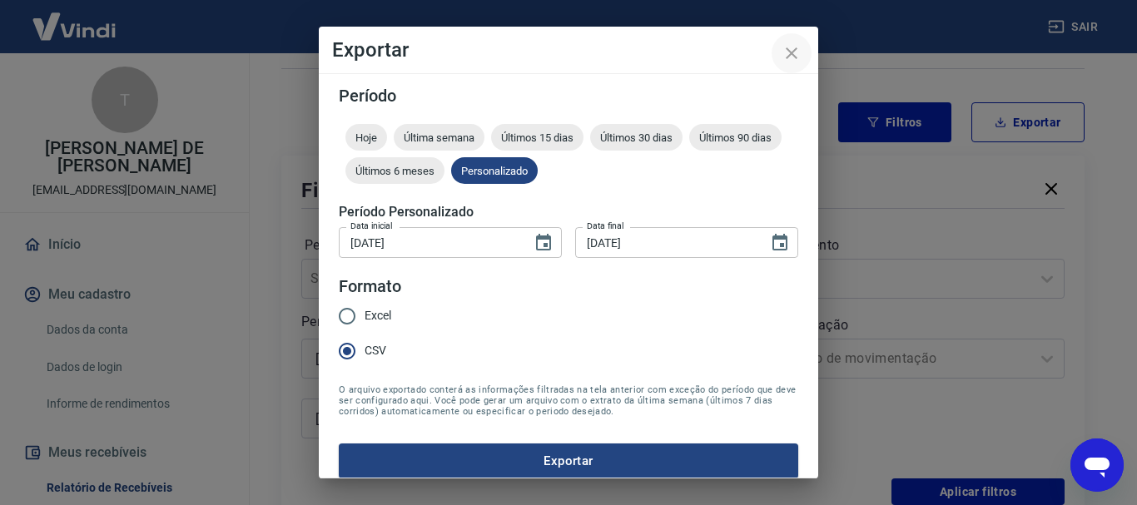
click at [785, 56] on icon "close" at bounding box center [791, 53] width 20 height 20
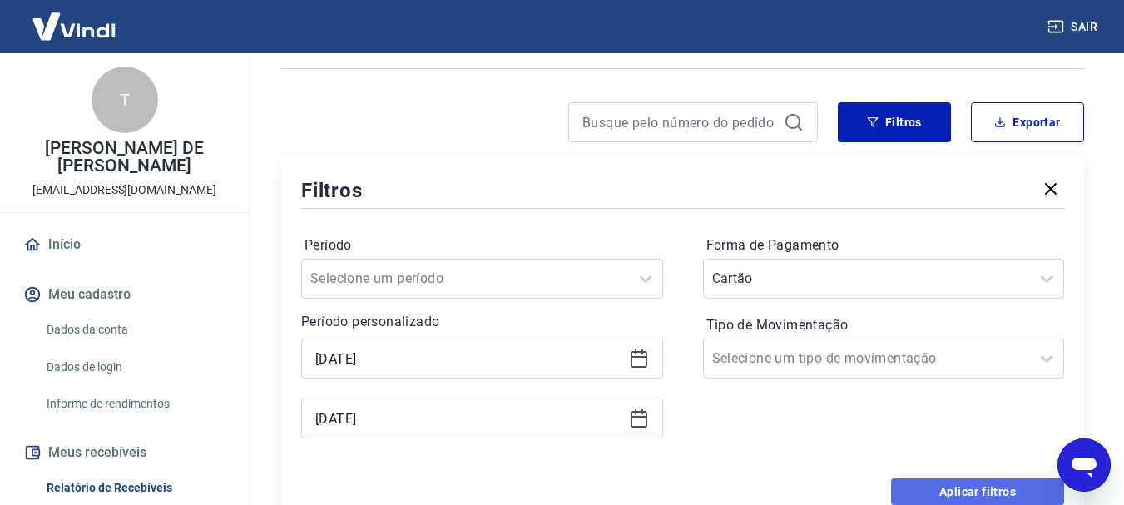
click at [946, 489] on button "Aplicar filtros" at bounding box center [977, 491] width 173 height 27
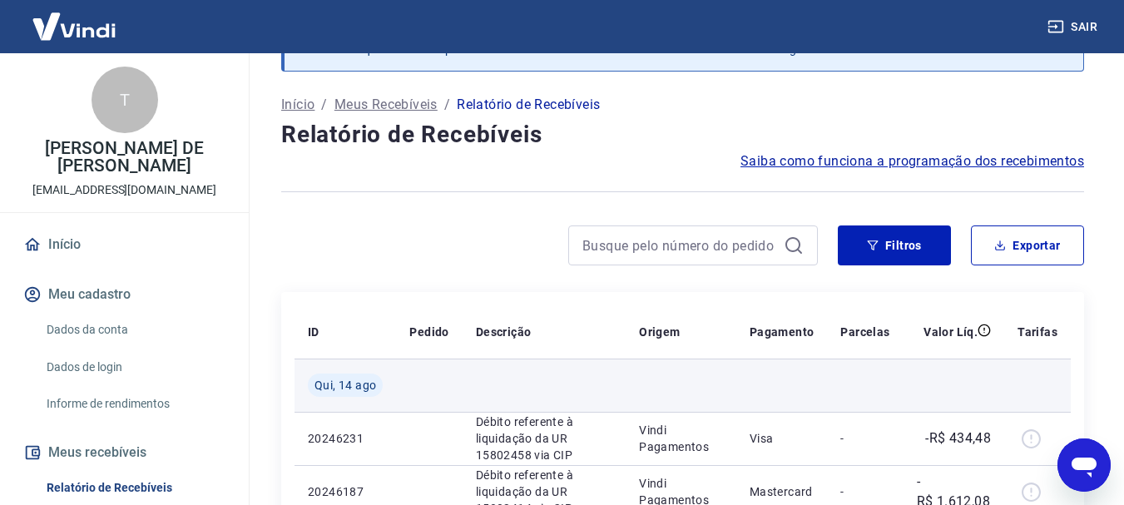
scroll to position [203, 0]
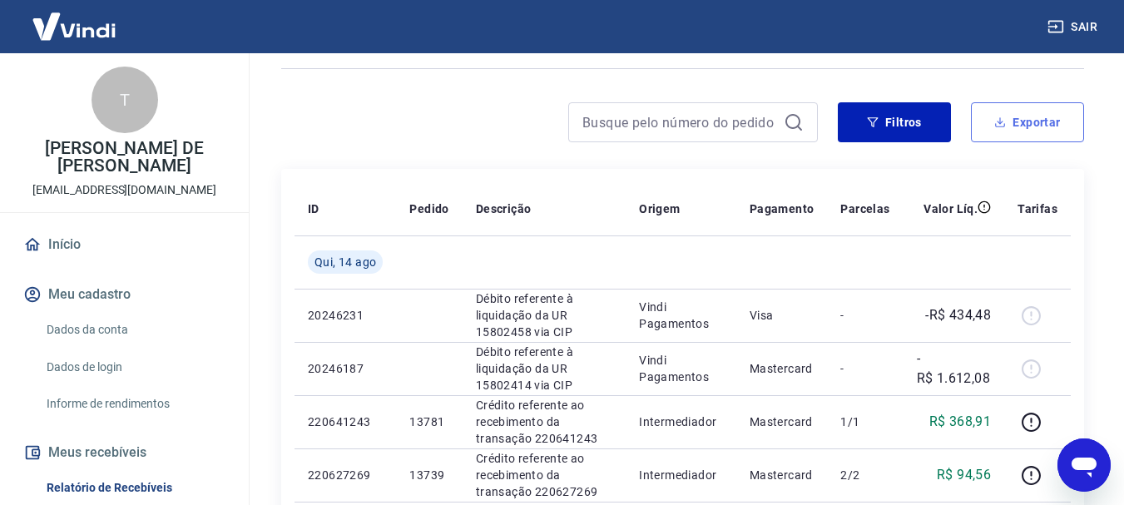
click at [1024, 115] on button "Exportar" at bounding box center [1027, 122] width 113 height 40
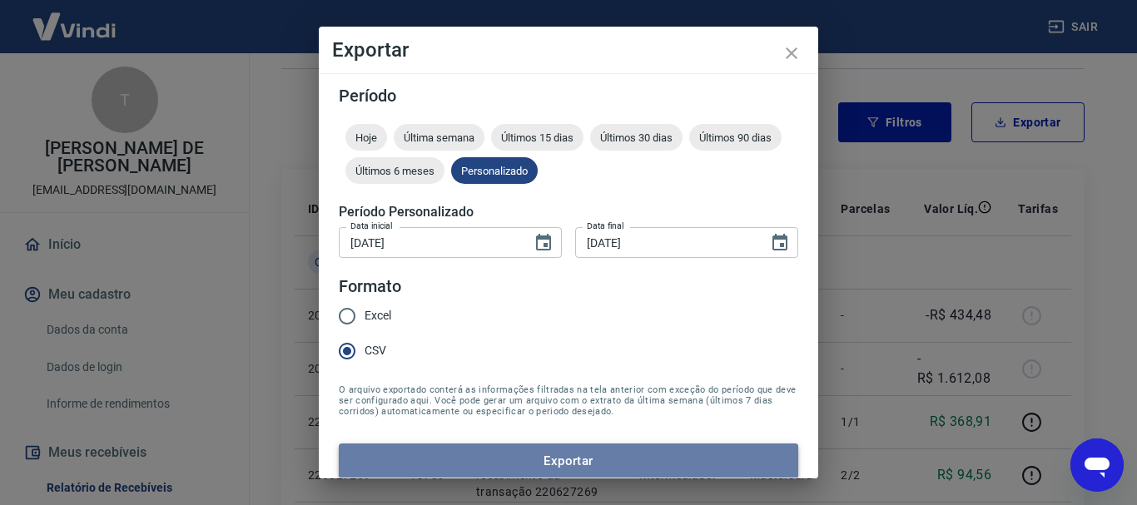
click at [603, 453] on button "Exportar" at bounding box center [568, 461] width 459 height 35
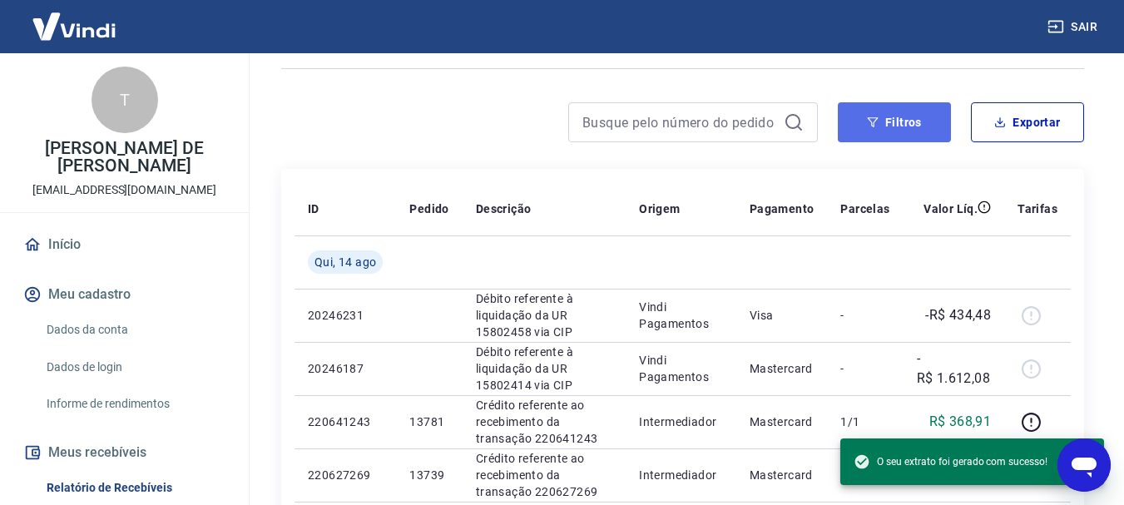
click at [891, 117] on button "Filtros" at bounding box center [894, 122] width 113 height 40
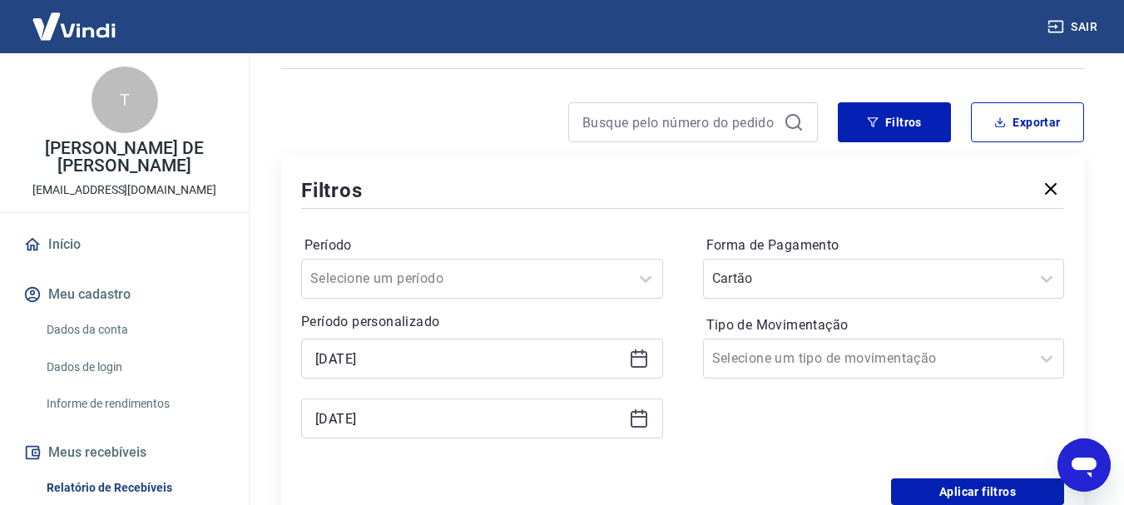
click at [644, 357] on icon at bounding box center [639, 357] width 17 height 2
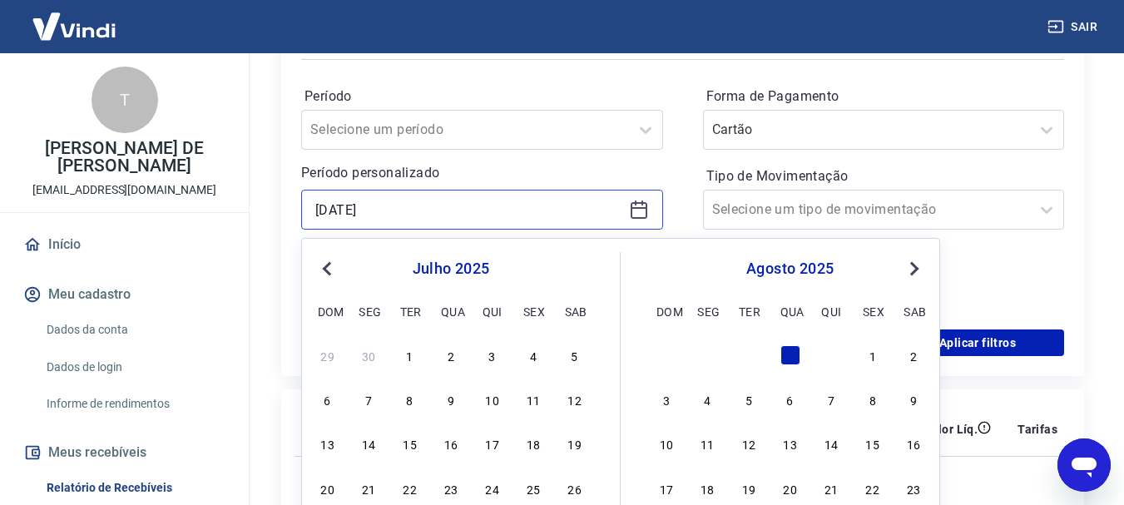
scroll to position [369, 0]
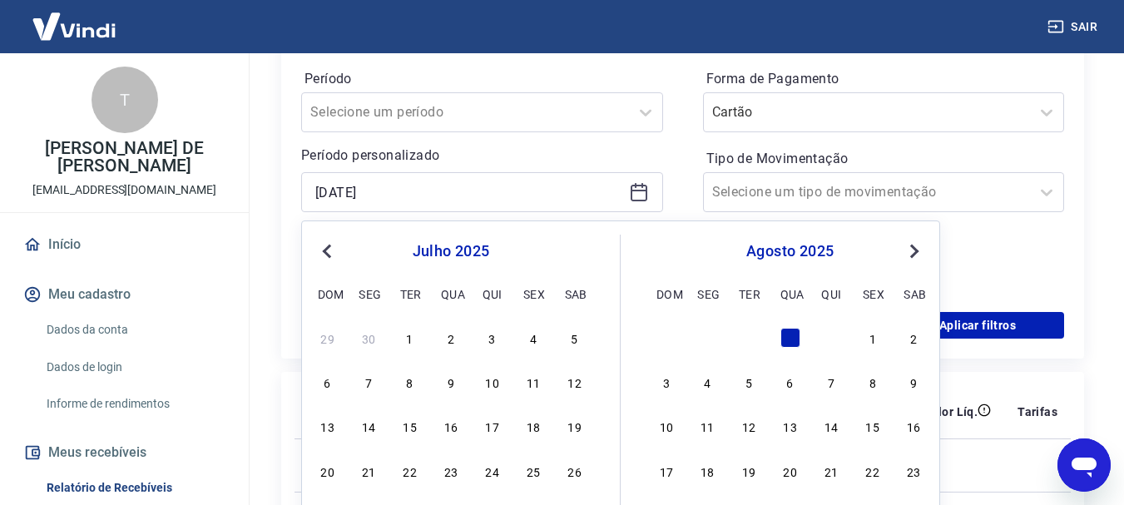
click at [325, 246] on button "Previous Month" at bounding box center [327, 251] width 20 height 20
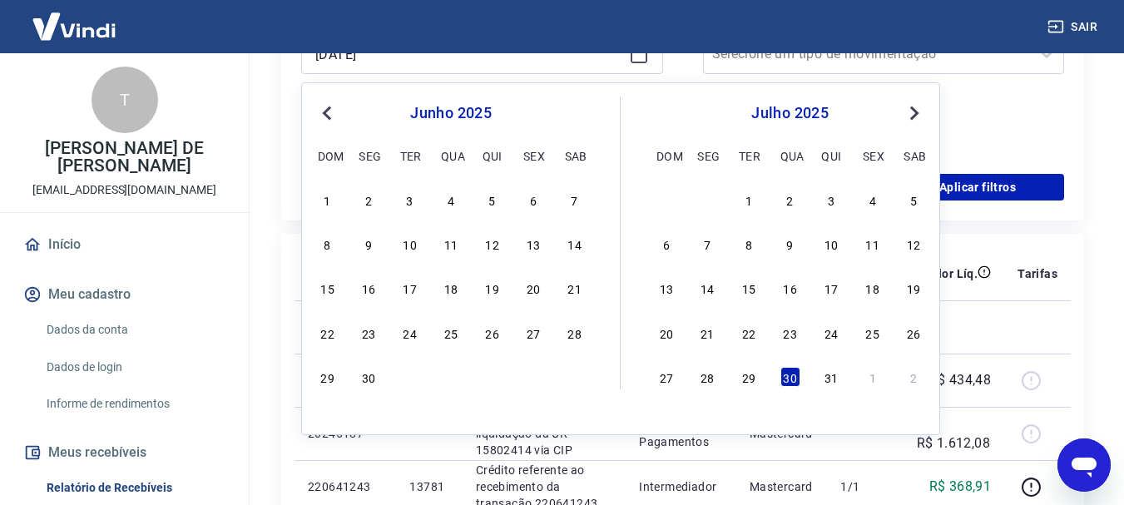
scroll to position [536, 0]
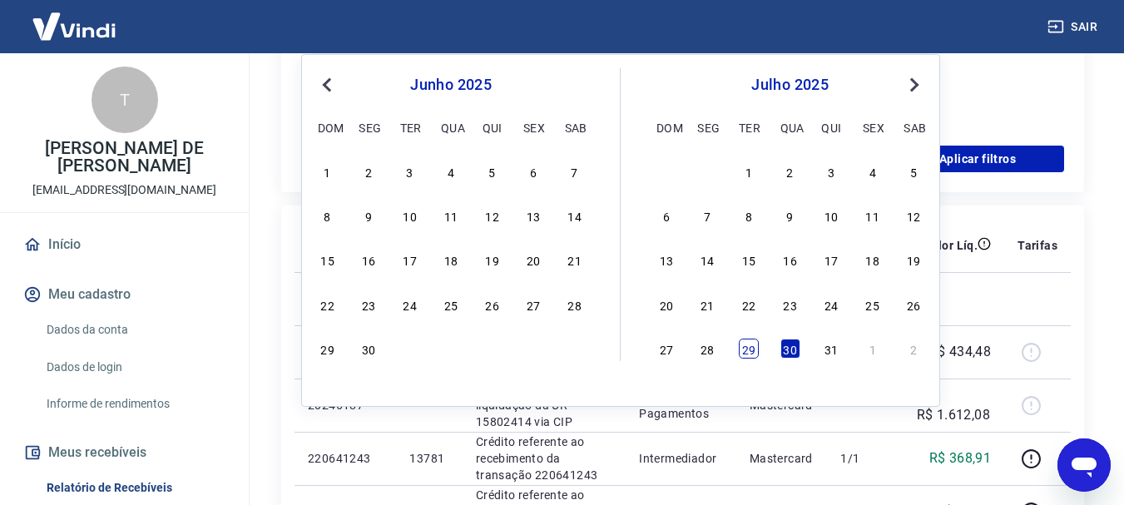
click at [751, 348] on div "29" at bounding box center [749, 349] width 20 height 20
type input "29/07/2025"
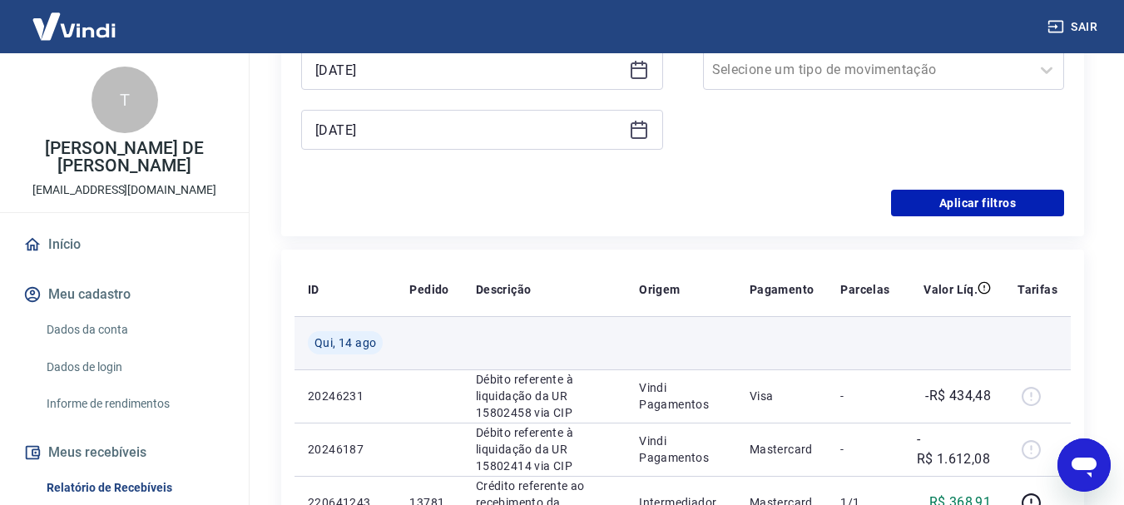
scroll to position [453, 0]
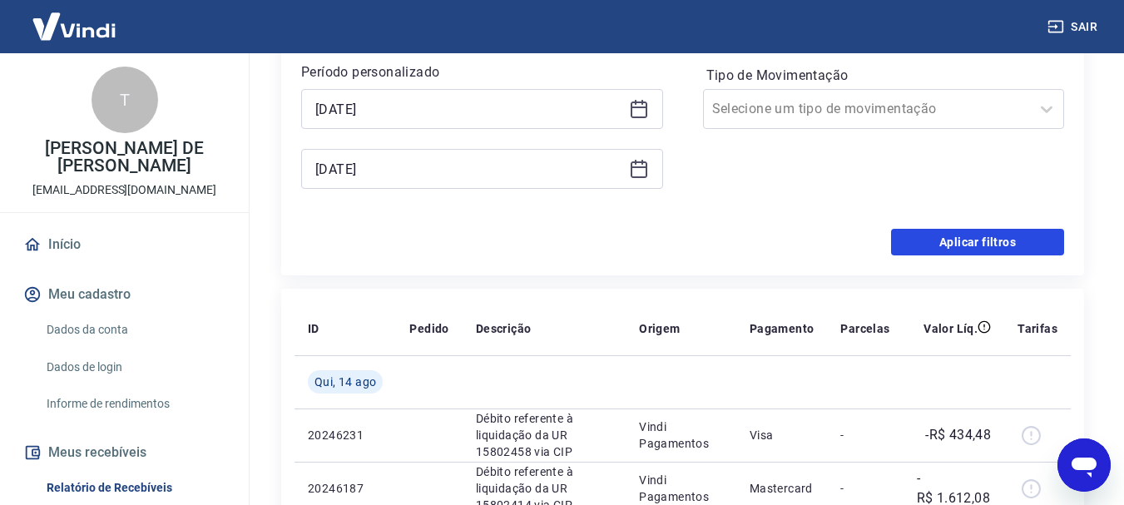
click at [974, 239] on button "Aplicar filtros" at bounding box center [977, 242] width 173 height 27
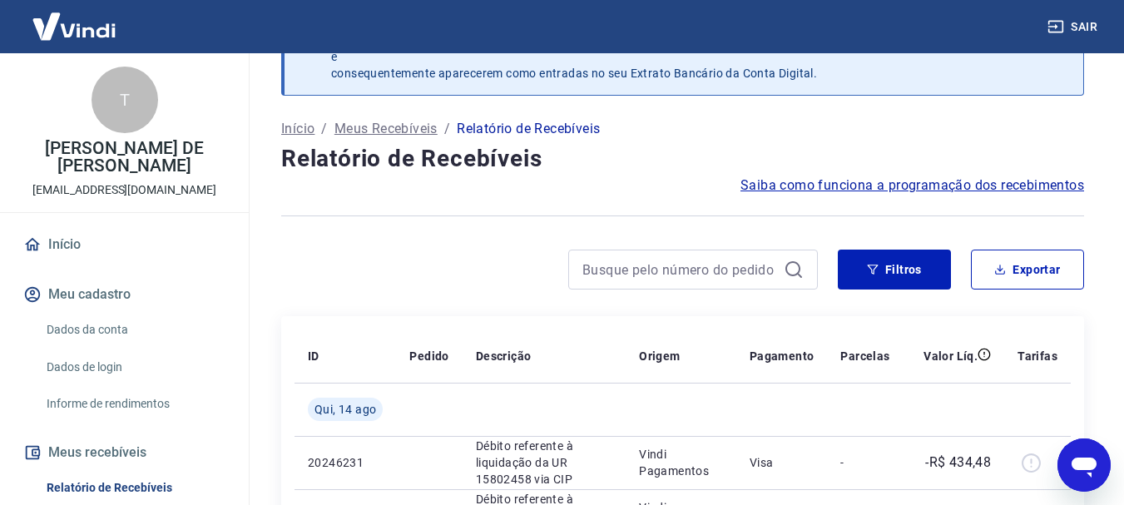
scroll to position [166, 0]
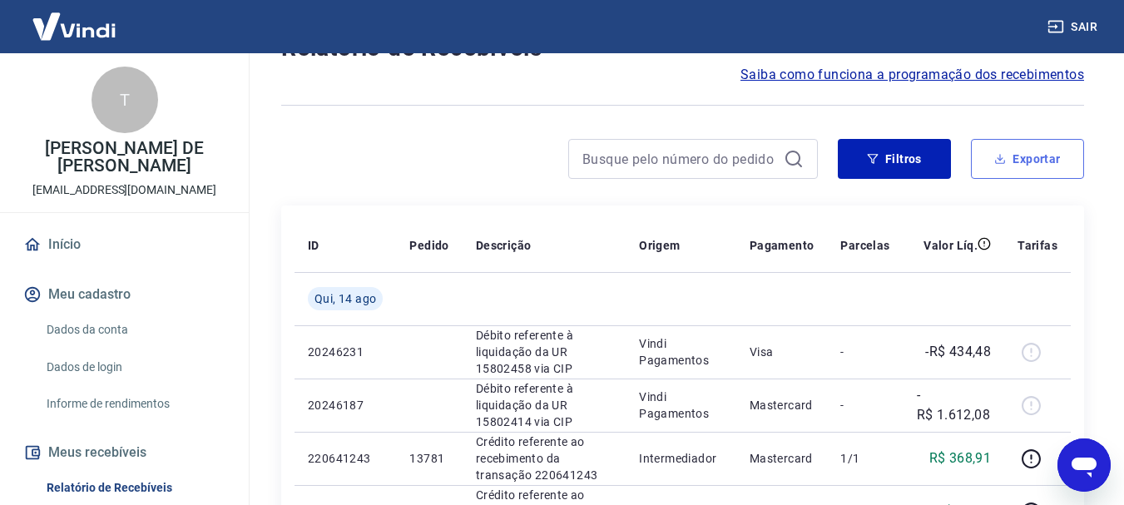
click at [1048, 161] on button "Exportar" at bounding box center [1027, 159] width 113 height 40
type input "29/07/2025"
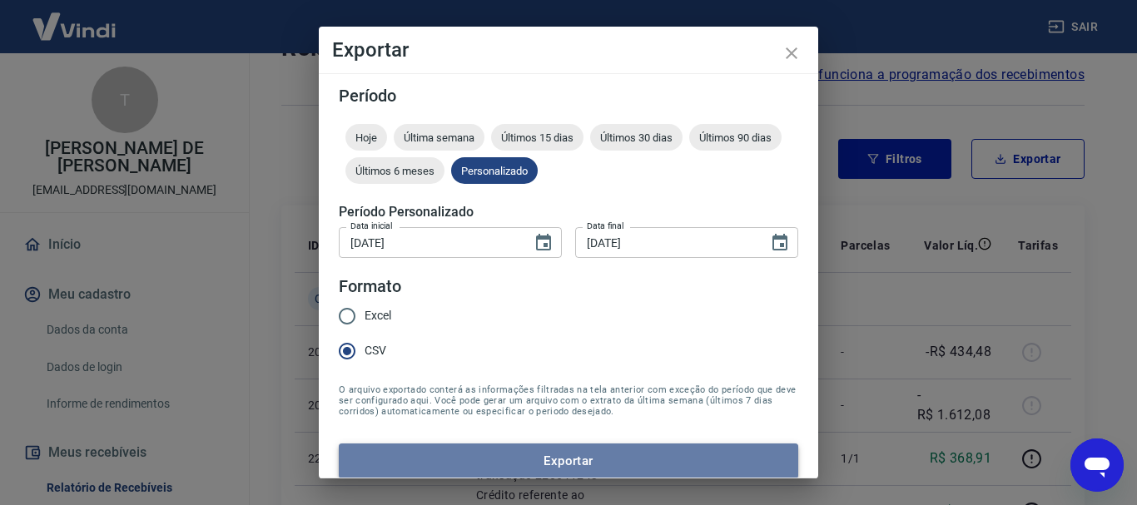
click at [607, 460] on button "Exportar" at bounding box center [568, 461] width 459 height 35
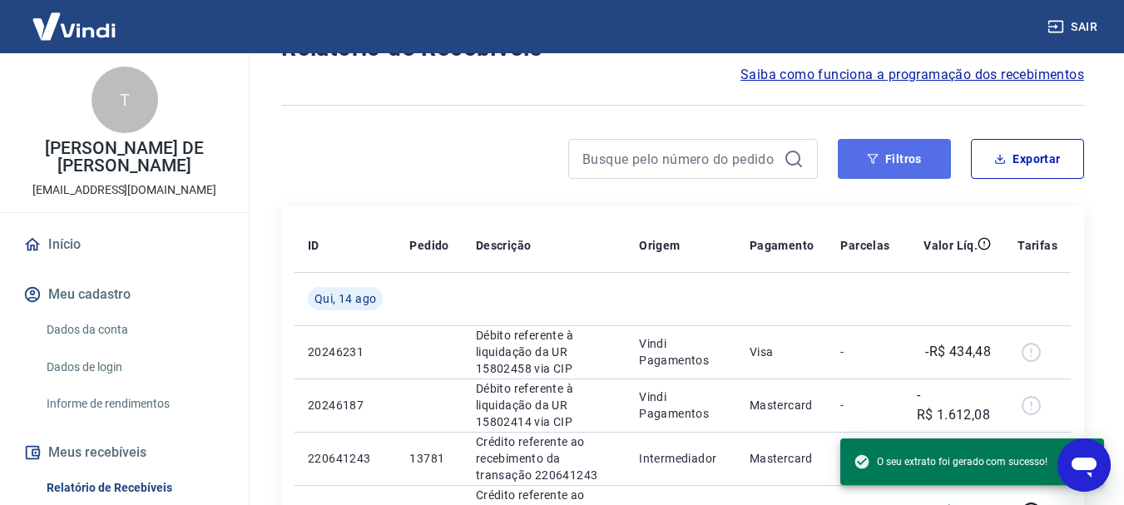
click at [905, 140] on button "Filtros" at bounding box center [894, 159] width 113 height 40
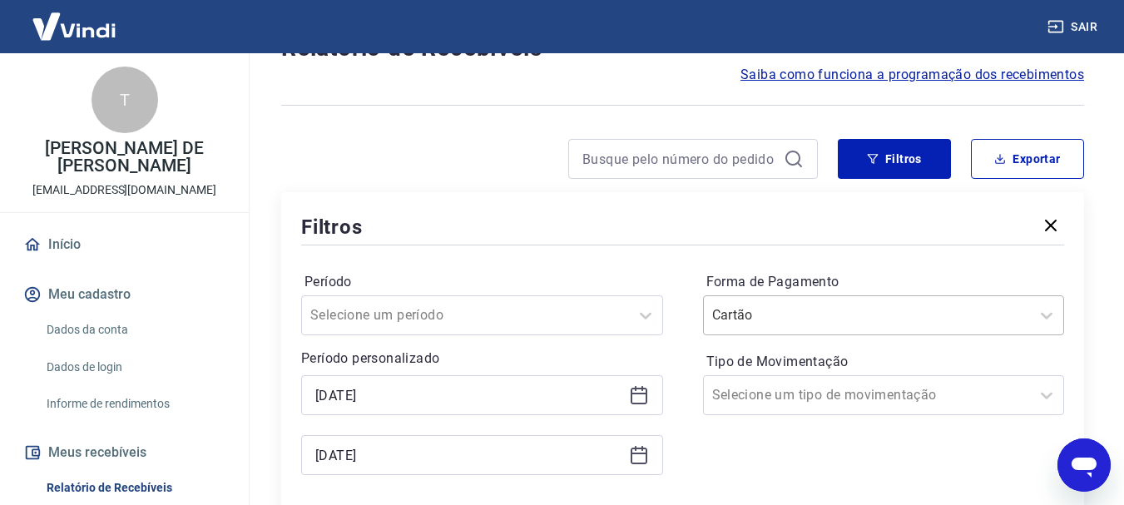
click at [862, 317] on div "Cartão" at bounding box center [884, 315] width 362 height 40
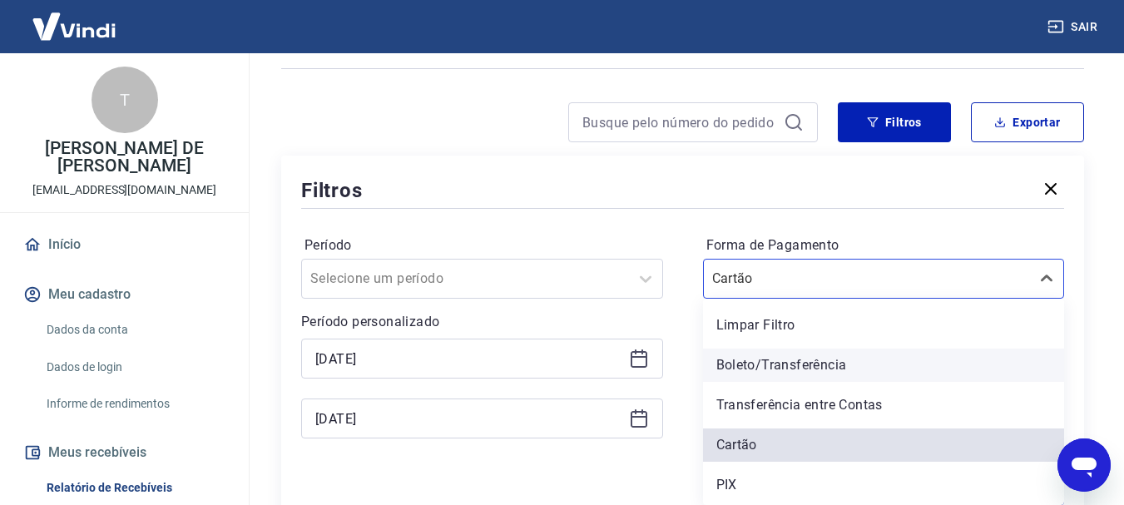
click at [809, 374] on div "Boleto/Transferência" at bounding box center [884, 365] width 362 height 33
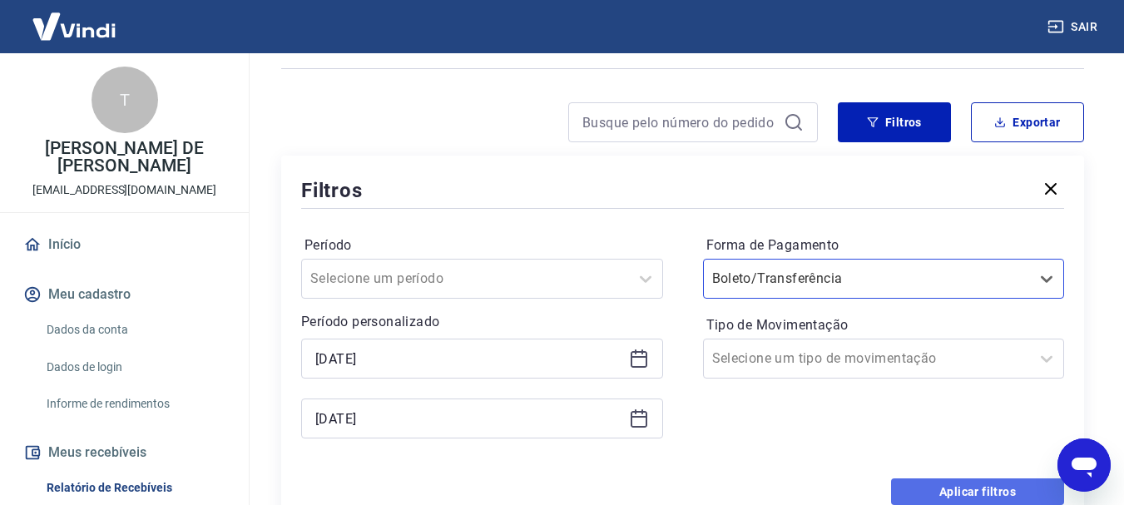
click at [949, 488] on button "Aplicar filtros" at bounding box center [977, 491] width 173 height 27
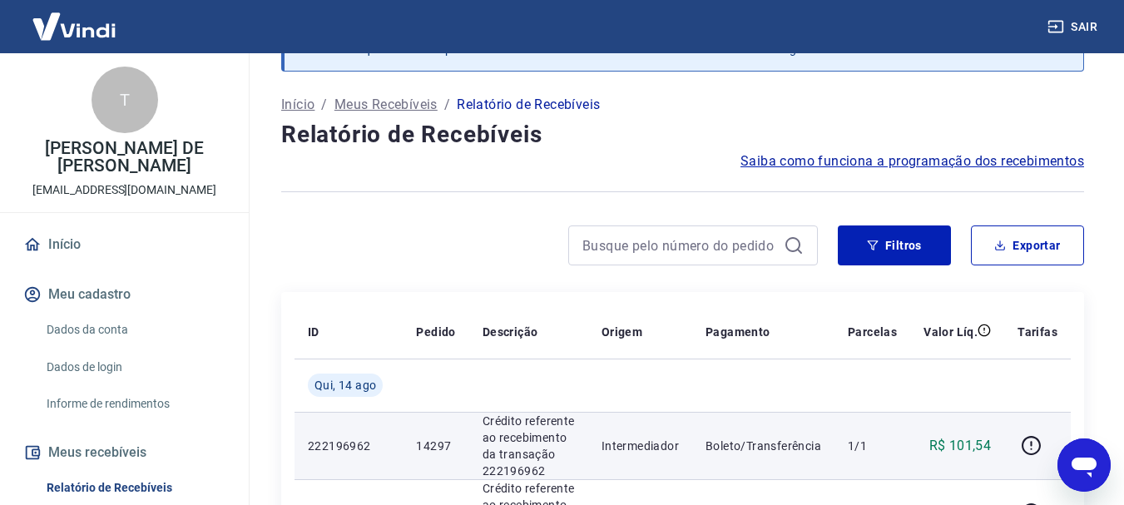
scroll to position [203, 0]
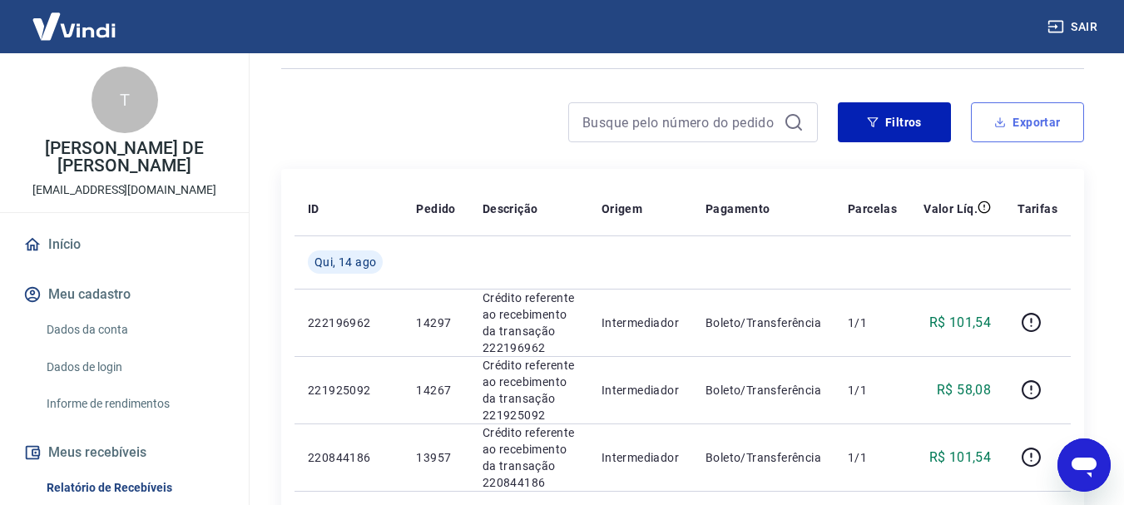
click at [1012, 125] on button "Exportar" at bounding box center [1027, 122] width 113 height 40
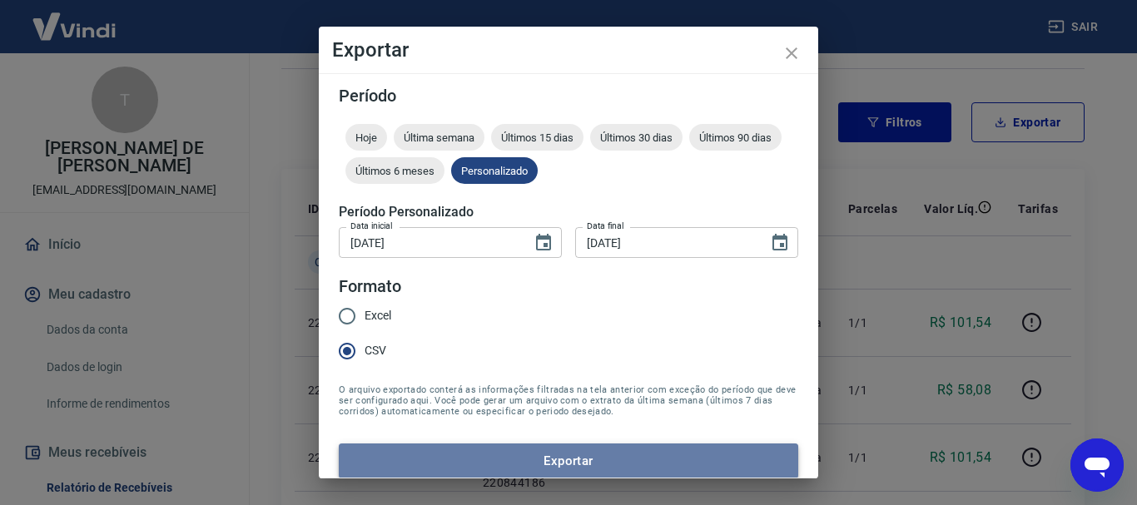
click at [656, 465] on button "Exportar" at bounding box center [568, 461] width 459 height 35
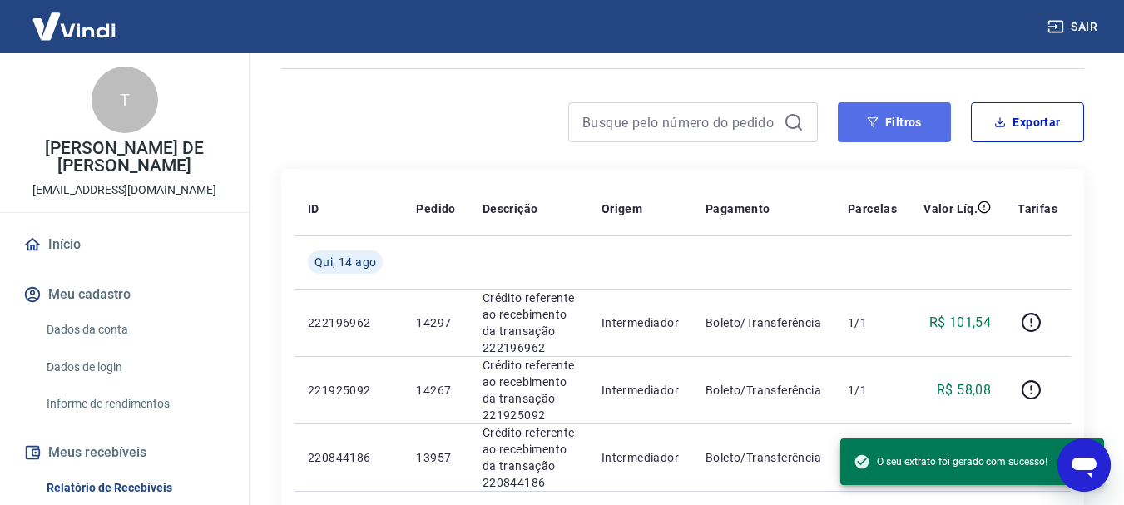
click at [888, 126] on button "Filtros" at bounding box center [894, 122] width 113 height 40
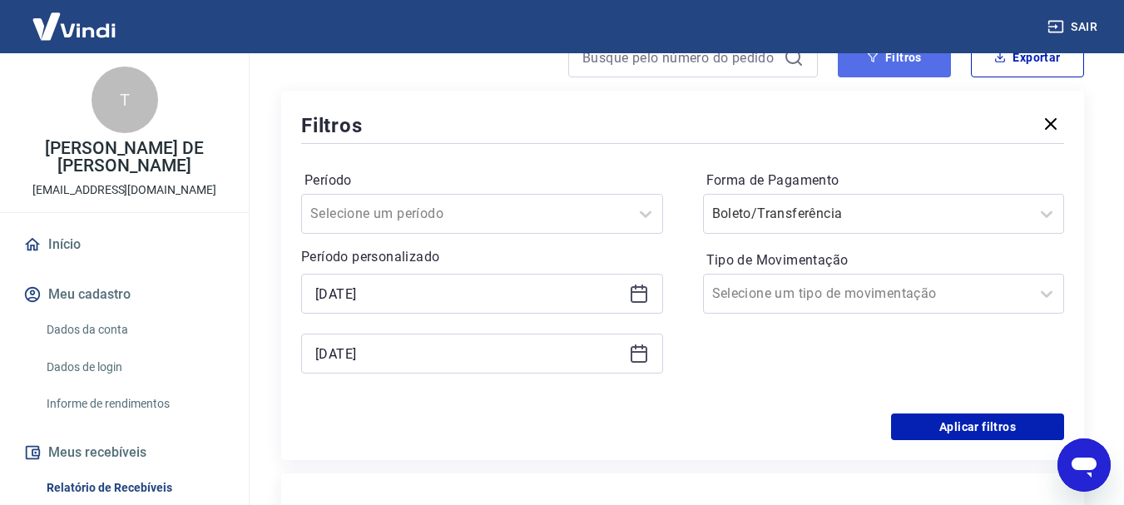
scroll to position [369, 0]
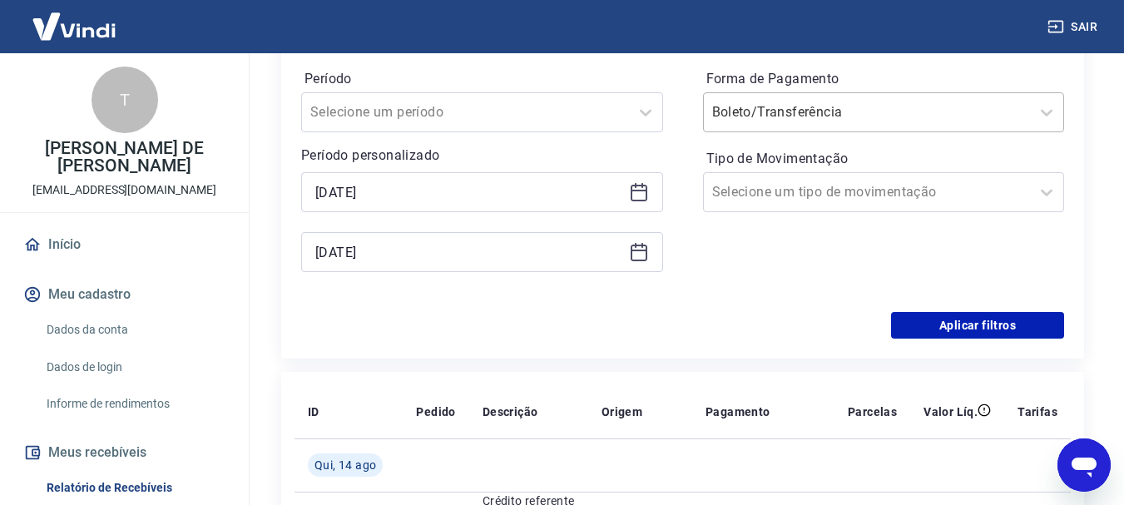
click at [864, 107] on div at bounding box center [867, 112] width 310 height 23
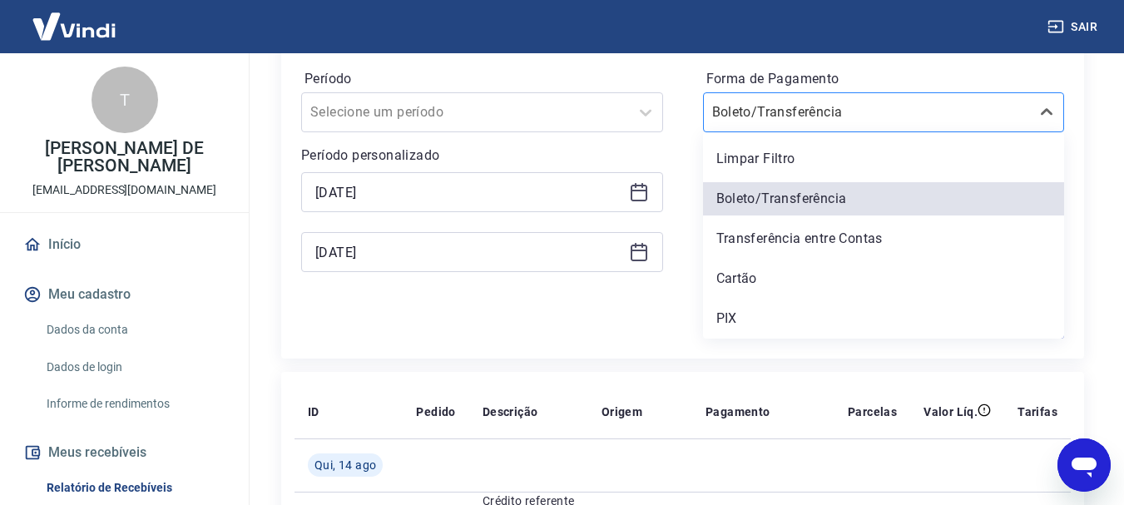
click at [823, 113] on input "Forma de Pagamento" at bounding box center [796, 112] width 168 height 20
click at [1073, 171] on div "Filtros Período Selecione um período Período personalizado 29/07/2025 14/08/202…" at bounding box center [682, 173] width 803 height 369
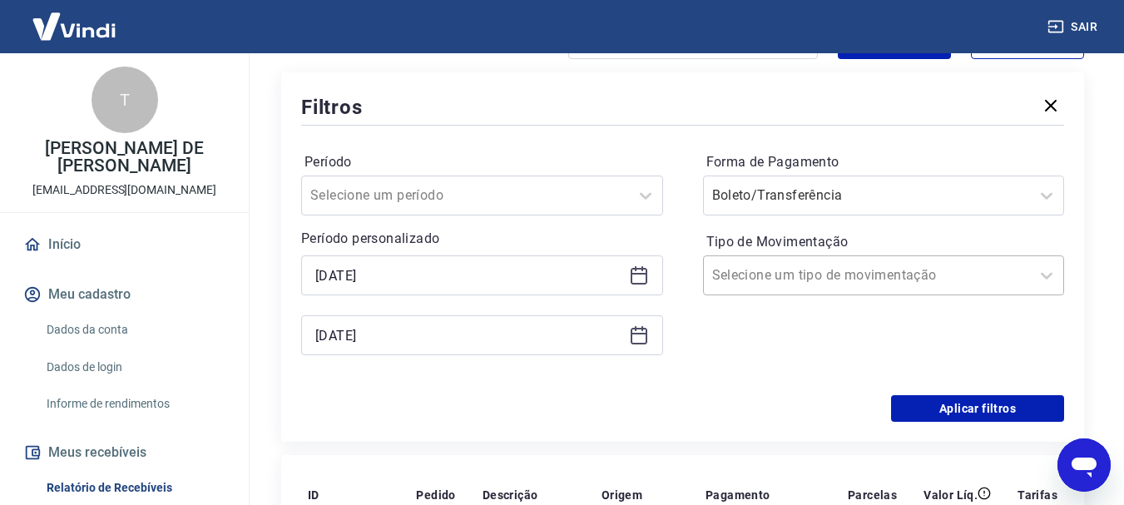
scroll to position [203, 0]
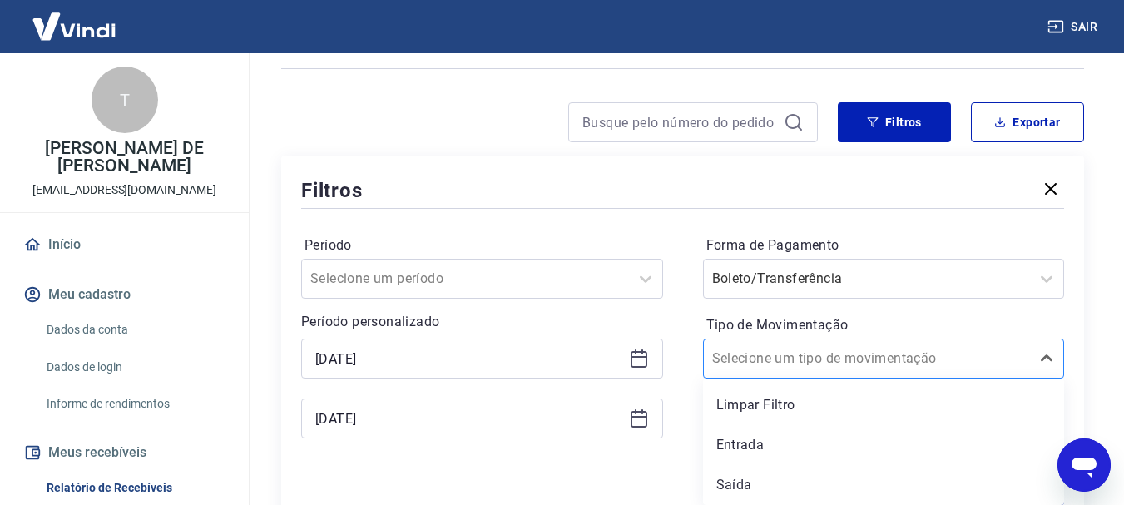
click at [964, 353] on div at bounding box center [867, 358] width 310 height 23
drag, startPoint x: 729, startPoint y: 478, endPoint x: 756, endPoint y: 482, distance: 27.7
click at [730, 478] on div "Saída" at bounding box center [884, 484] width 362 height 33
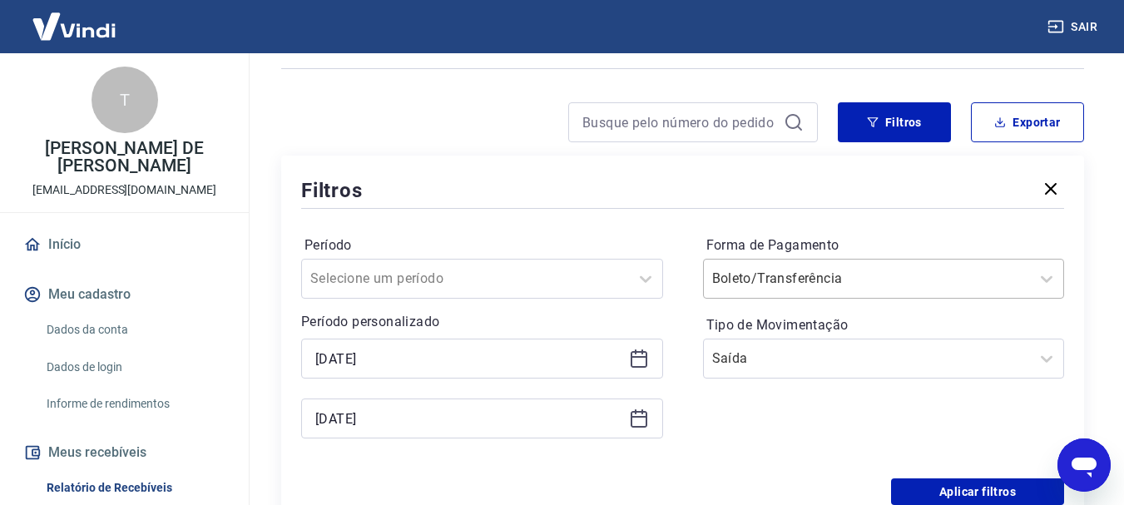
click at [865, 275] on div at bounding box center [867, 278] width 310 height 23
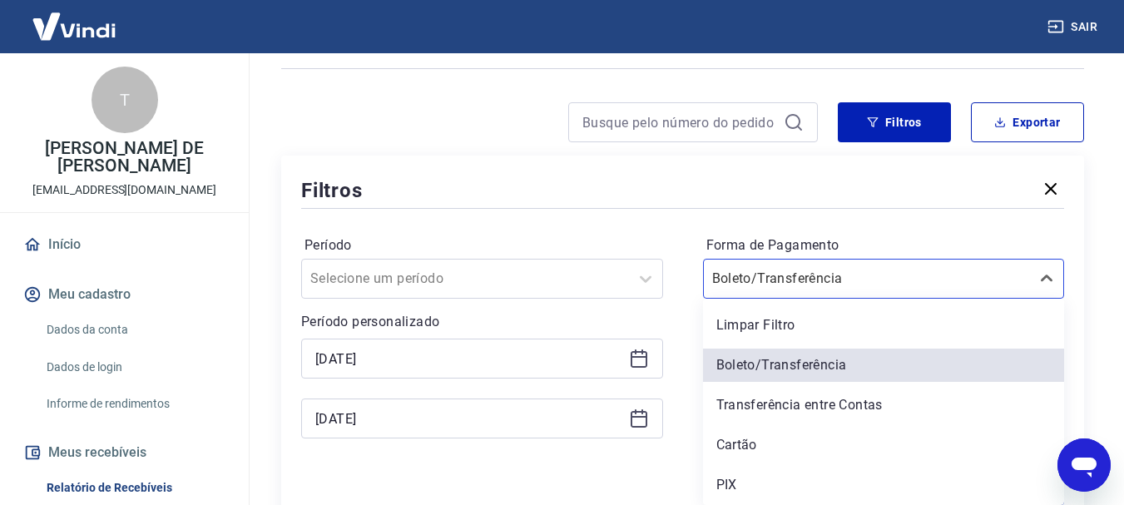
click at [802, 322] on div "Limpar Filtro" at bounding box center [884, 325] width 362 height 33
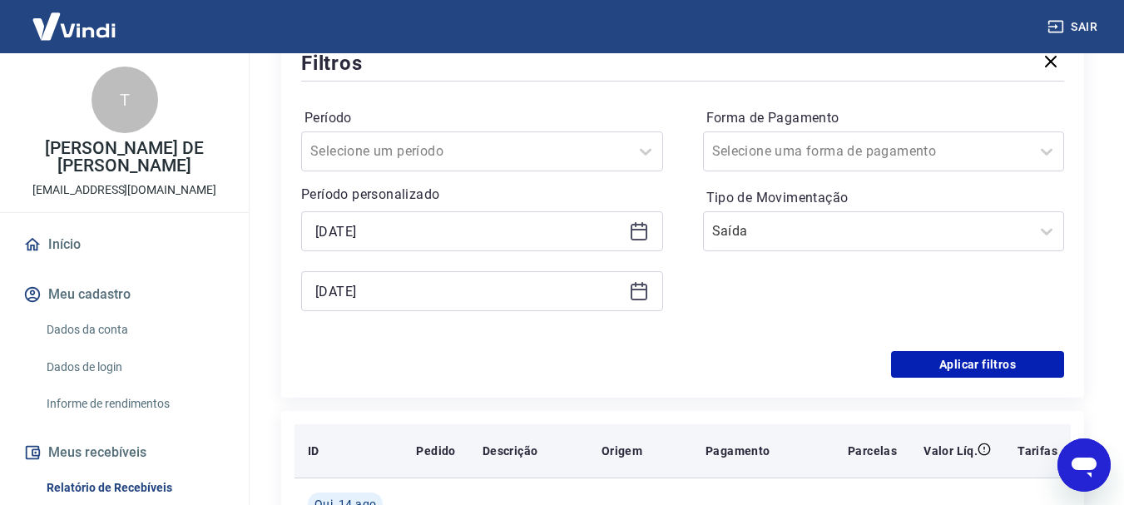
scroll to position [369, 0]
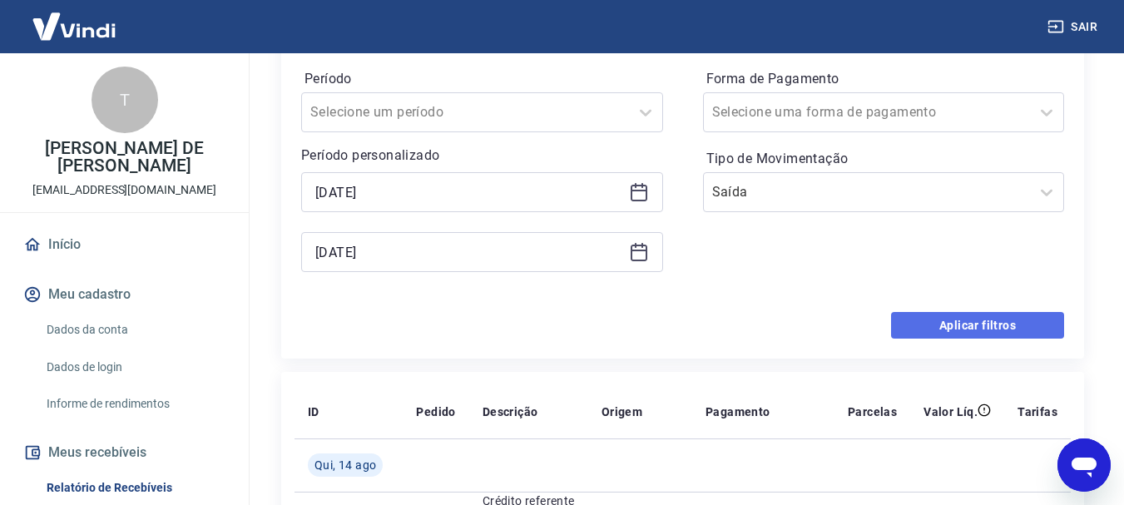
click at [967, 328] on button "Aplicar filtros" at bounding box center [977, 325] width 173 height 27
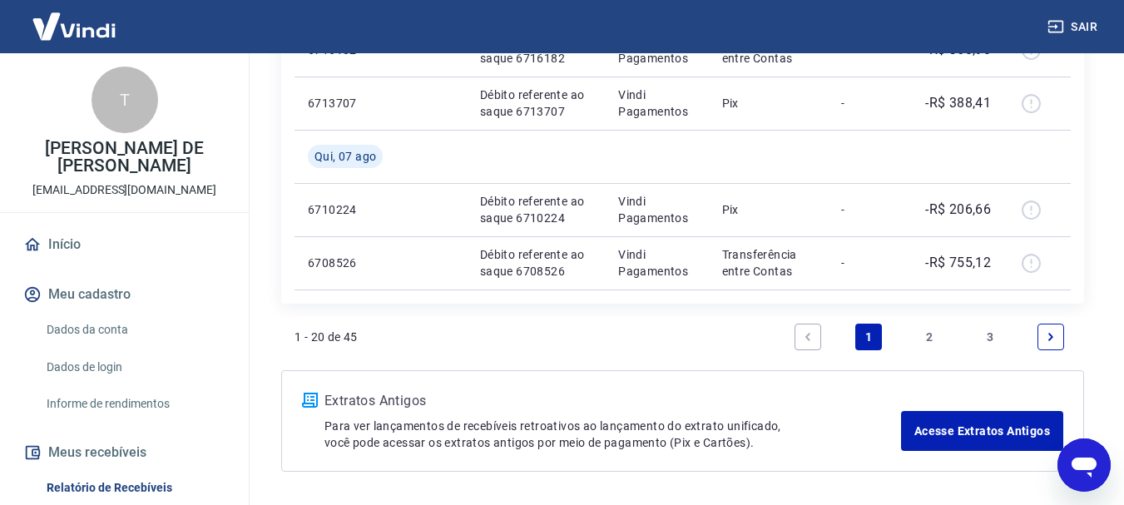
scroll to position [1534, 0]
click at [930, 338] on link "2" at bounding box center [929, 336] width 27 height 27
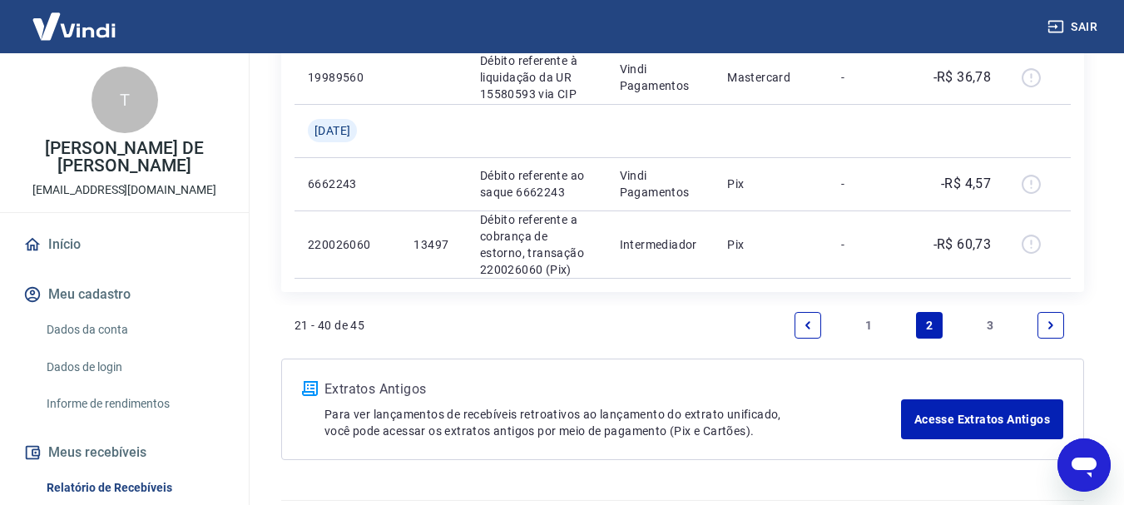
scroll to position [1576, 0]
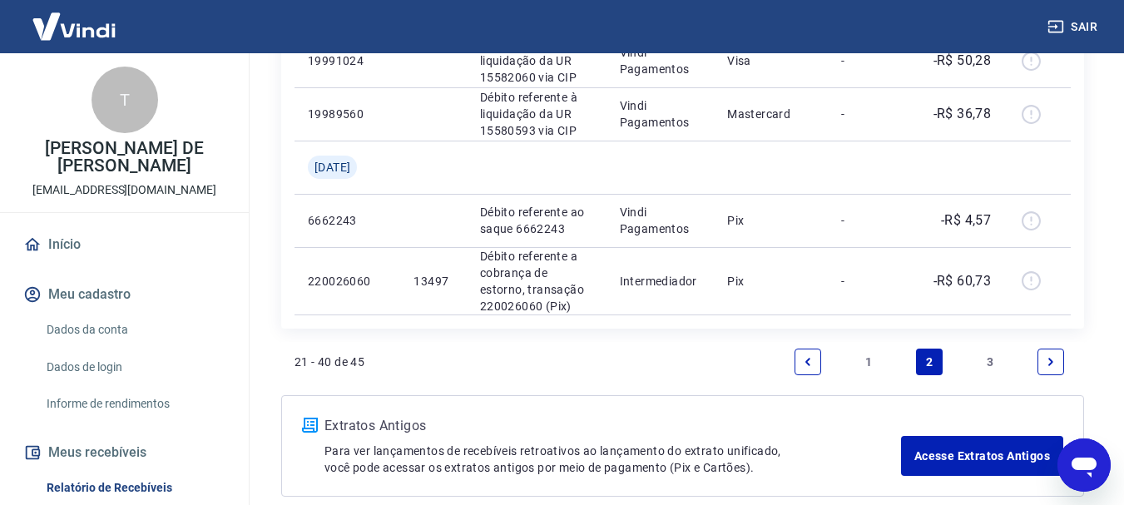
click at [990, 359] on link "3" at bounding box center [990, 362] width 27 height 27
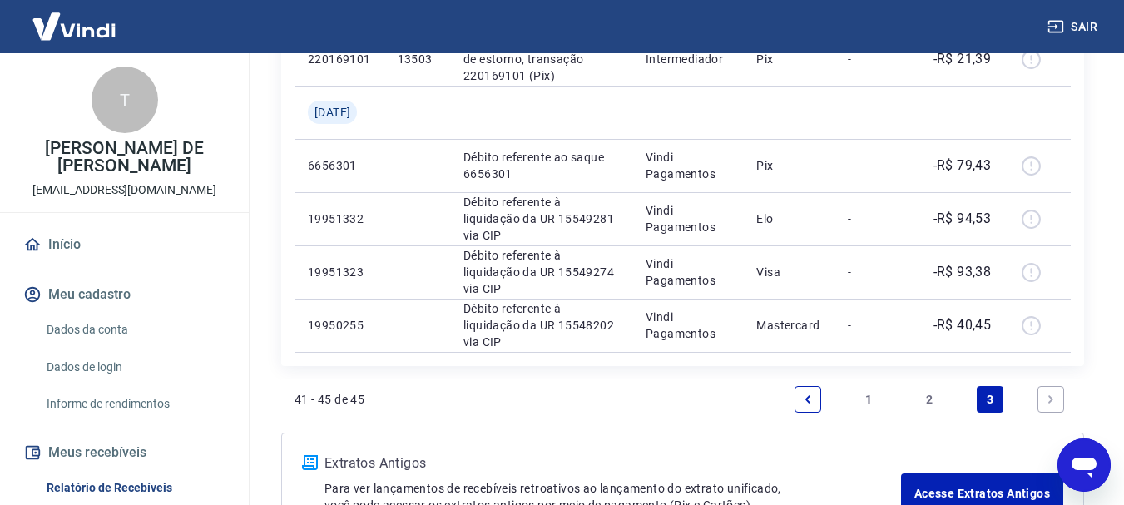
scroll to position [497, 0]
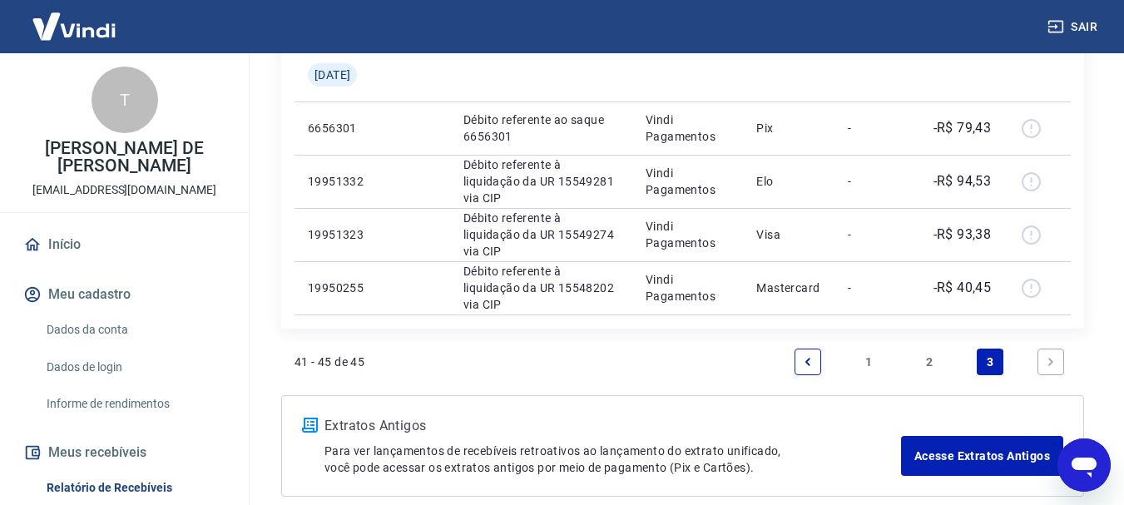
click at [933, 363] on link "2" at bounding box center [929, 362] width 27 height 27
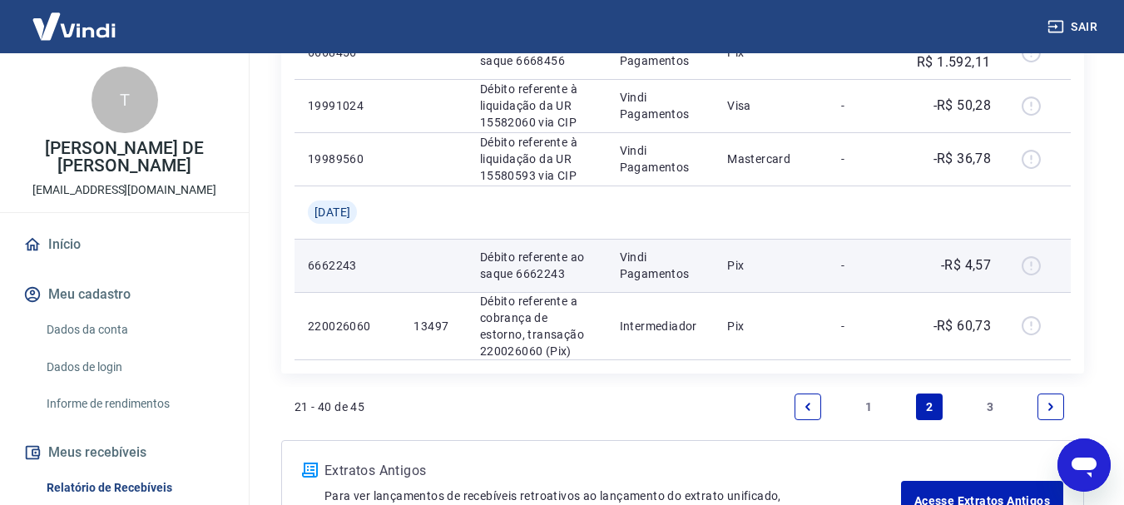
scroll to position [1659, 0]
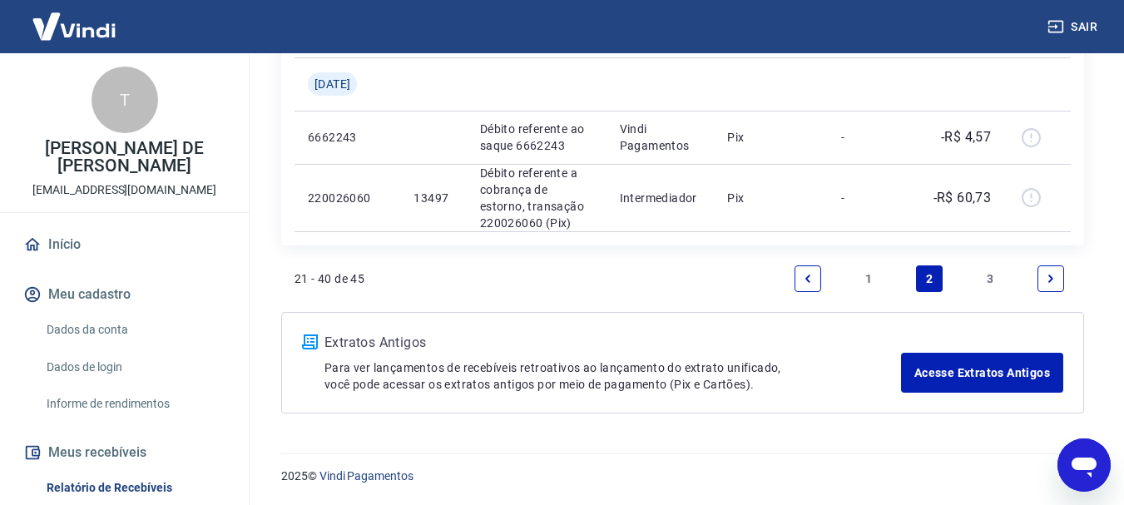
click at [870, 275] on link "1" at bounding box center [868, 278] width 27 height 27
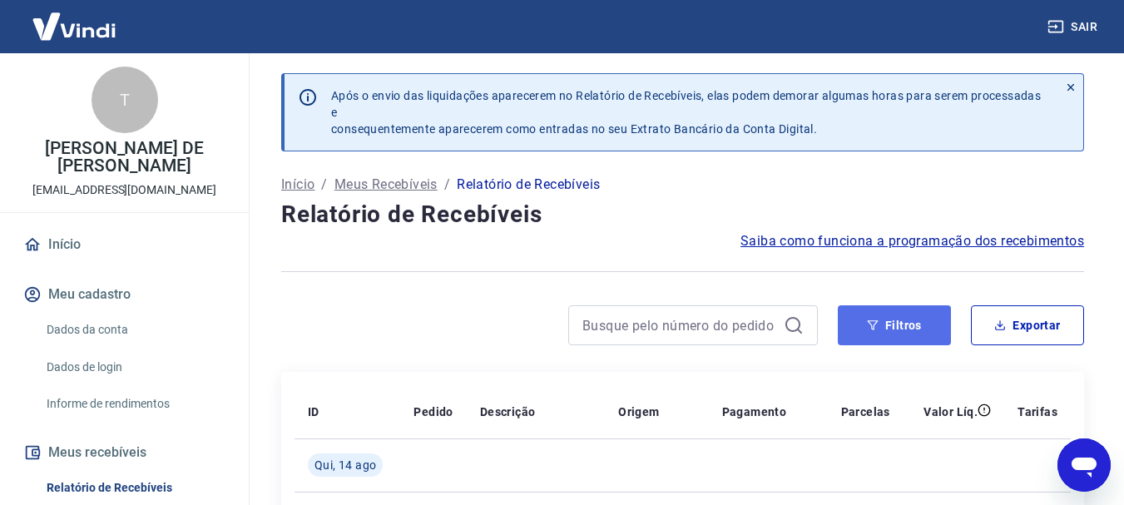
click at [921, 316] on button "Filtros" at bounding box center [894, 325] width 113 height 40
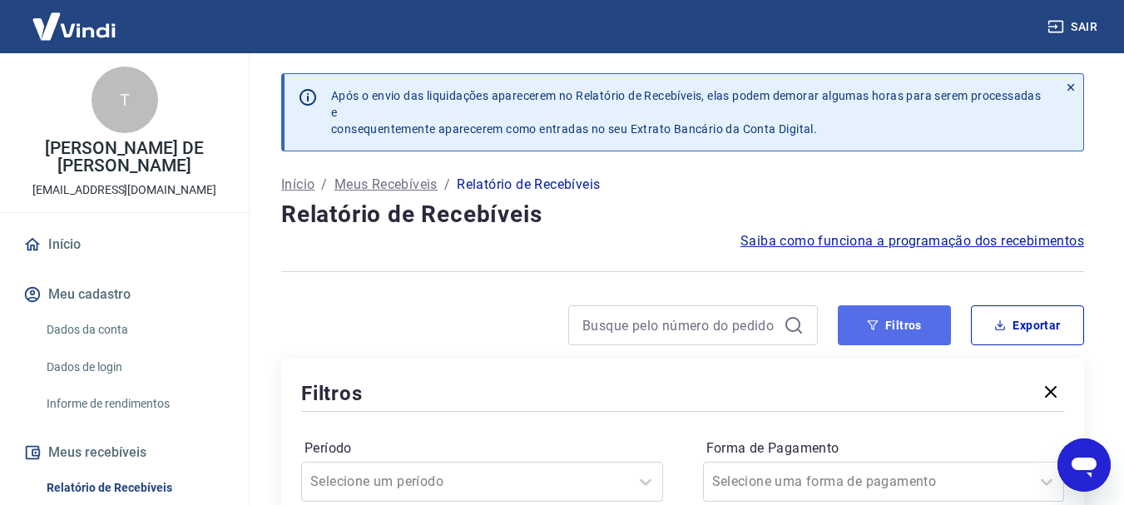
click at [878, 320] on icon "button" at bounding box center [873, 326] width 12 height 12
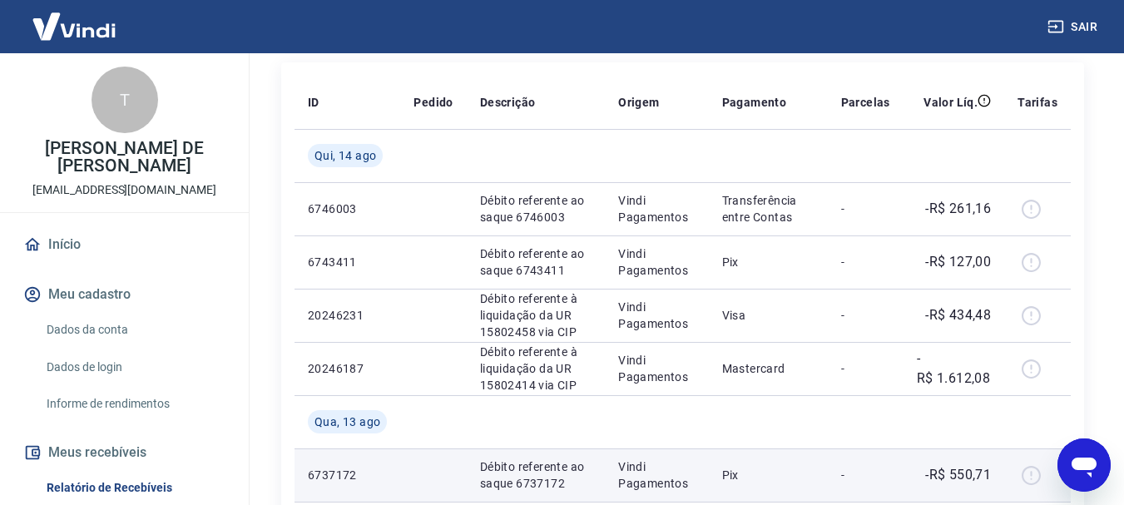
scroll to position [166, 0]
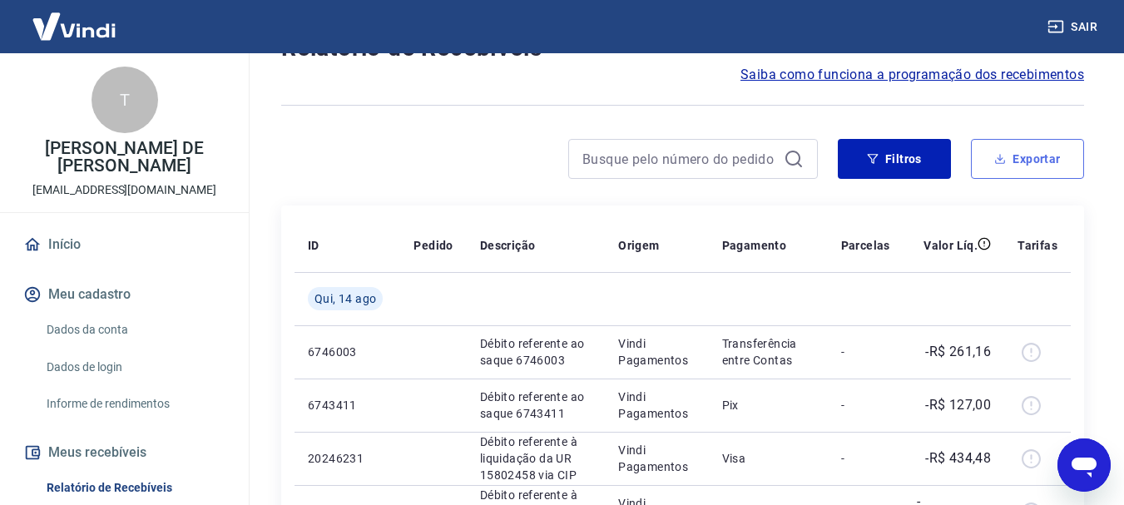
click at [1023, 164] on button "Exportar" at bounding box center [1027, 159] width 113 height 40
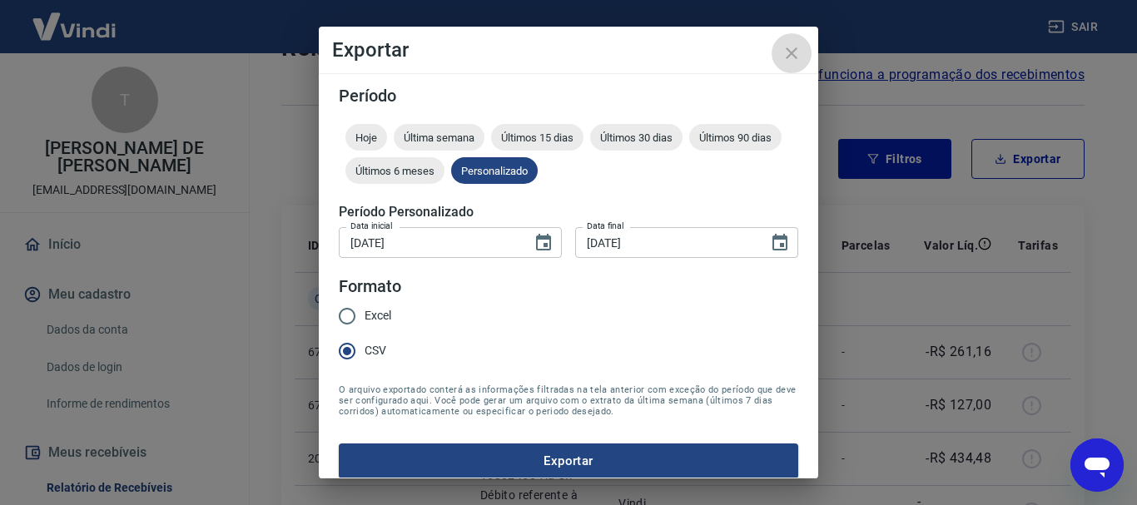
click at [795, 50] on icon "close" at bounding box center [791, 53] width 12 height 12
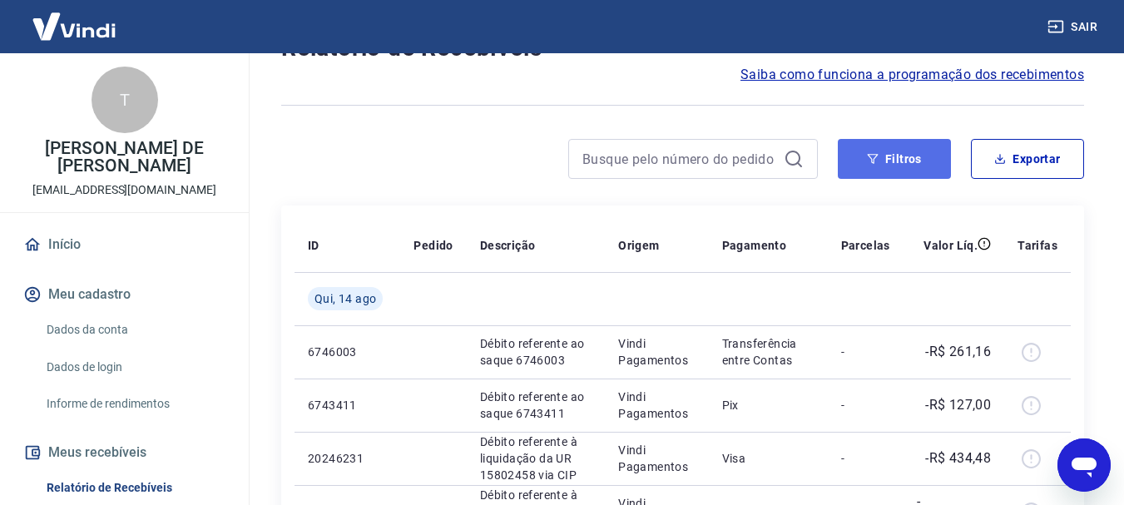
click at [915, 161] on button "Filtros" at bounding box center [894, 159] width 113 height 40
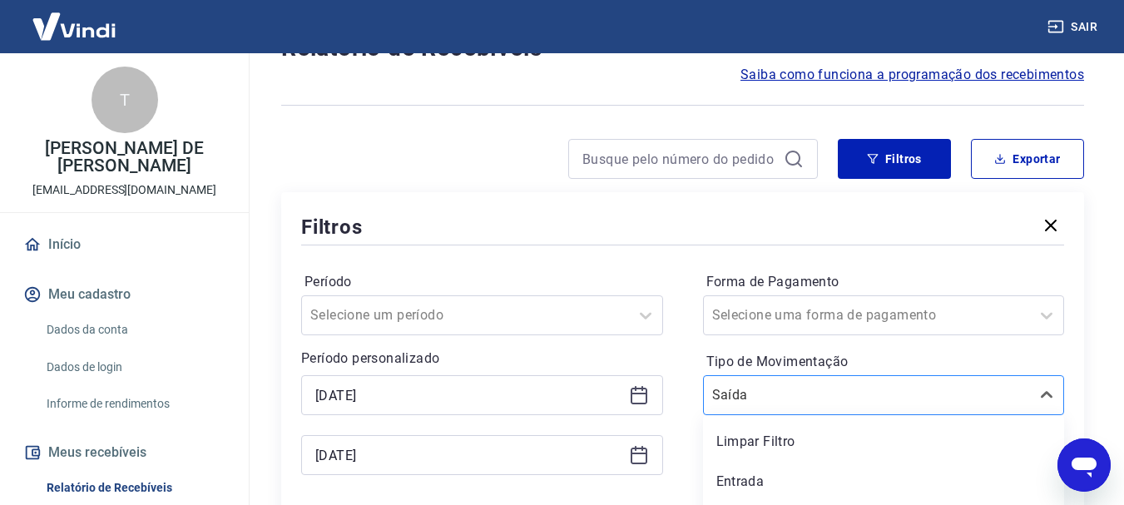
click at [840, 403] on div "option Limpar Filtro focused, 1 of 3. 3 results available. Use Up and Down to c…" at bounding box center [884, 395] width 362 height 40
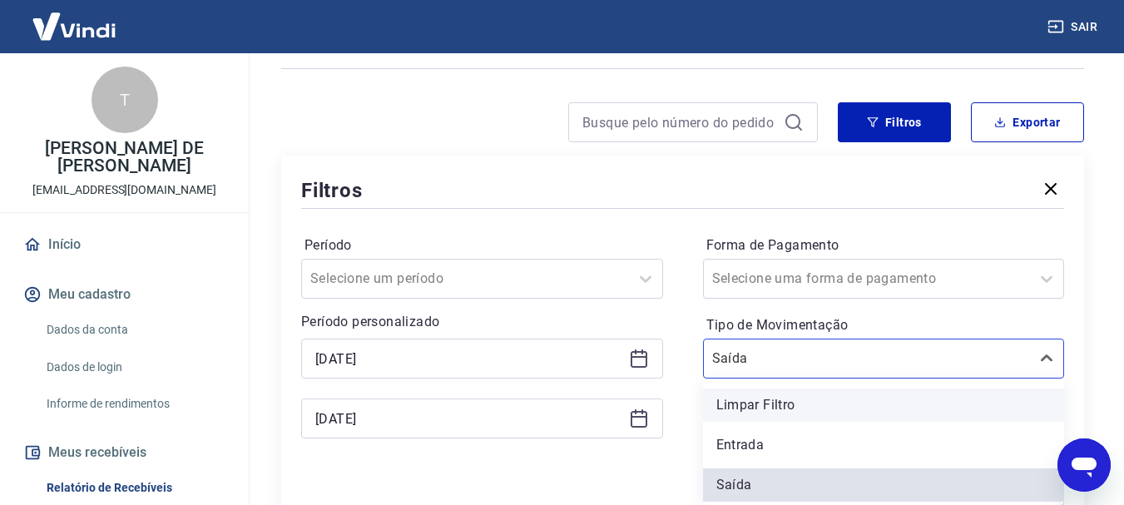
click at [783, 406] on div "Limpar Filtro" at bounding box center [884, 405] width 362 height 33
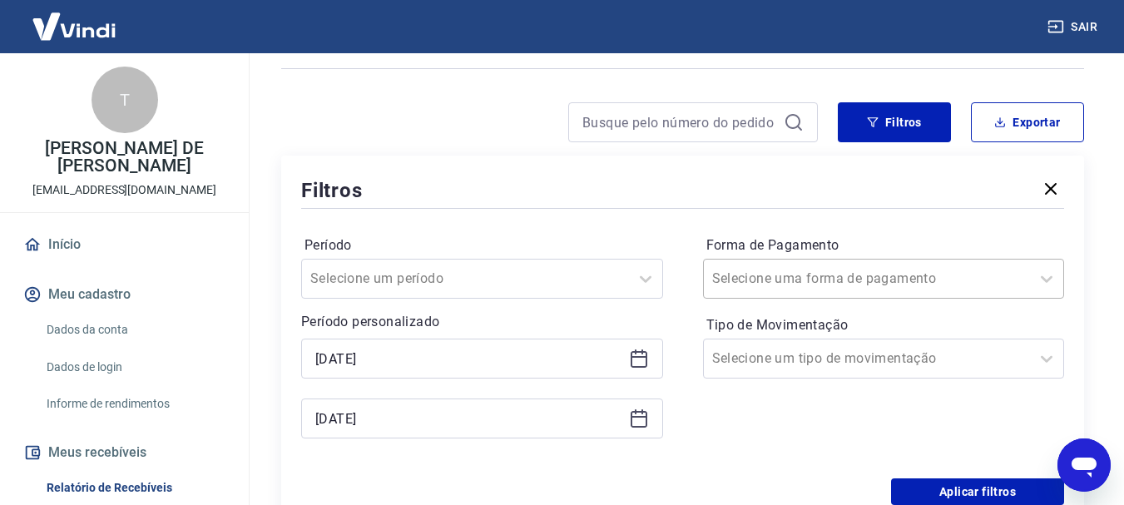
click at [823, 275] on input "Forma de Pagamento" at bounding box center [796, 279] width 168 height 20
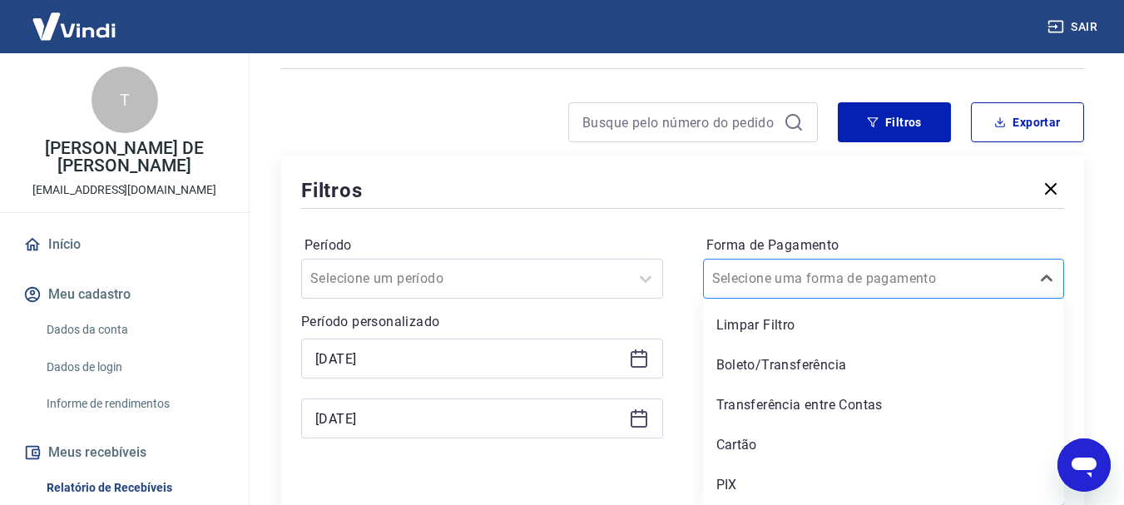
click at [839, 275] on input "Forma de Pagamento" at bounding box center [796, 279] width 168 height 20
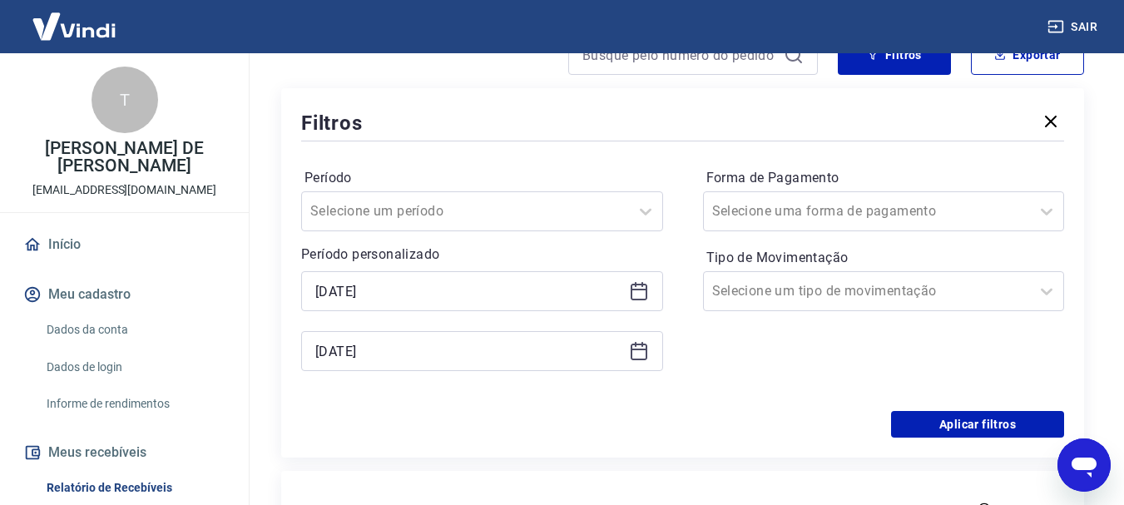
scroll to position [369, 0]
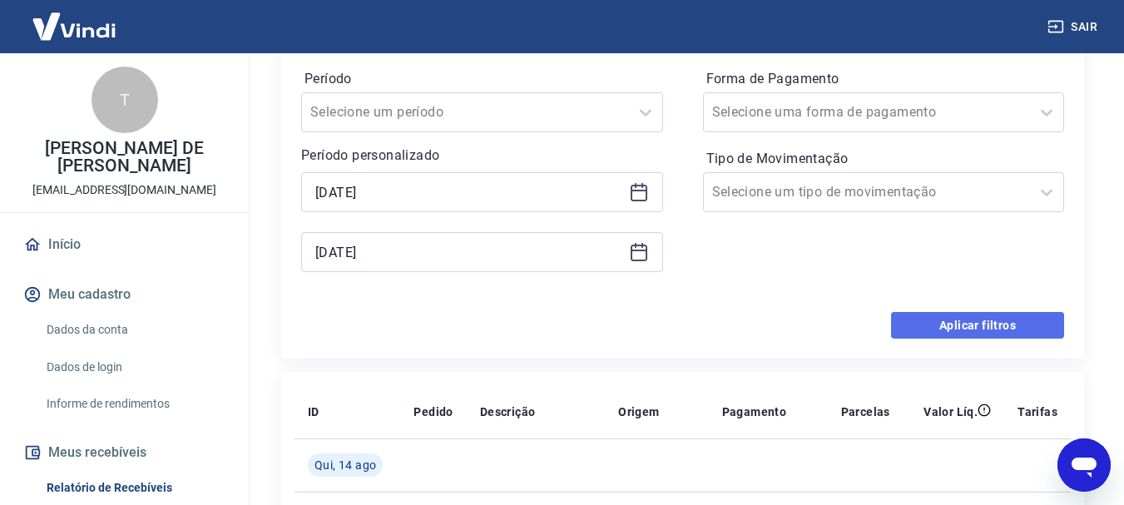
click at [975, 320] on button "Aplicar filtros" at bounding box center [977, 325] width 173 height 27
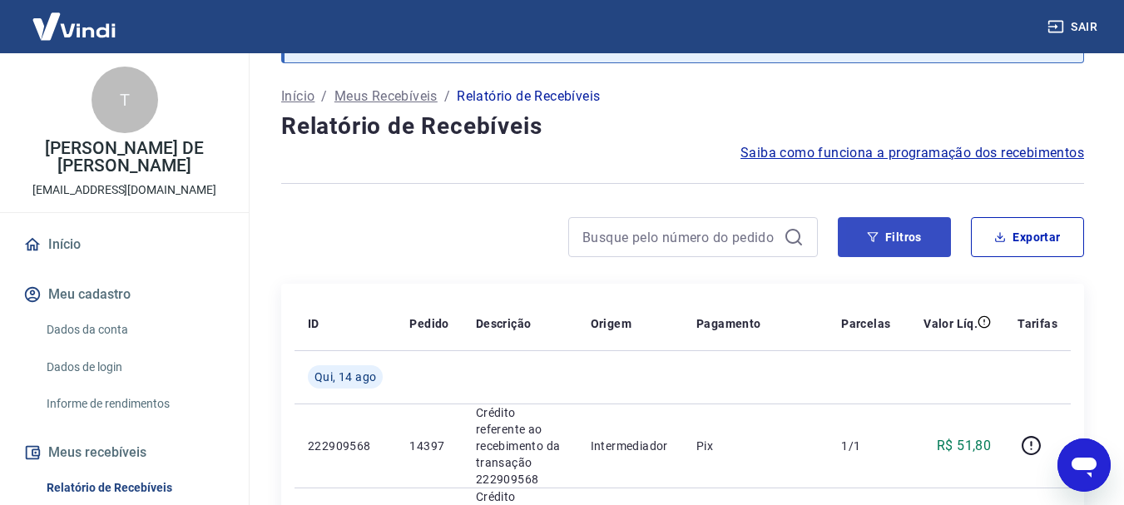
scroll to position [37, 0]
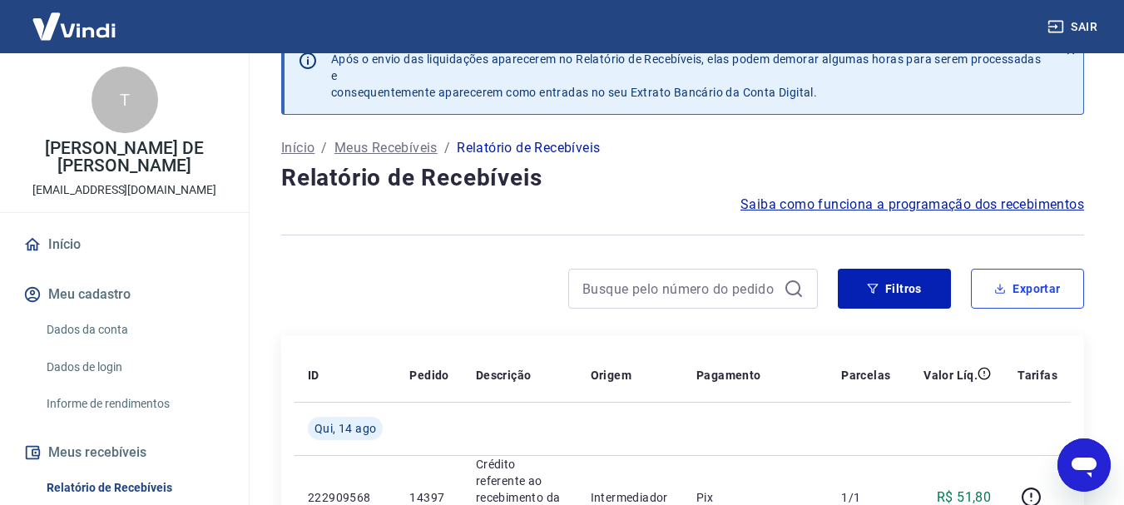
click at [1036, 287] on button "Exportar" at bounding box center [1027, 289] width 113 height 40
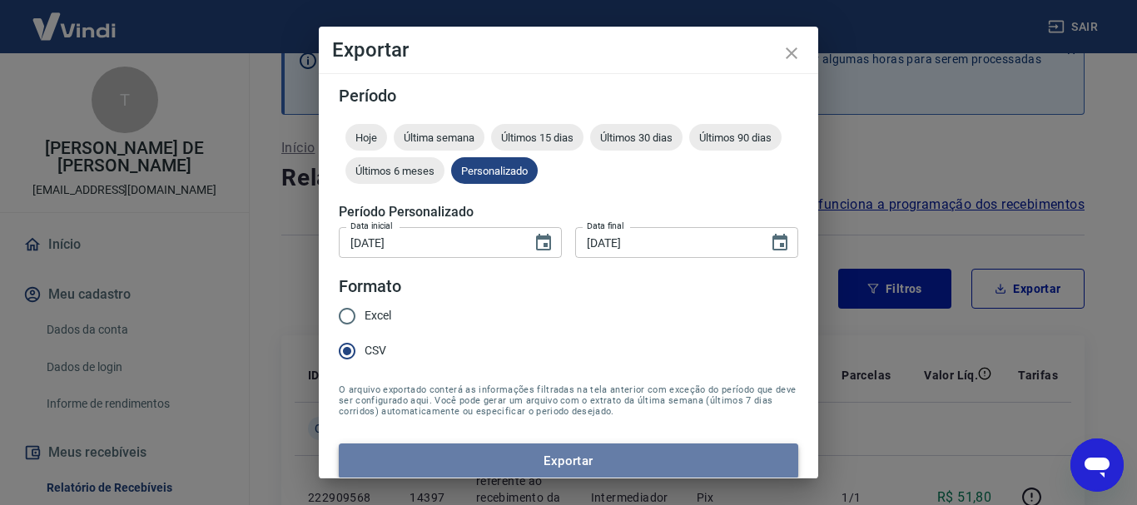
click at [598, 455] on button "Exportar" at bounding box center [568, 461] width 459 height 35
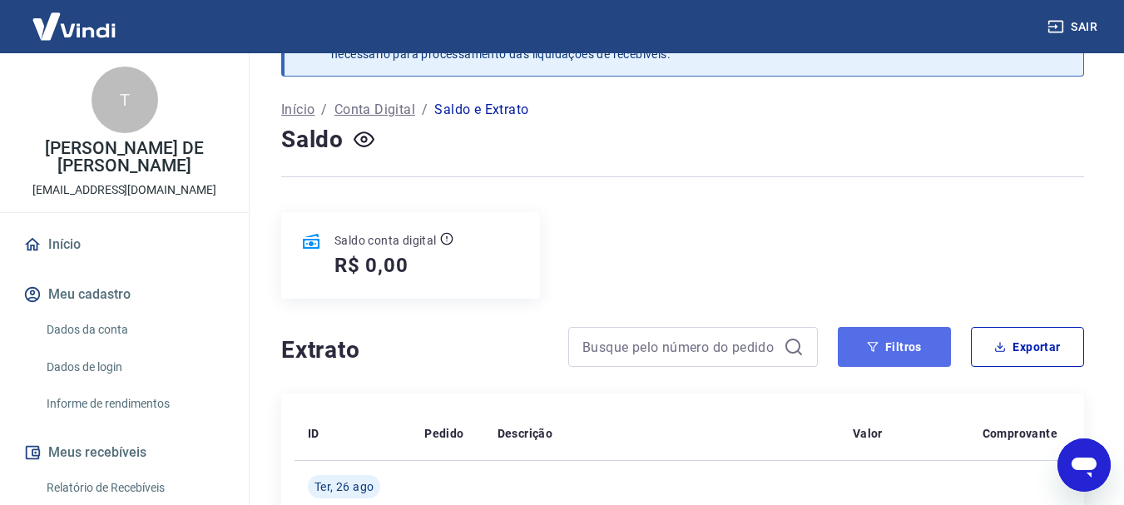
click at [874, 346] on icon "button" at bounding box center [873, 347] width 12 height 12
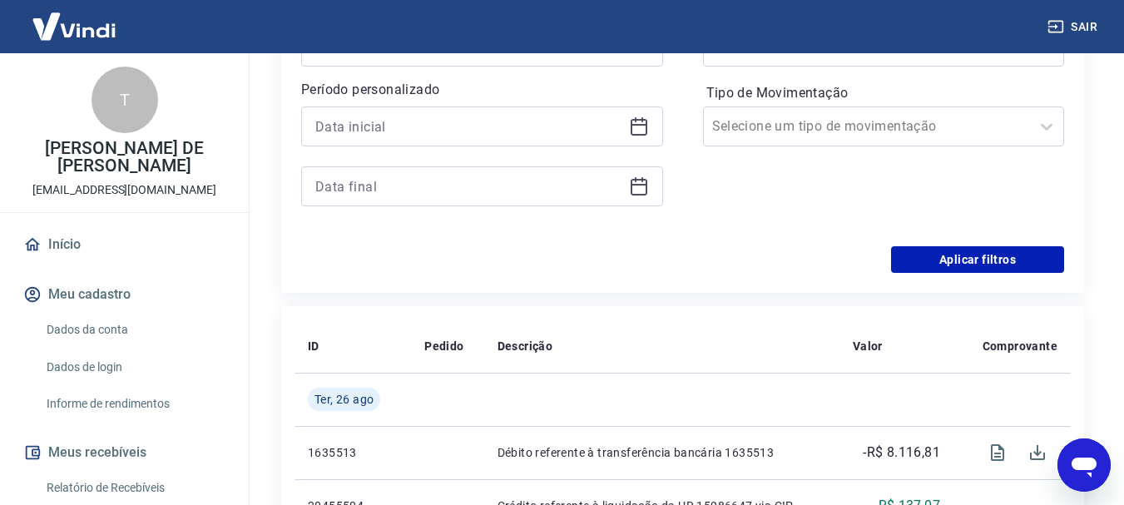
scroll to position [724, 0]
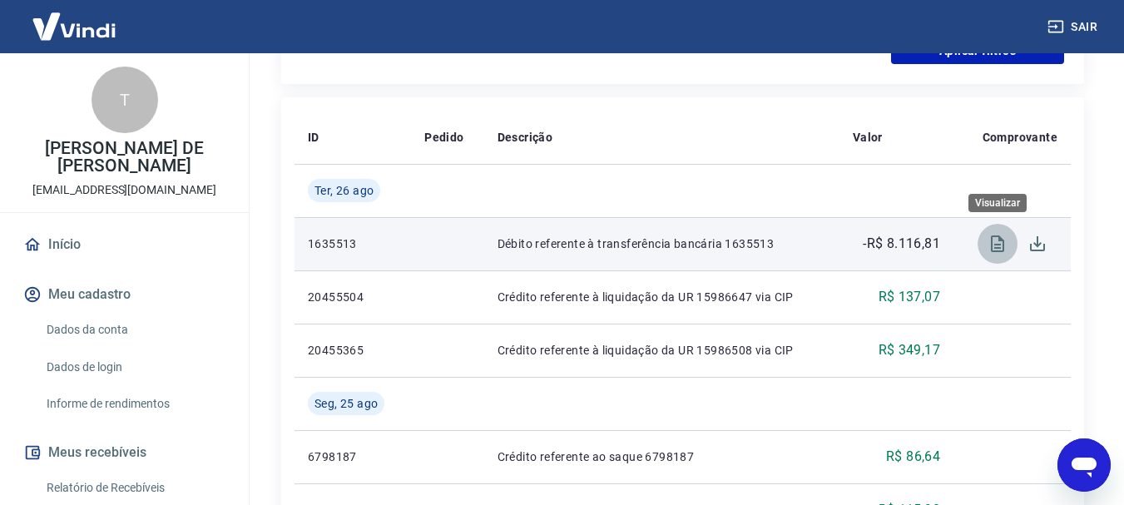
click at [998, 240] on icon "Visualizar" at bounding box center [998, 244] width 20 height 20
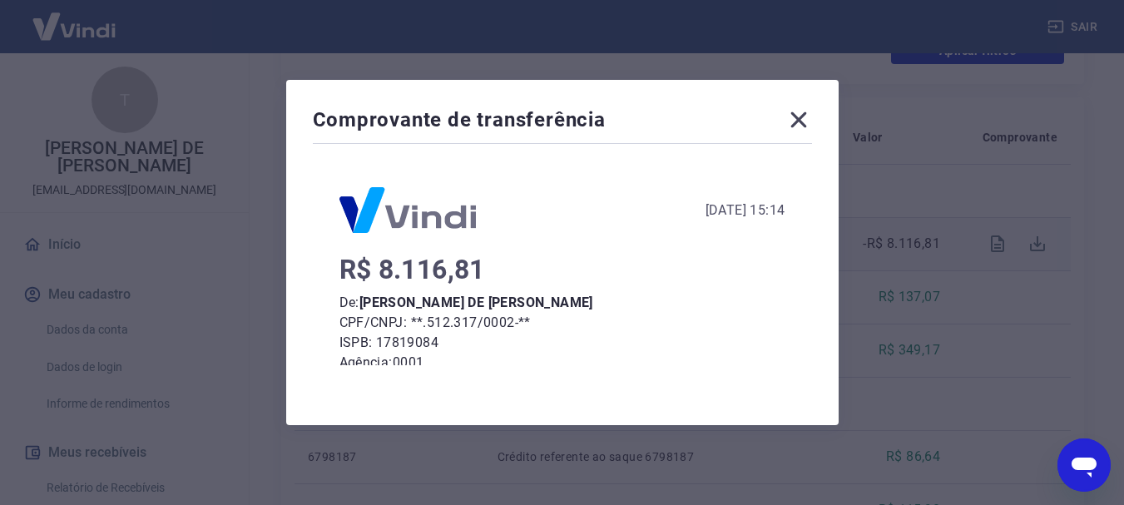
click at [806, 117] on icon at bounding box center [798, 120] width 16 height 16
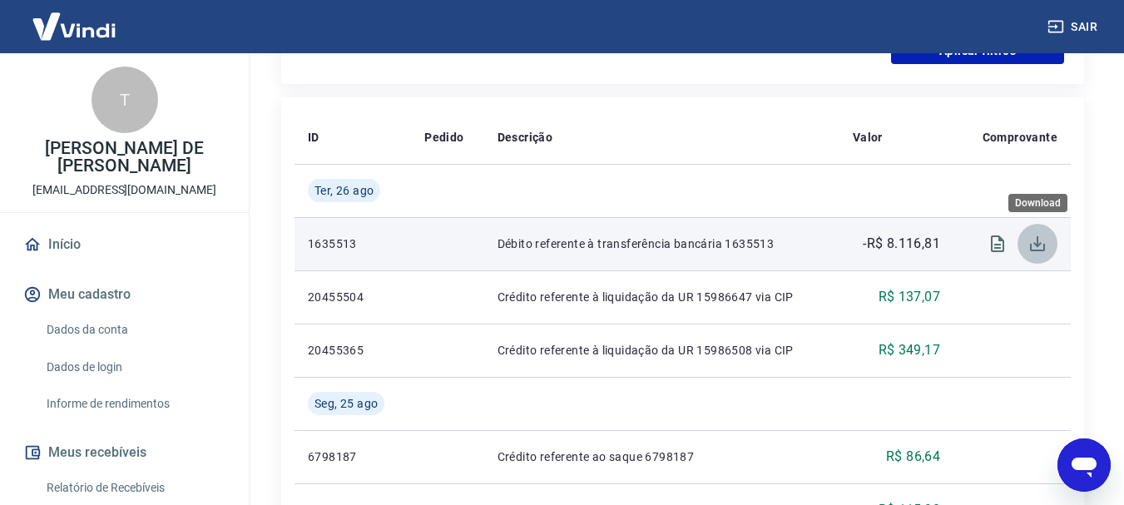
click at [1040, 247] on icon "Download" at bounding box center [1038, 244] width 20 height 20
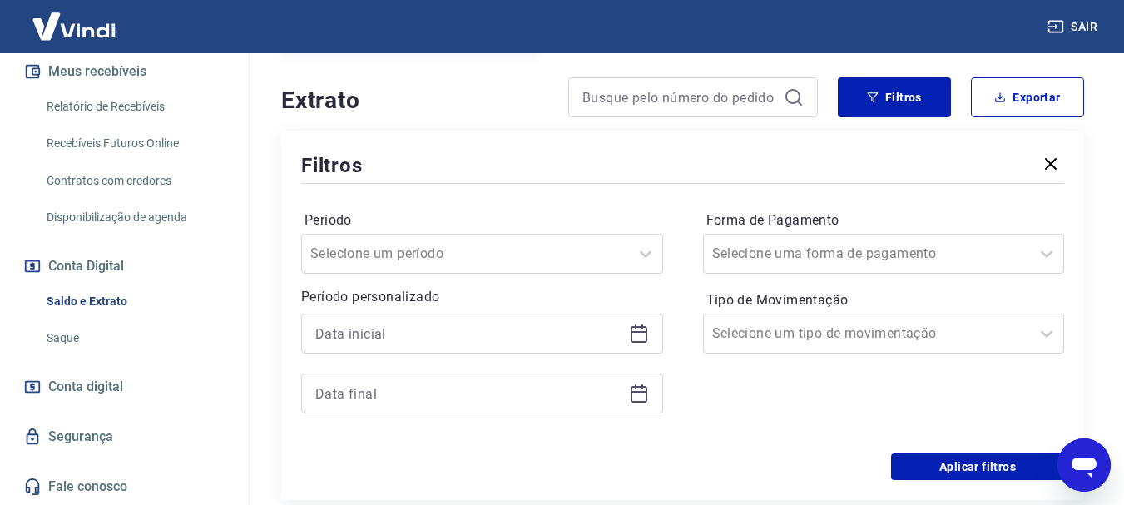
scroll to position [298, 0]
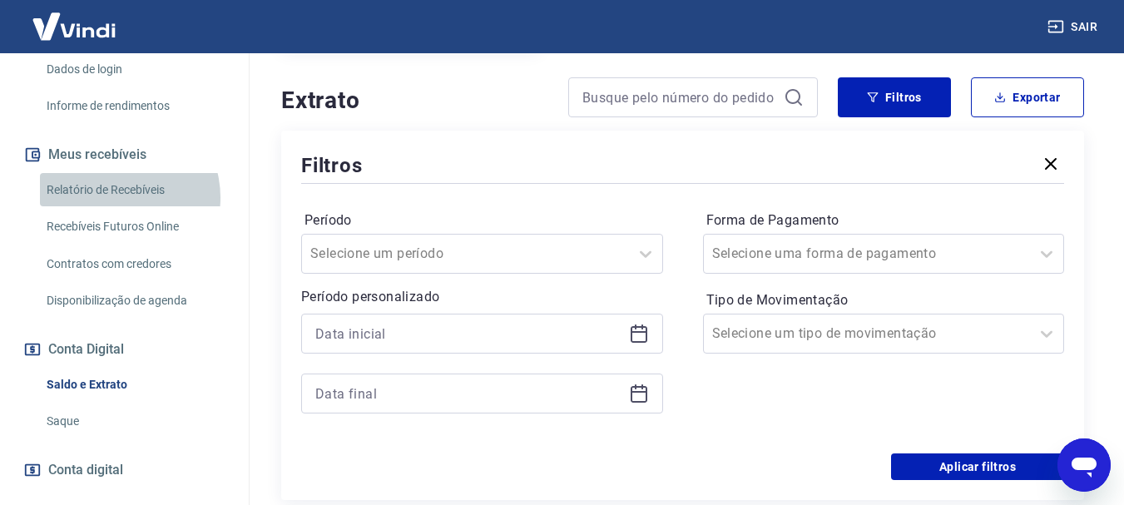
click at [113, 197] on link "Relatório de Recebíveis" at bounding box center [134, 190] width 189 height 34
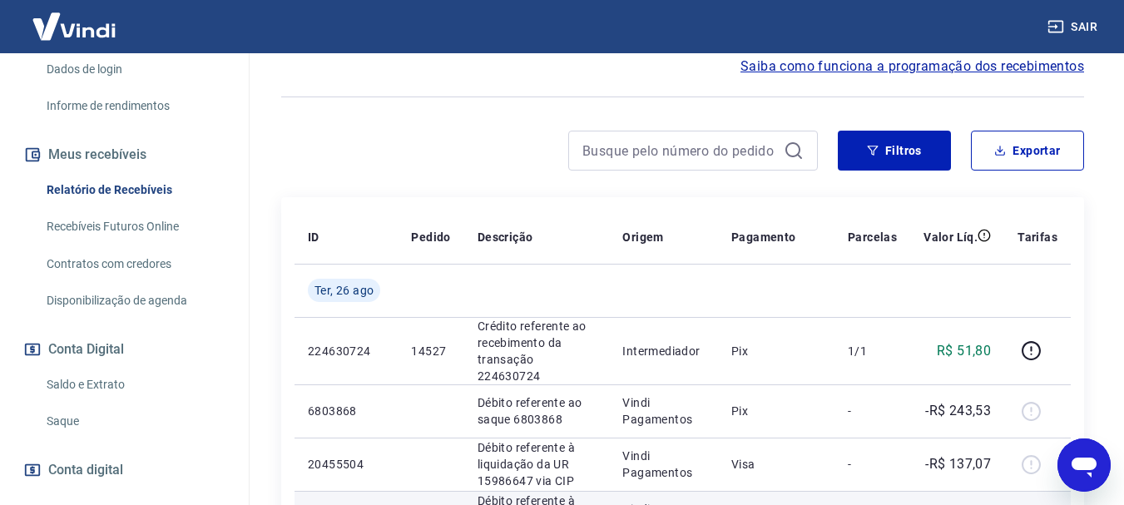
scroll to position [141, 0]
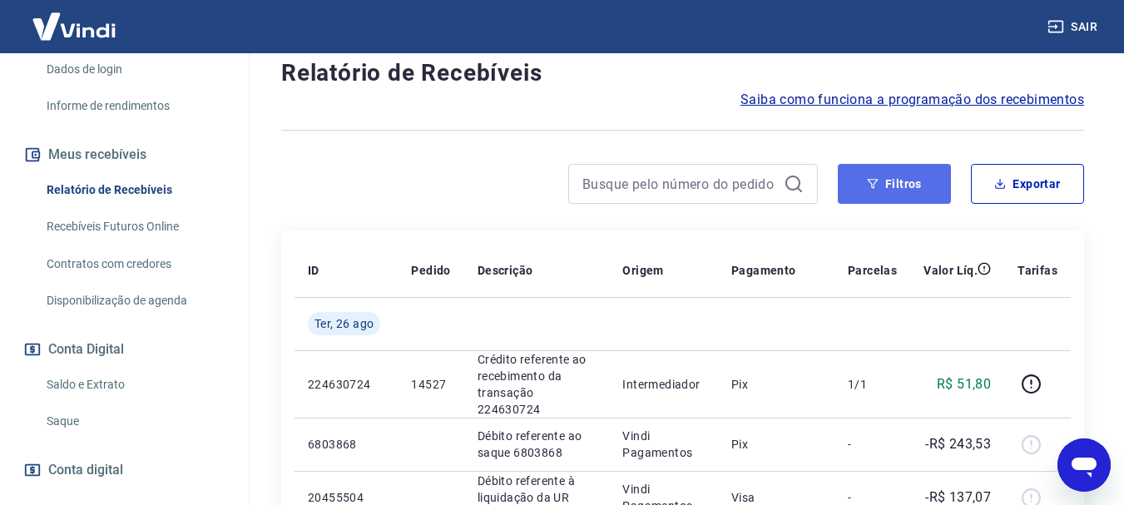
click at [903, 190] on button "Filtros" at bounding box center [894, 184] width 113 height 40
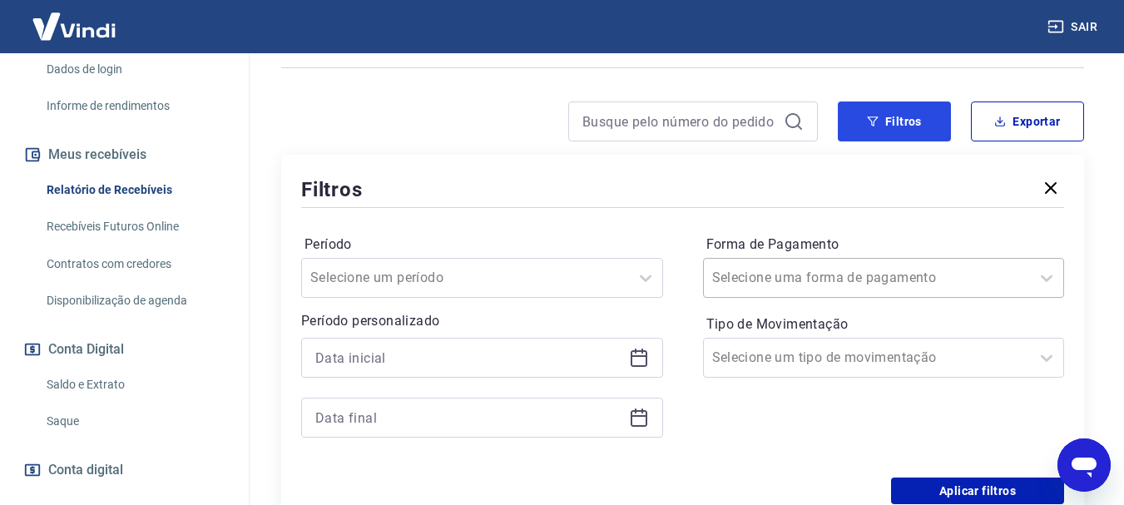
scroll to position [308, 0]
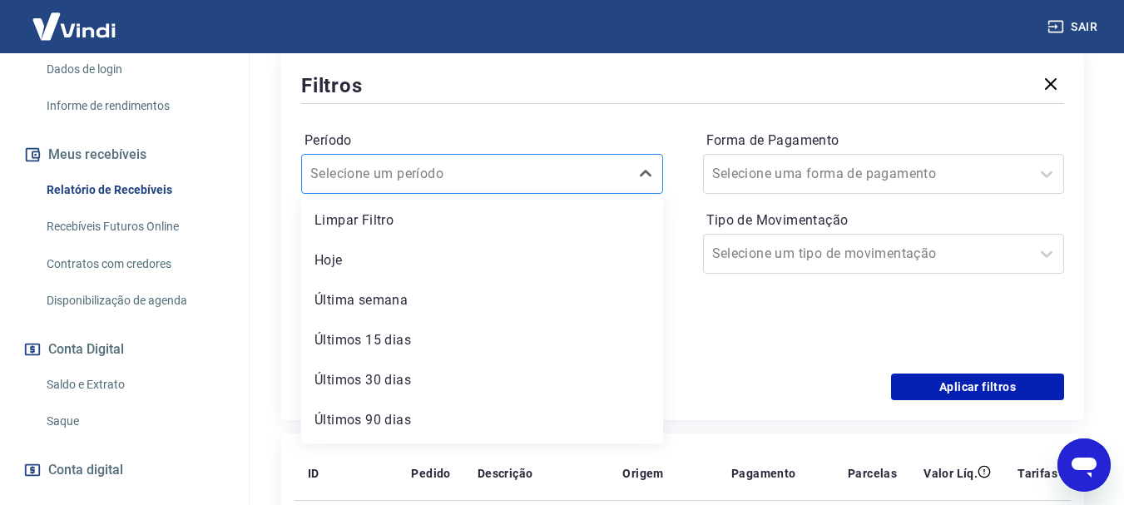
click at [626, 171] on div "Selecione um período" at bounding box center [465, 174] width 327 height 30
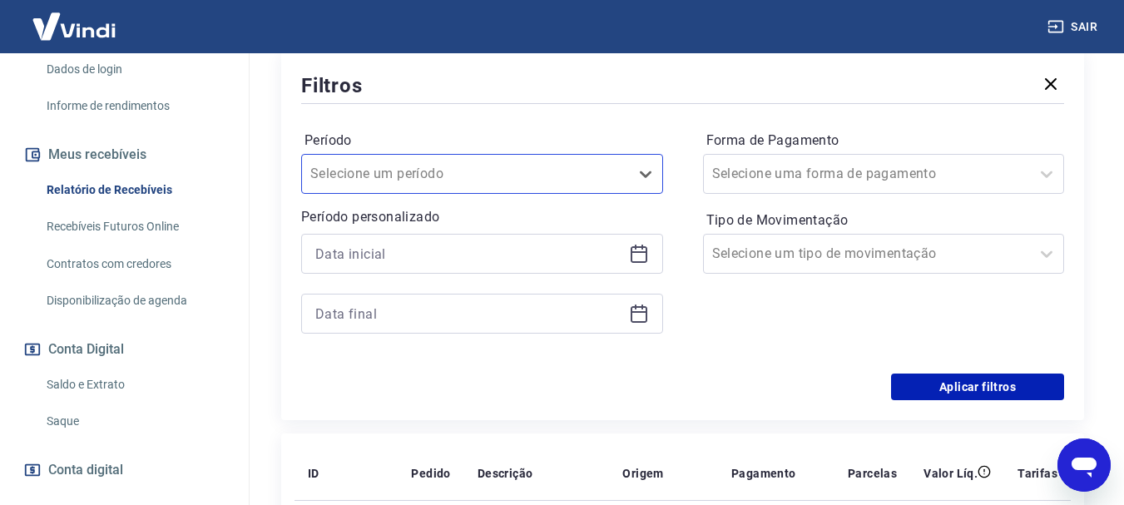
click at [629, 259] on icon at bounding box center [639, 254] width 20 height 20
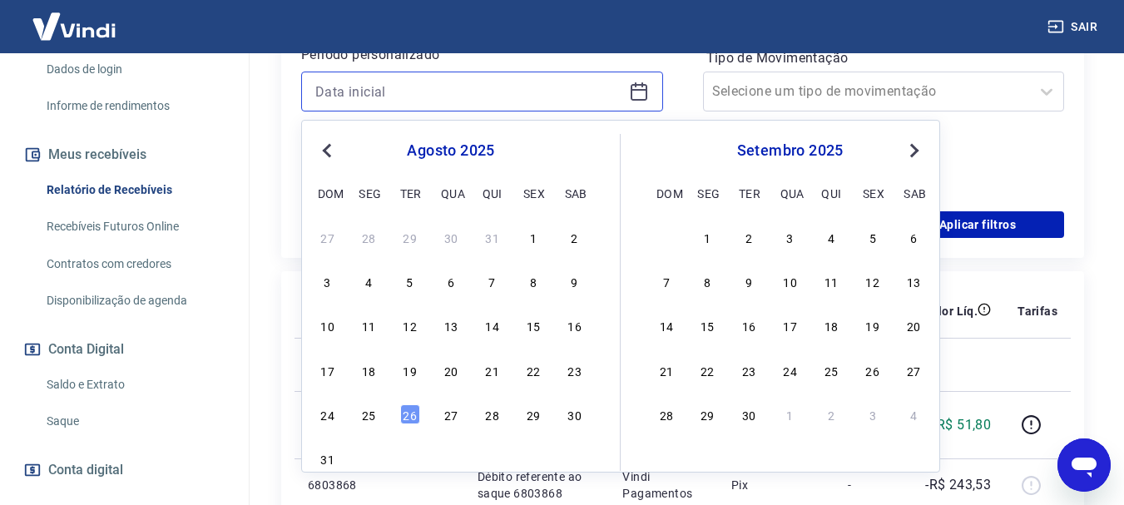
scroll to position [474, 0]
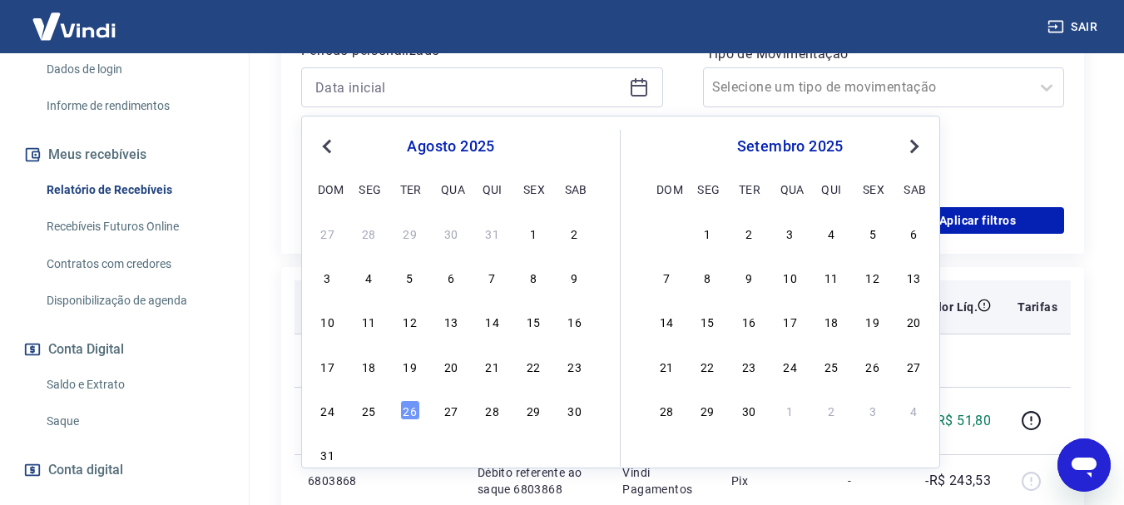
click at [490, 320] on div "14" at bounding box center [493, 321] width 20 height 20
type input "14/08/2025"
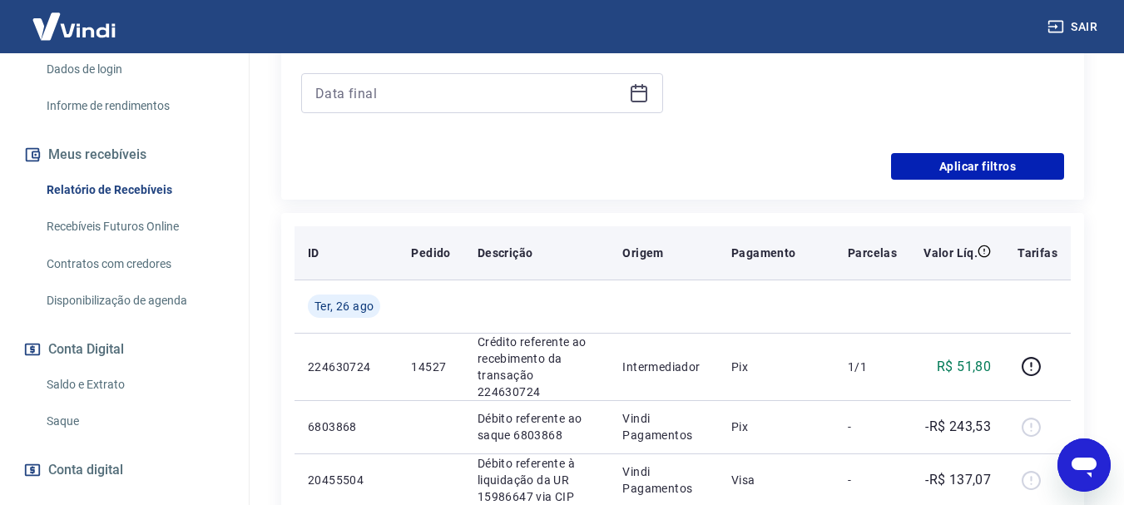
scroll to position [557, 0]
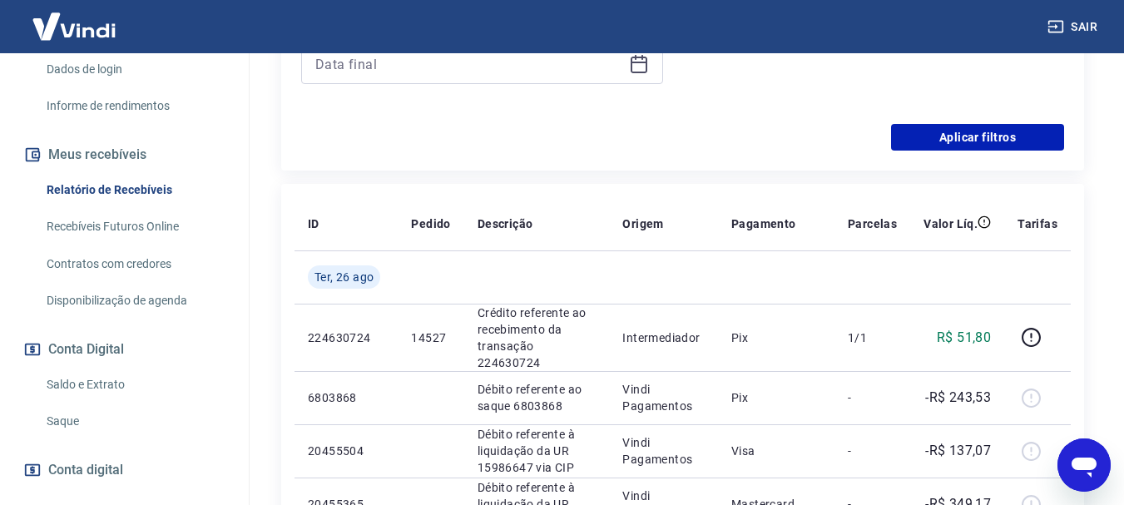
click at [639, 77] on div at bounding box center [482, 64] width 362 height 40
click at [639, 70] on icon at bounding box center [639, 64] width 20 height 20
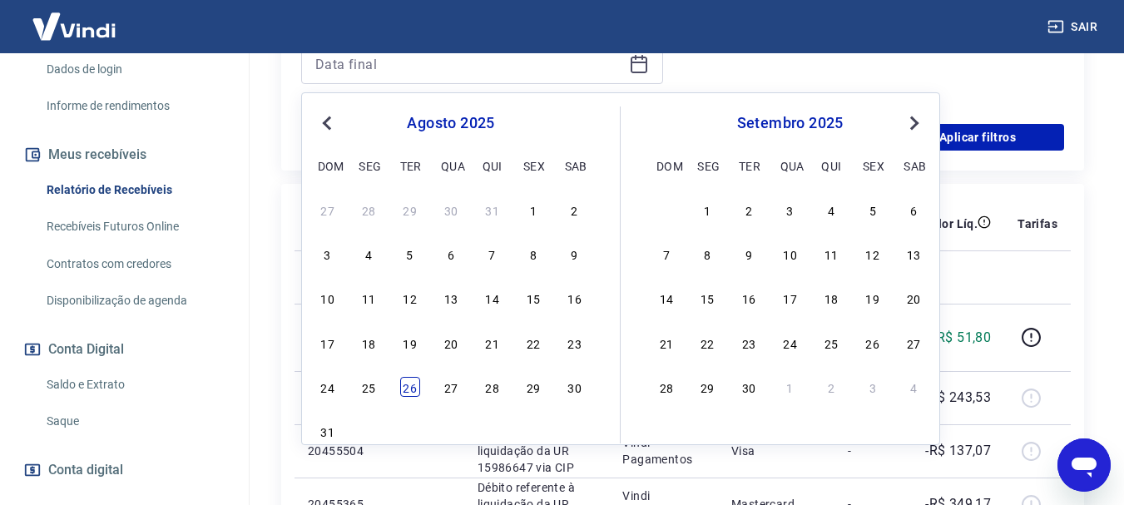
click at [401, 383] on div "26" at bounding box center [410, 387] width 20 height 20
type input "26/08/2025"
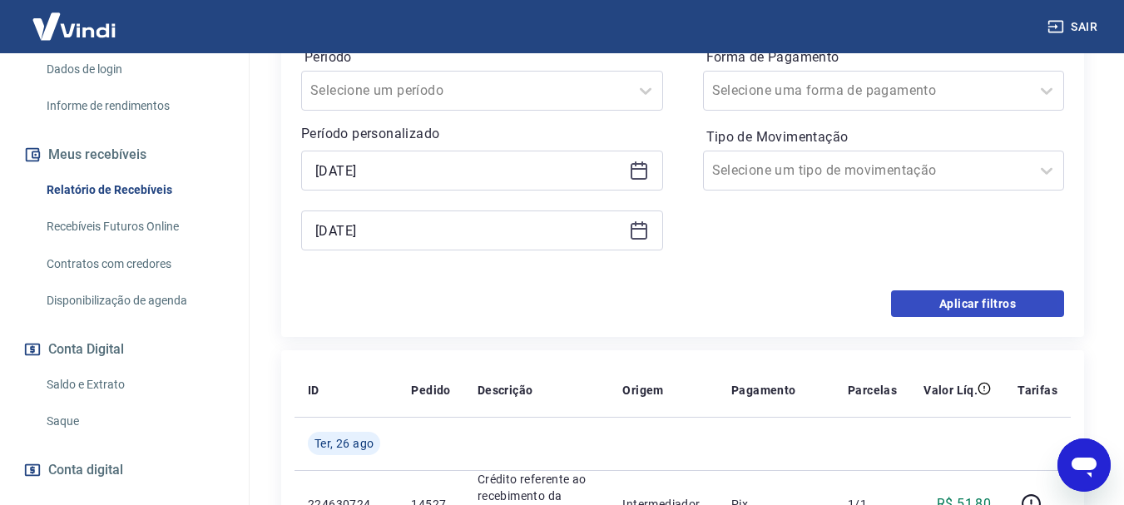
scroll to position [308, 0]
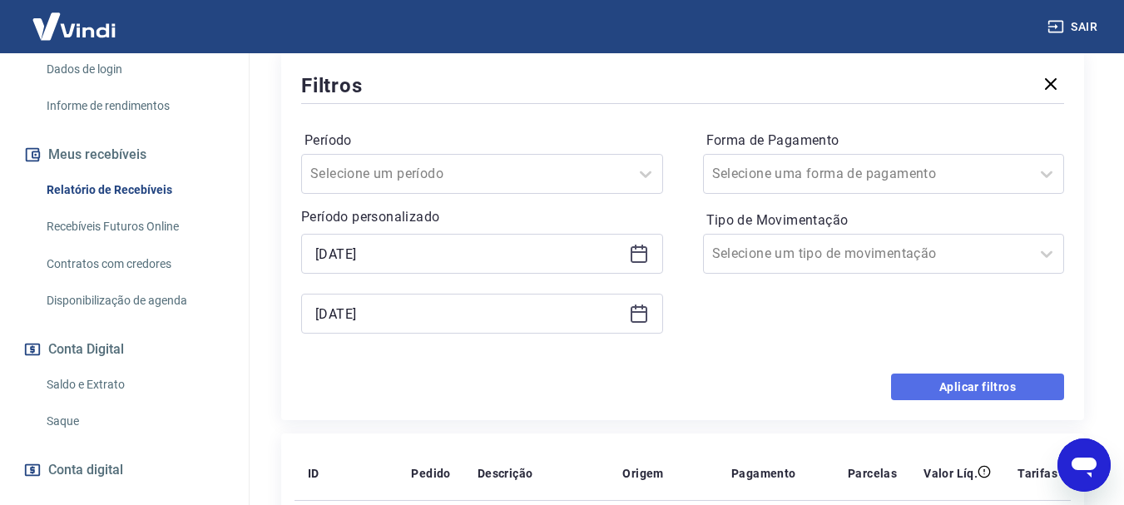
click at [962, 381] on button "Aplicar filtros" at bounding box center [977, 387] width 173 height 27
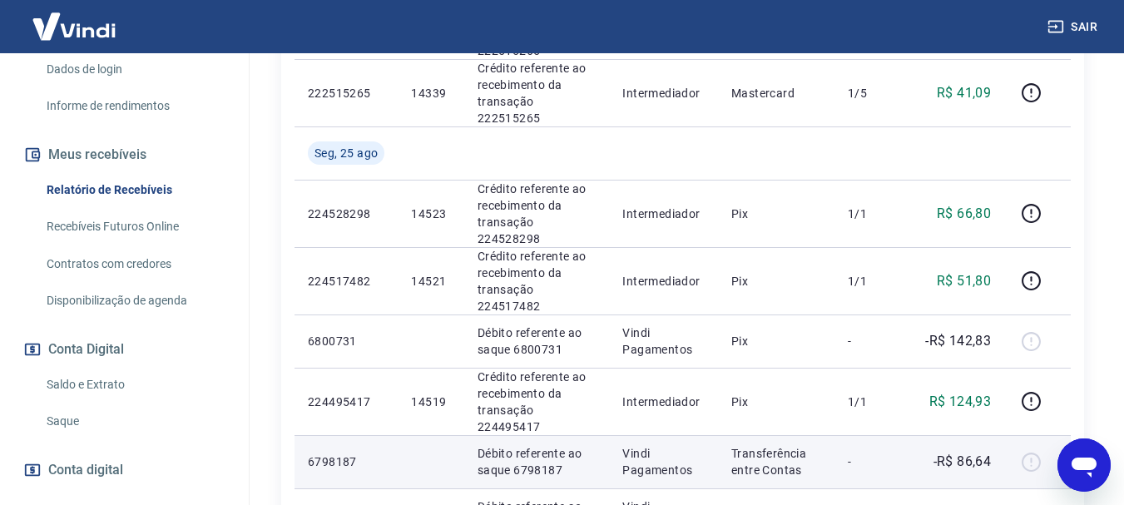
scroll to position [1306, 0]
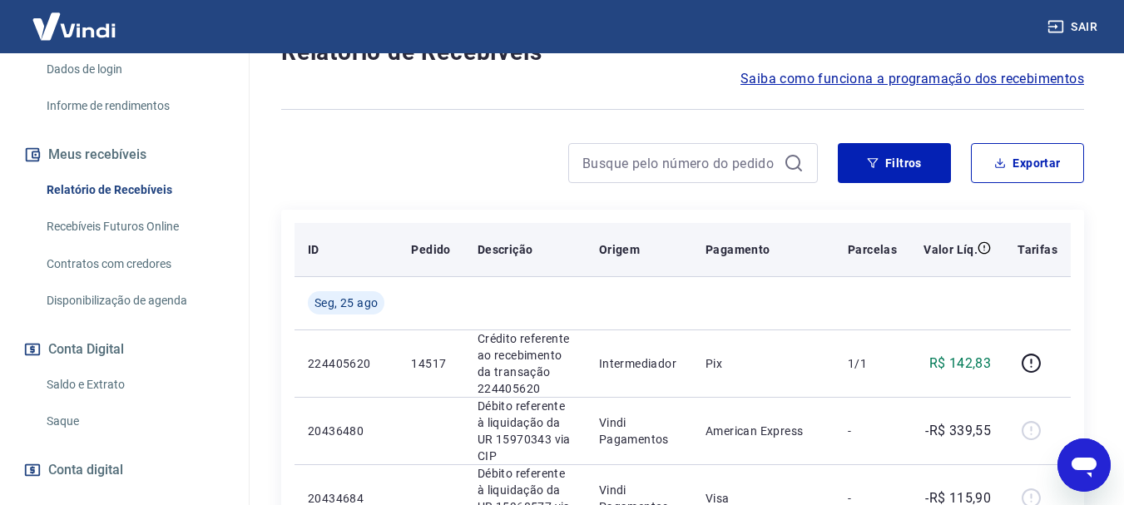
scroll to position [166, 0]
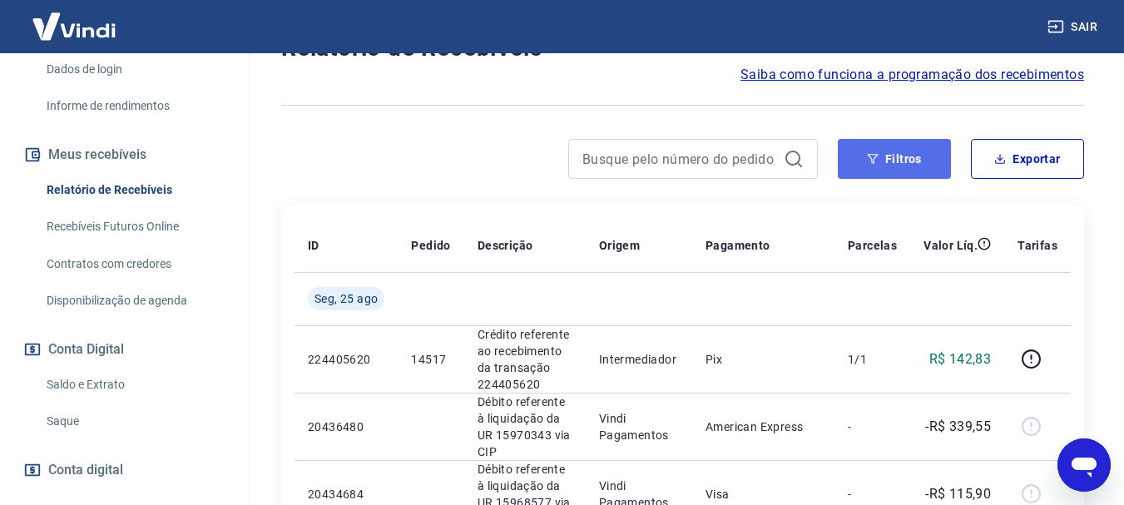
click at [914, 156] on button "Filtros" at bounding box center [894, 159] width 113 height 40
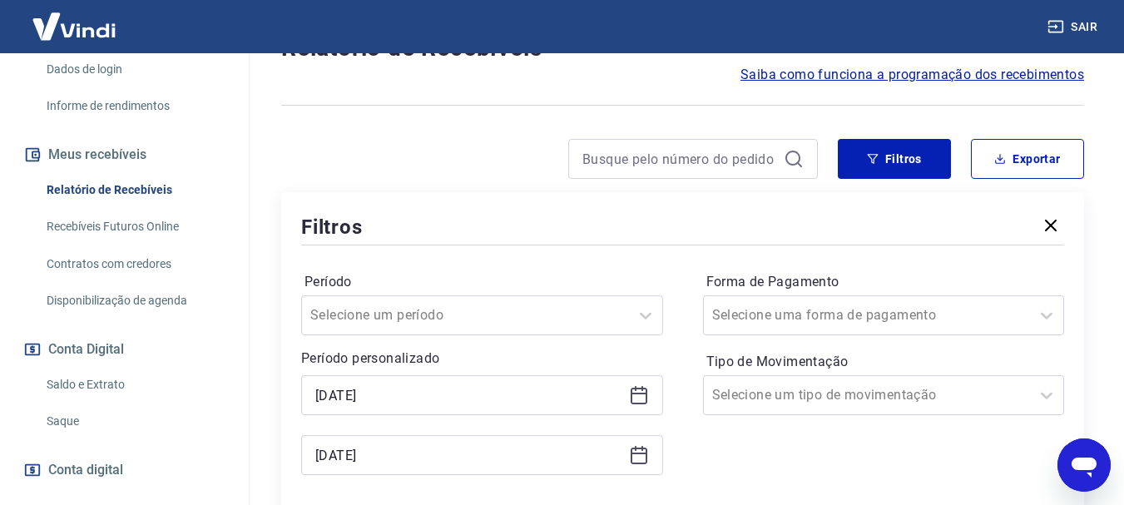
click at [638, 397] on icon at bounding box center [639, 395] width 20 height 20
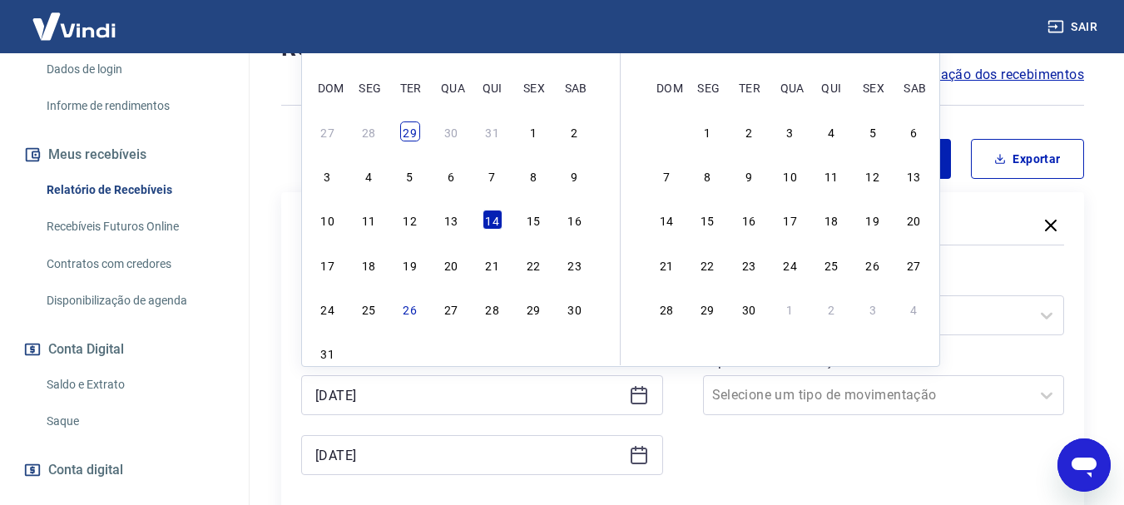
click at [409, 129] on div "29" at bounding box center [410, 131] width 20 height 20
type input "29/07/2025"
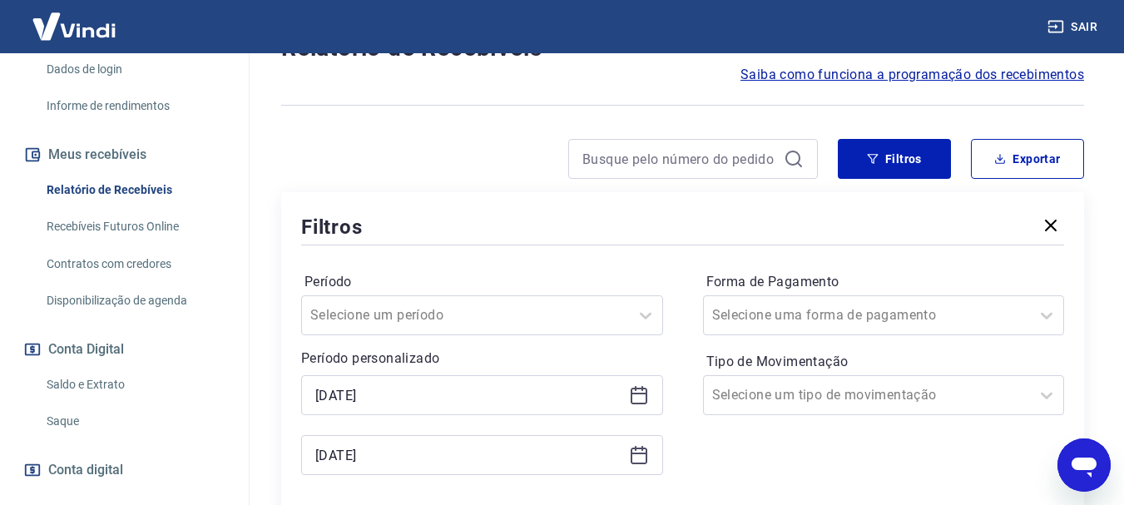
scroll to position [250, 0]
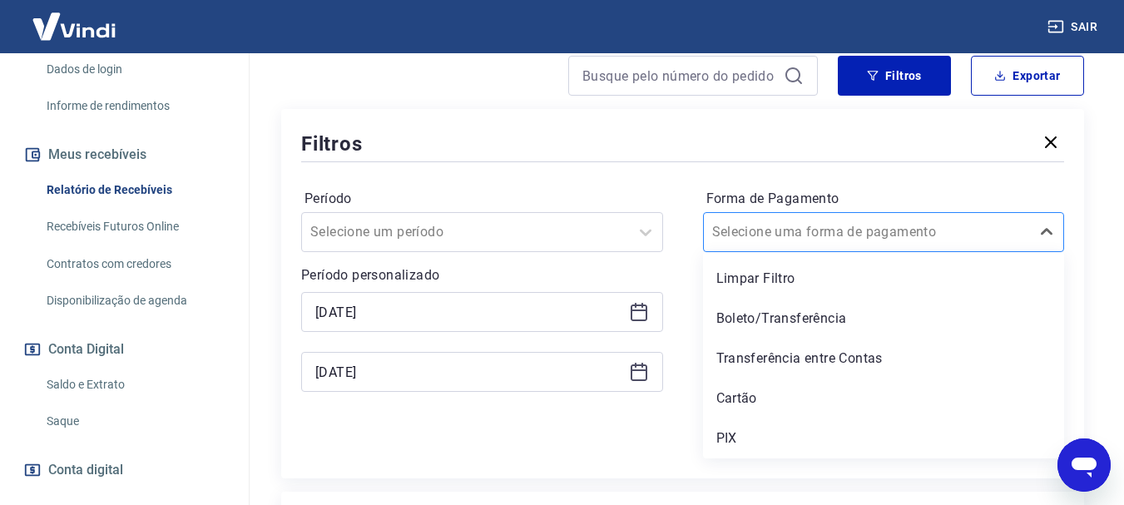
click at [880, 234] on div at bounding box center [867, 232] width 310 height 23
click at [832, 317] on div "Boleto/Transferência" at bounding box center [884, 318] width 362 height 33
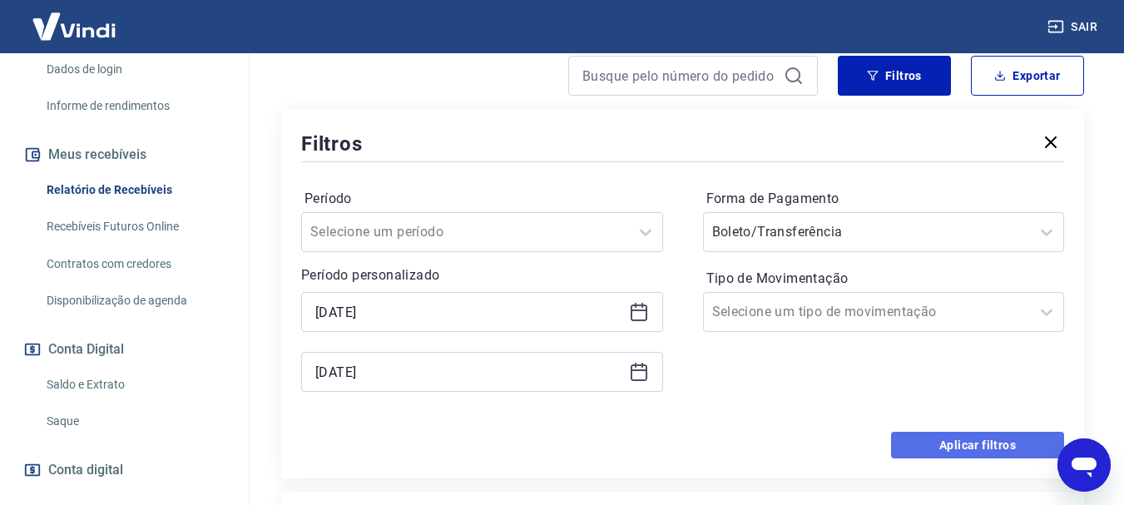
click at [1028, 448] on button "Aplicar filtros" at bounding box center [977, 445] width 173 height 27
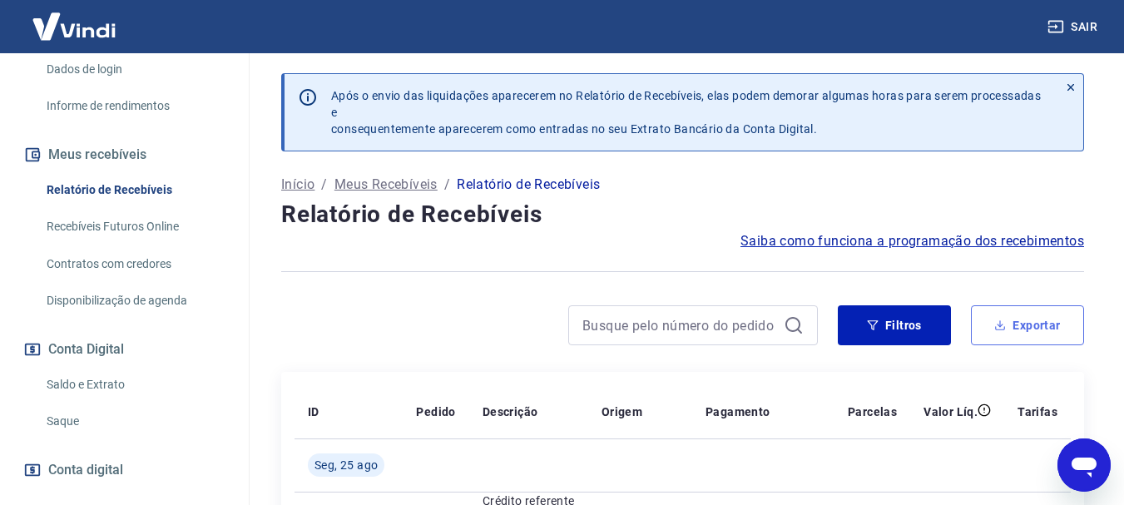
click at [1045, 334] on button "Exportar" at bounding box center [1027, 325] width 113 height 40
type input "29/07/2025"
type input "26/08/2025"
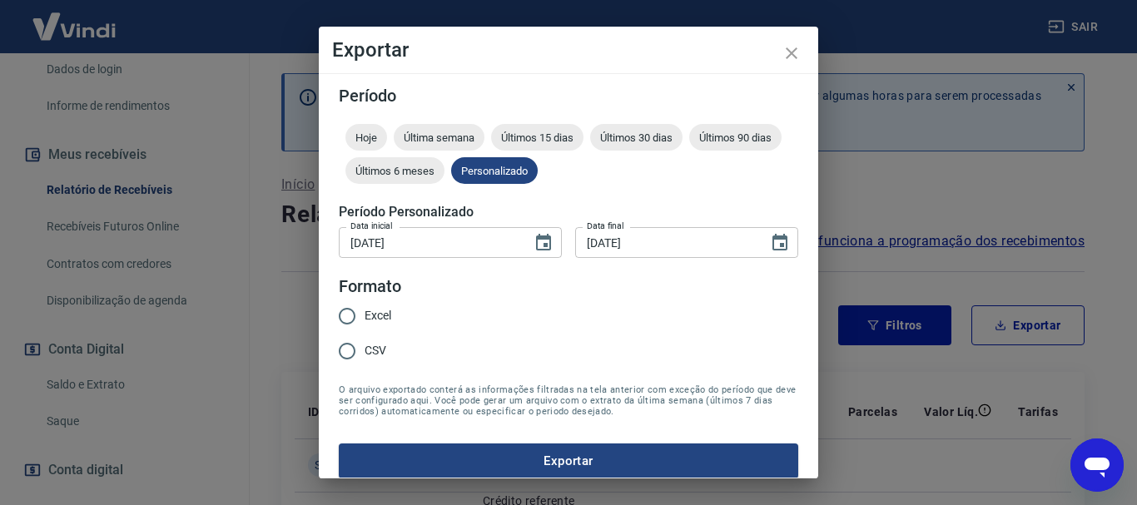
click at [375, 349] on span "CSV" at bounding box center [375, 350] width 22 height 17
click at [364, 349] on input "CSV" at bounding box center [347, 351] width 35 height 35
radio input "true"
click at [595, 457] on button "Exportar" at bounding box center [568, 461] width 459 height 35
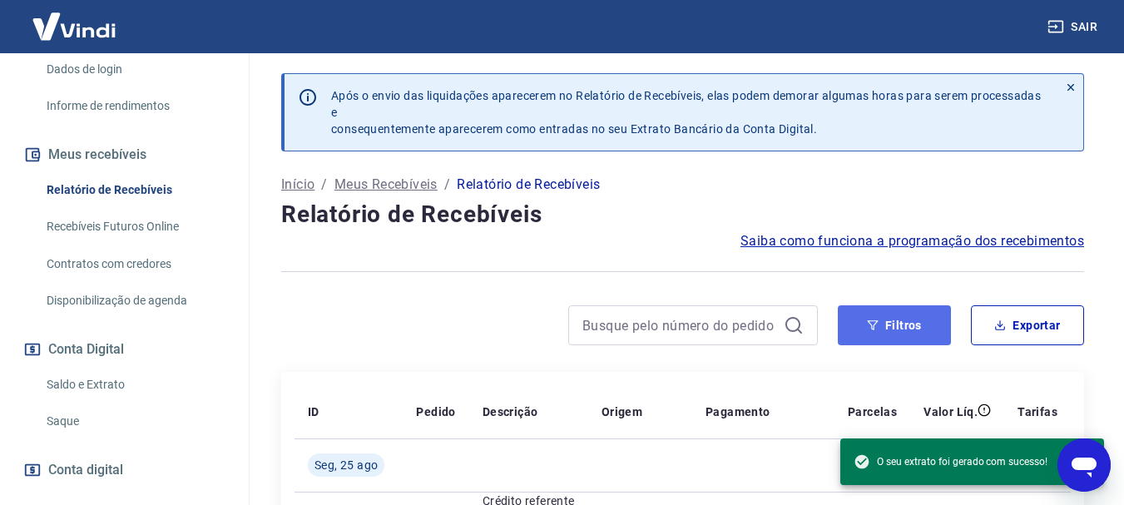
click at [907, 325] on button "Filtros" at bounding box center [894, 325] width 113 height 40
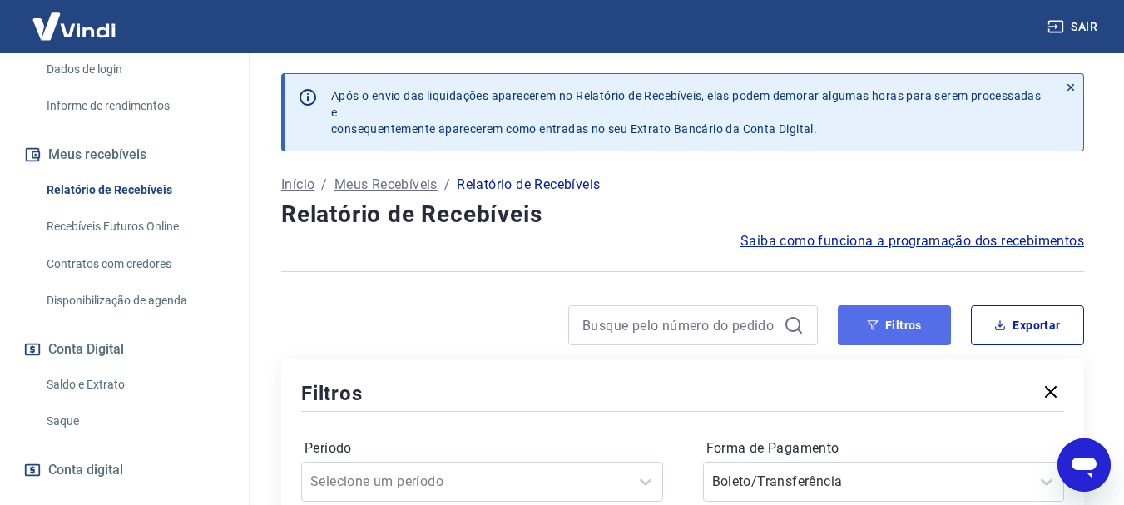
click at [899, 321] on button "Filtros" at bounding box center [894, 325] width 113 height 40
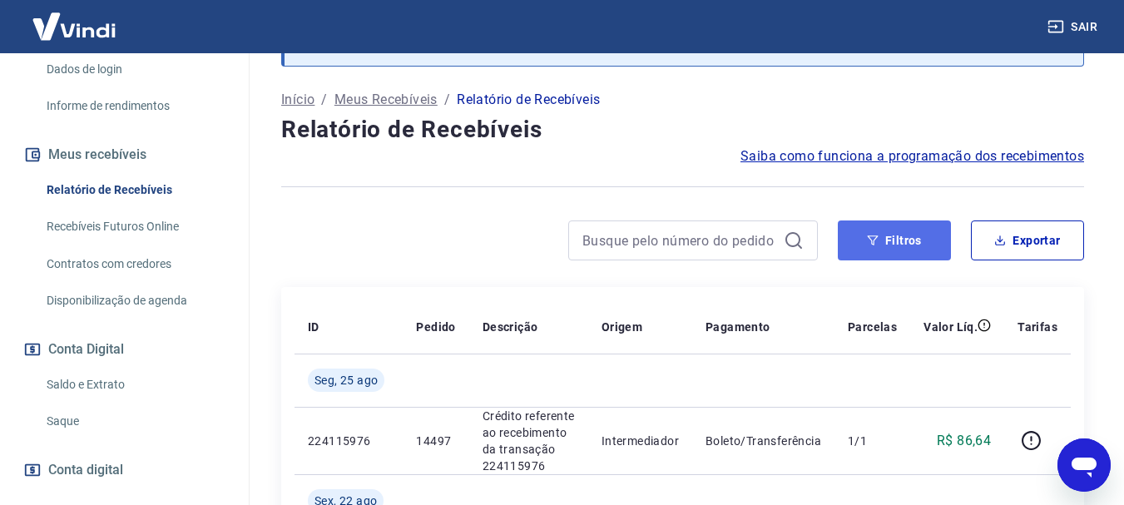
scroll to position [83, 0]
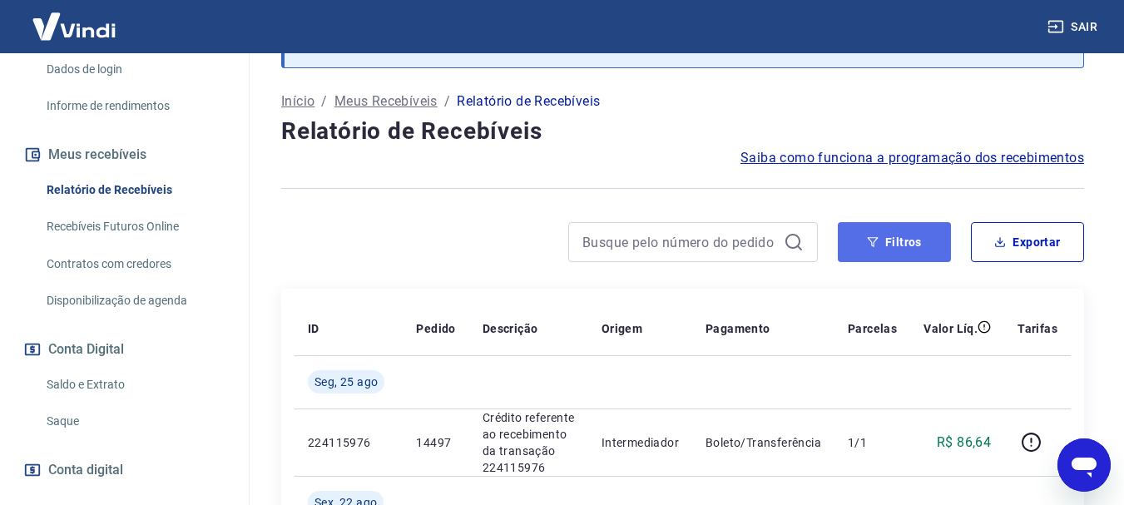
click at [900, 248] on button "Filtros" at bounding box center [894, 242] width 113 height 40
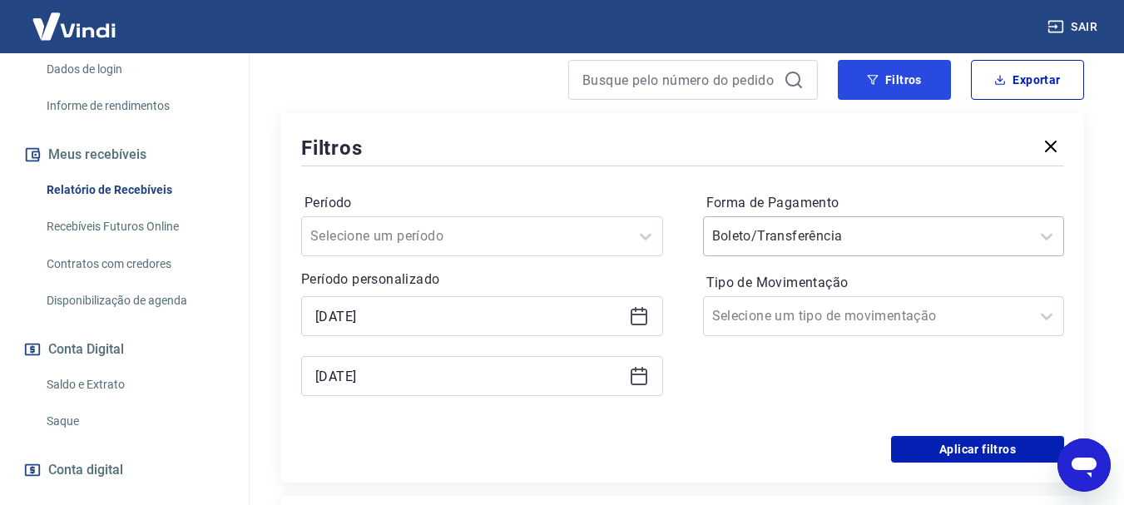
scroll to position [250, 0]
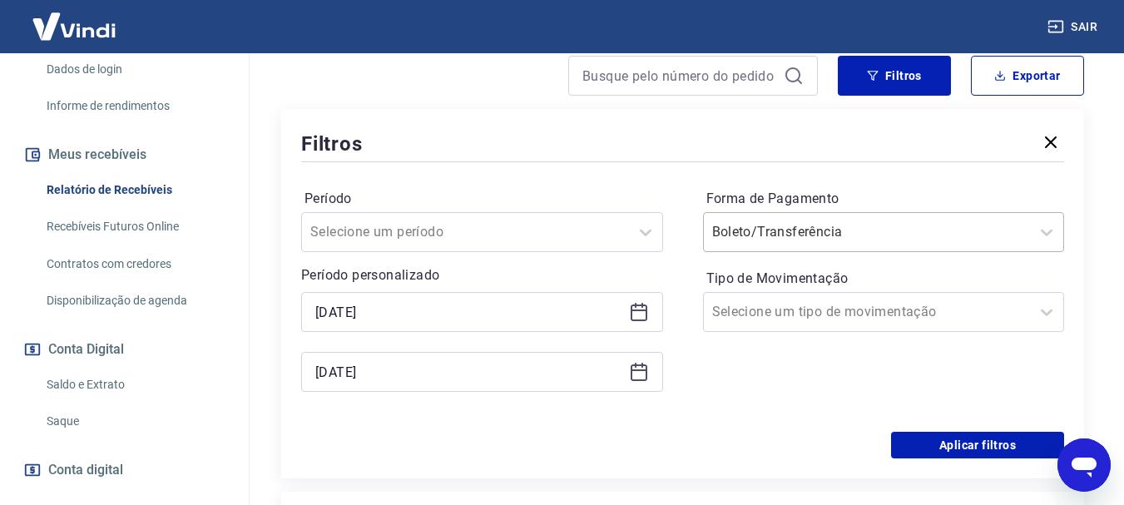
click at [886, 229] on div at bounding box center [867, 232] width 310 height 23
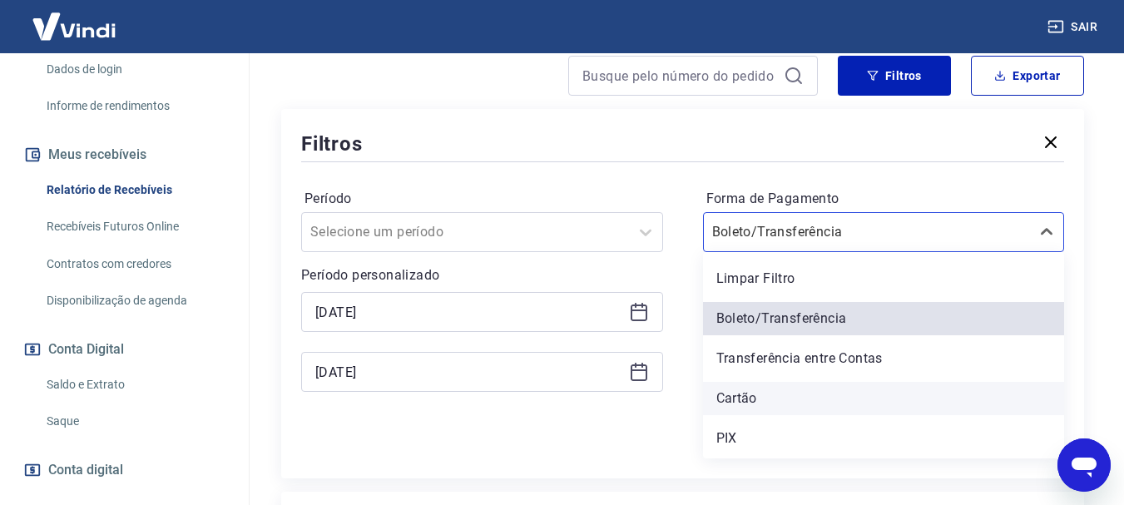
click at [789, 384] on div "Cartão" at bounding box center [884, 398] width 362 height 33
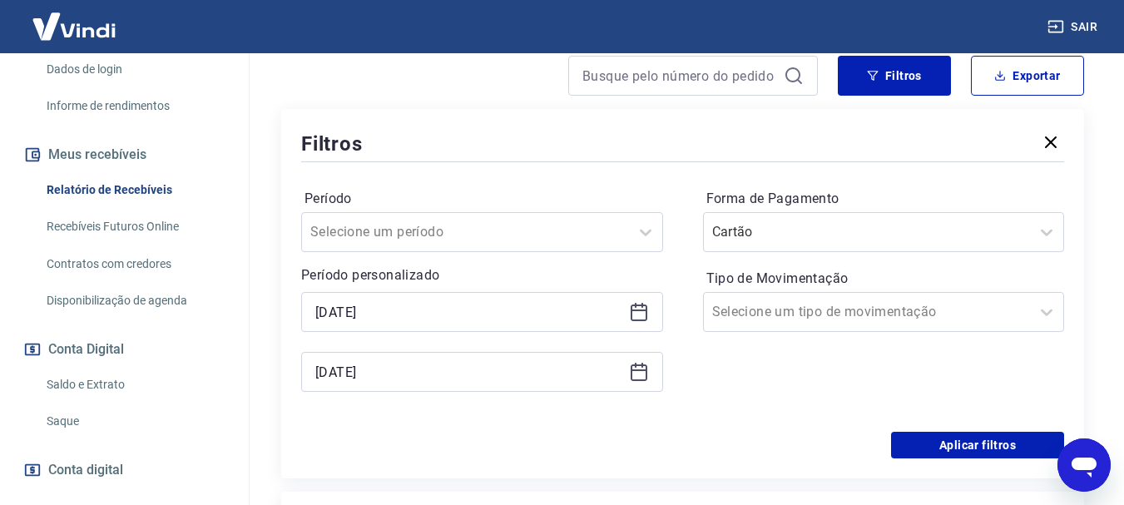
click at [1089, 465] on icon "Abrir janela de mensagens" at bounding box center [1084, 468] width 25 height 20
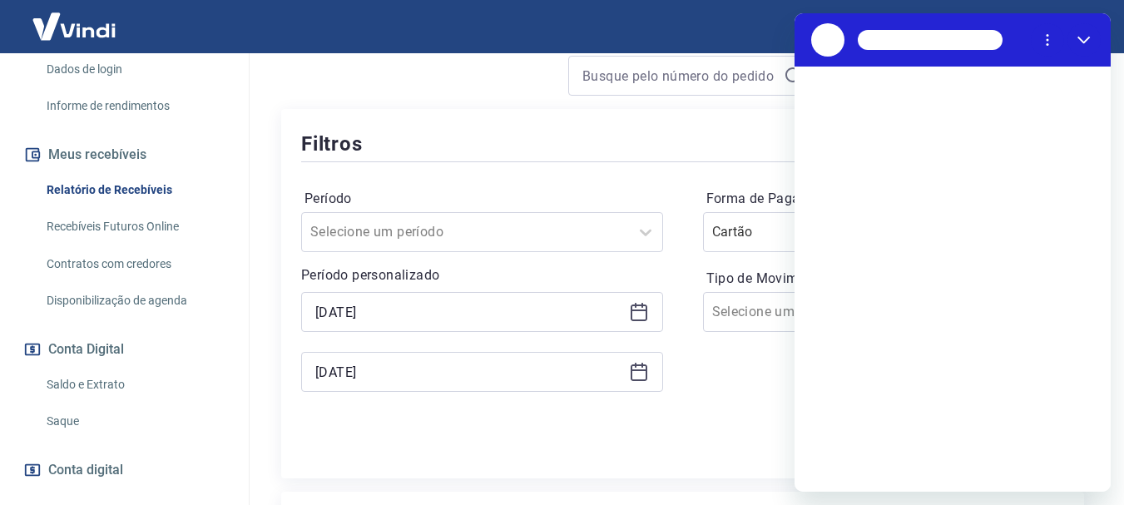
scroll to position [0, 0]
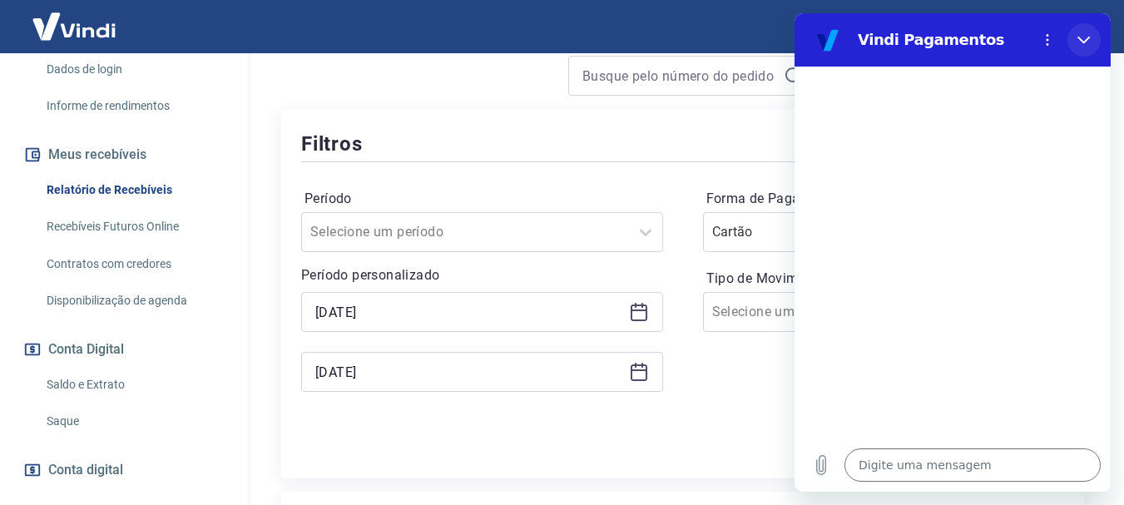
drag, startPoint x: 1076, startPoint y: 37, endPoint x: 1871, endPoint y: 50, distance: 794.8
click at [1076, 37] on button "Fechar" at bounding box center [1084, 39] width 33 height 33
type textarea "x"
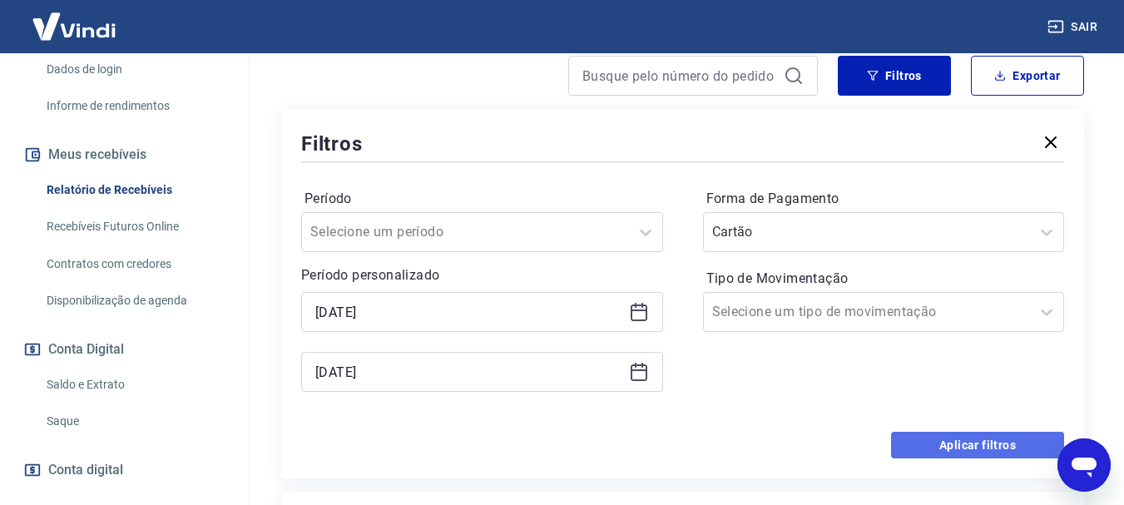
click at [972, 444] on button "Aplicar filtros" at bounding box center [977, 445] width 173 height 27
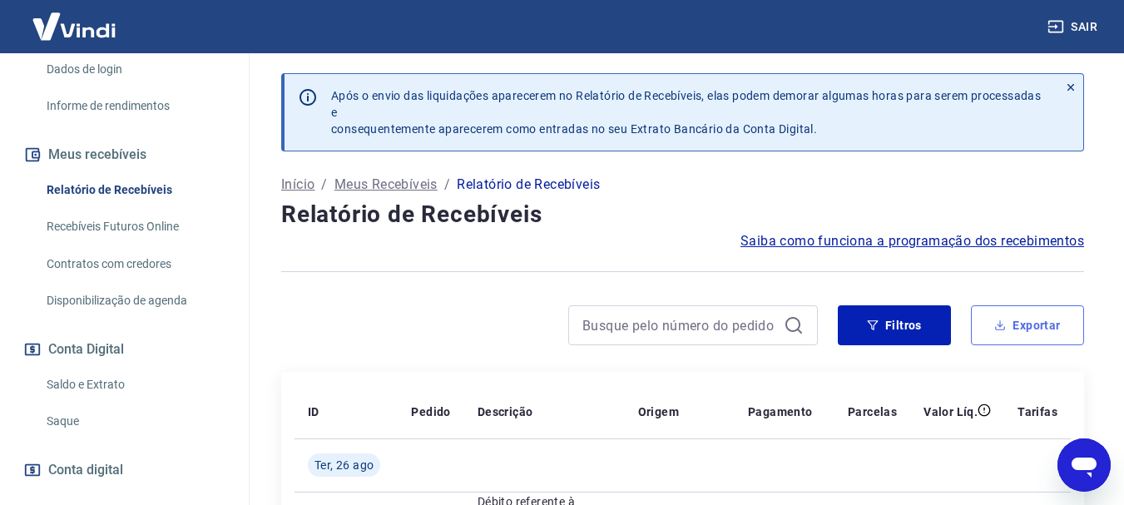
click at [1036, 329] on button "Exportar" at bounding box center [1027, 325] width 113 height 40
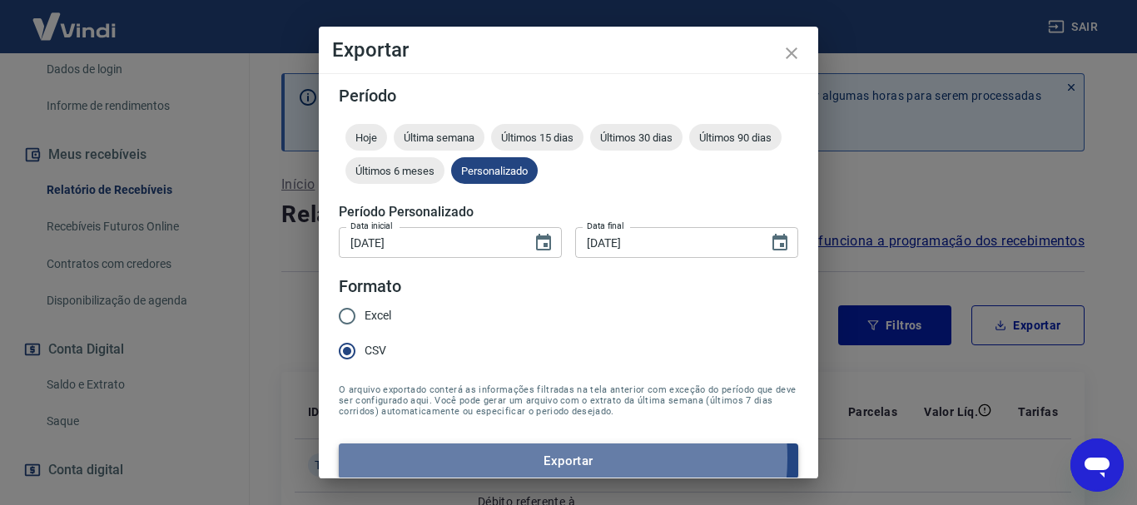
click at [556, 458] on button "Exportar" at bounding box center [568, 461] width 459 height 35
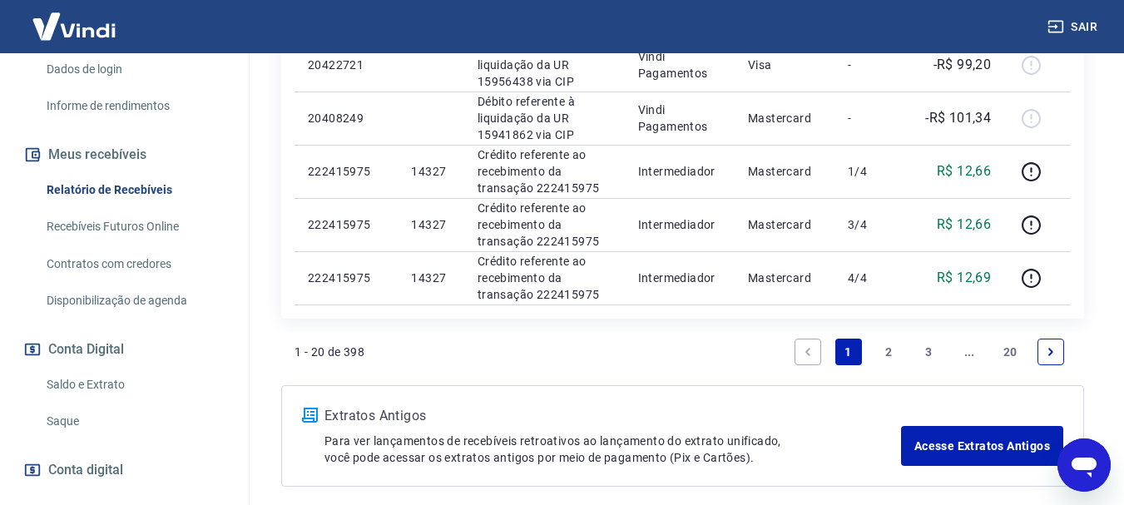
scroll to position [1379, 0]
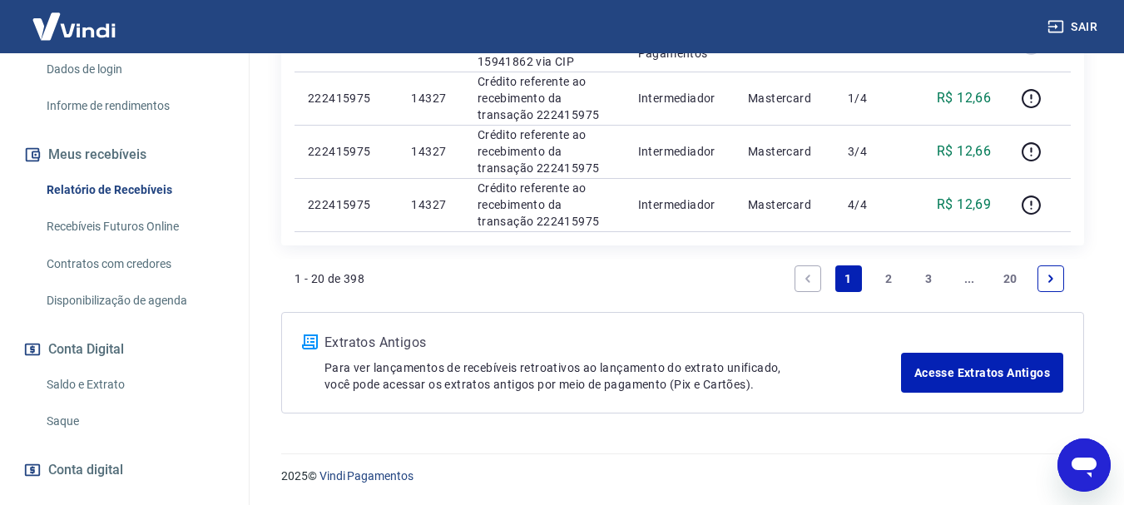
click at [924, 271] on link "3" at bounding box center [929, 278] width 27 height 27
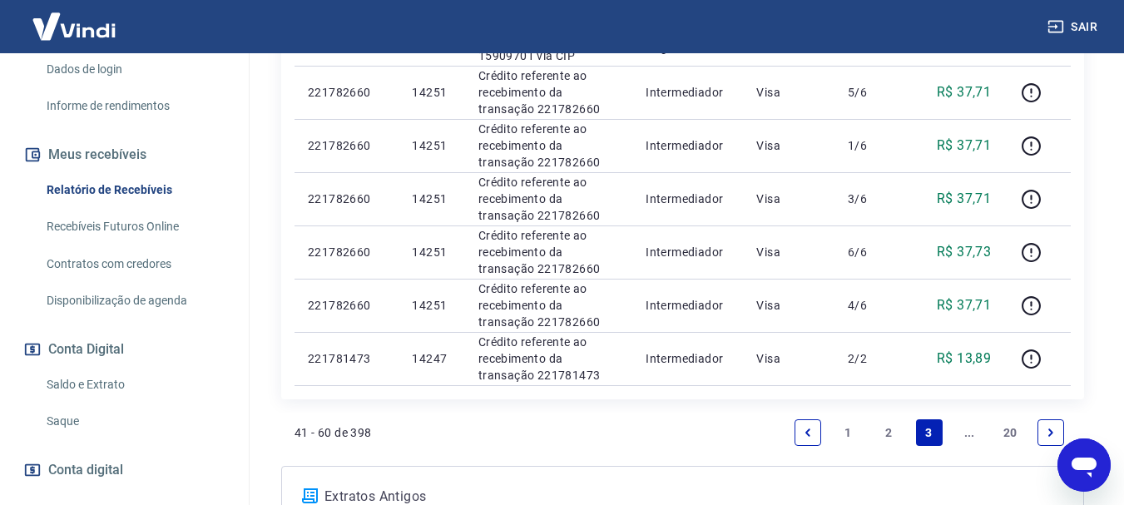
scroll to position [1266, 0]
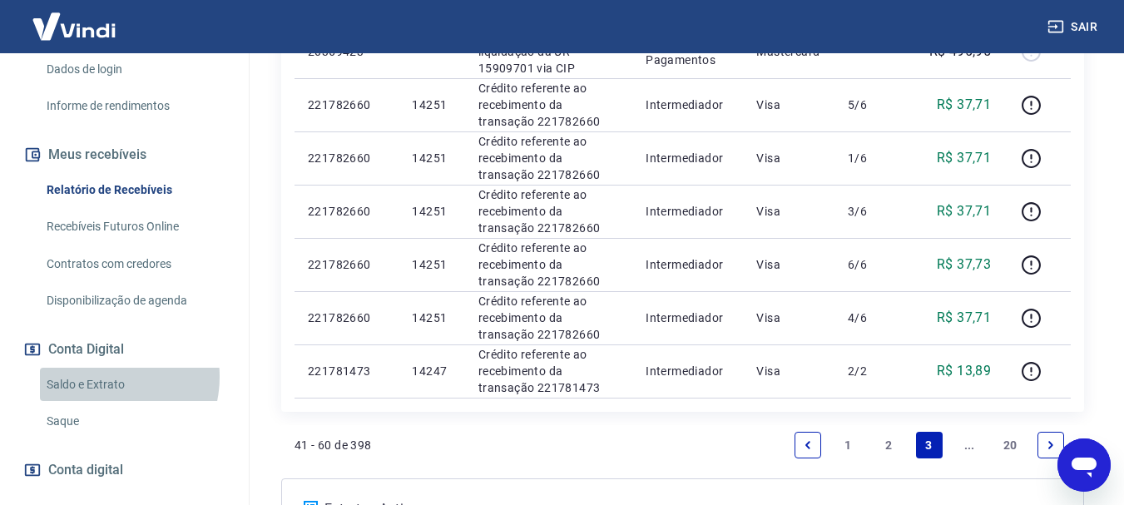
click at [100, 376] on link "Saldo e Extrato" at bounding box center [134, 385] width 189 height 34
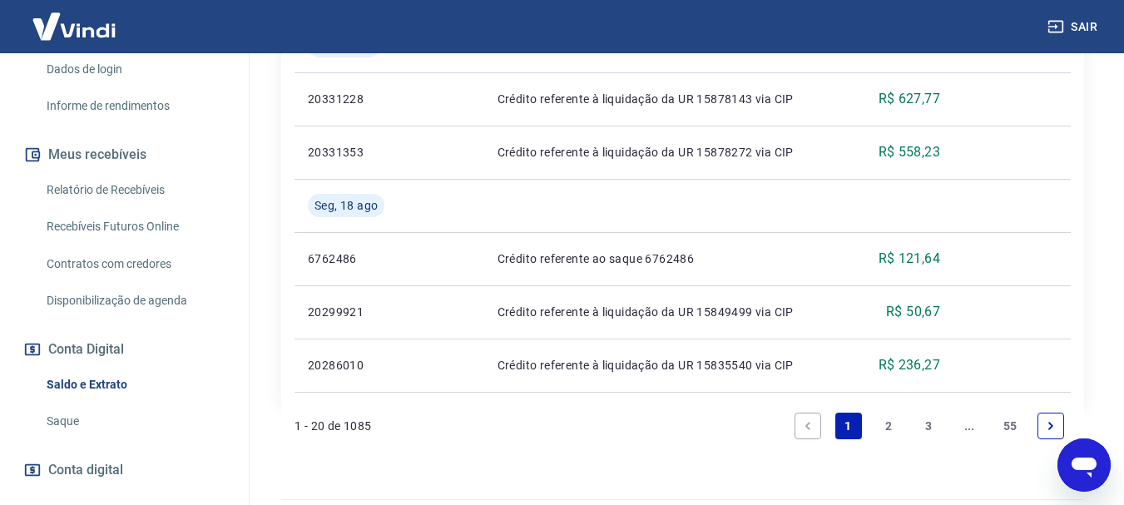
scroll to position [1544, 0]
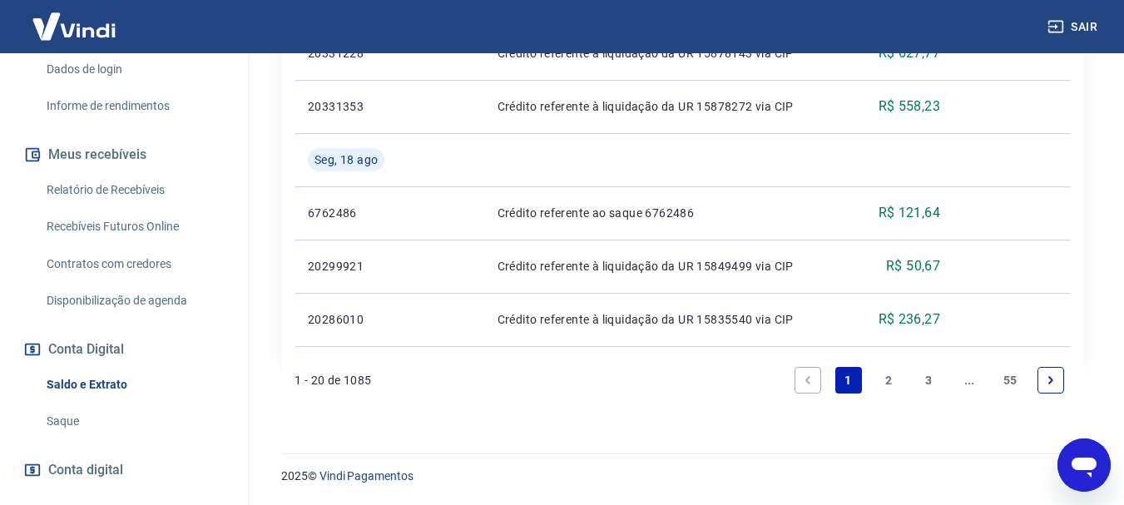
click at [889, 374] on link "2" at bounding box center [888, 380] width 27 height 27
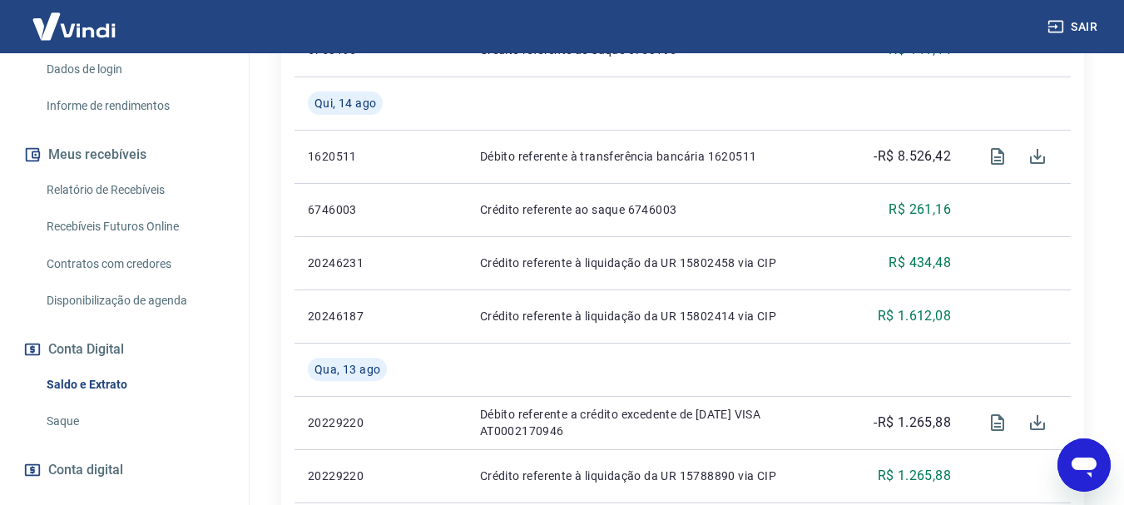
scroll to position [999, 0]
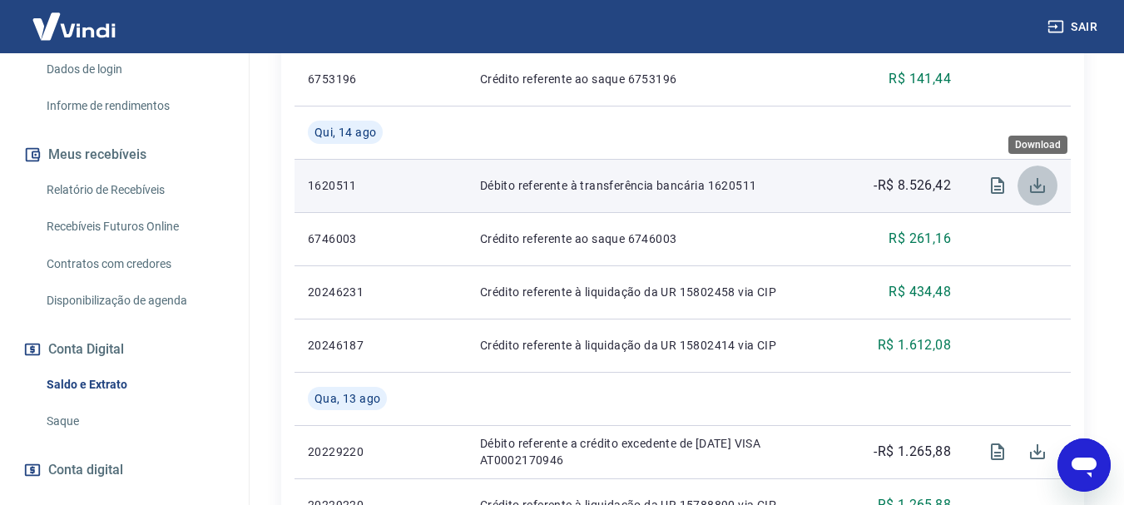
click at [1043, 185] on icon "Download" at bounding box center [1038, 186] width 20 height 20
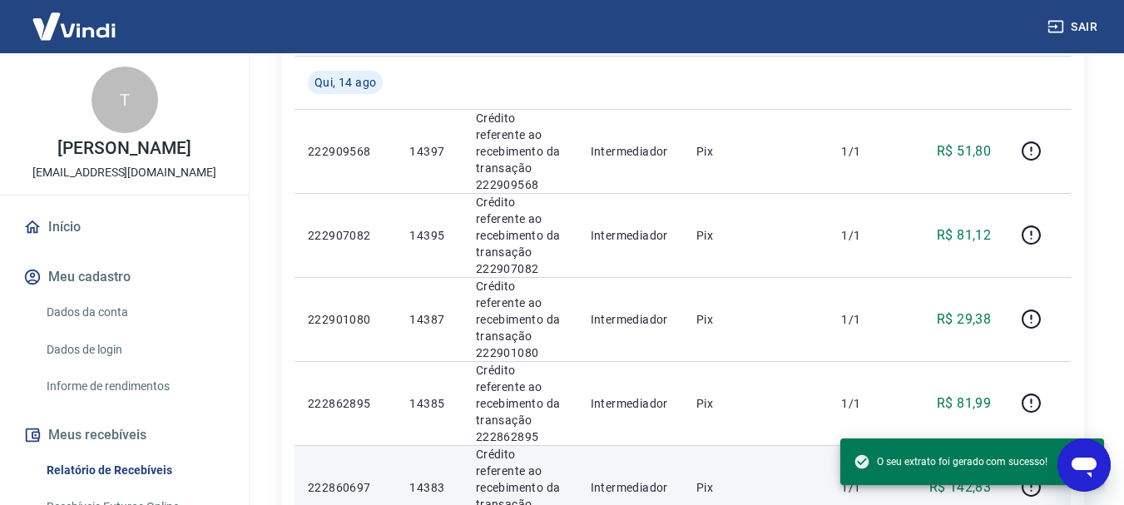
scroll to position [203, 0]
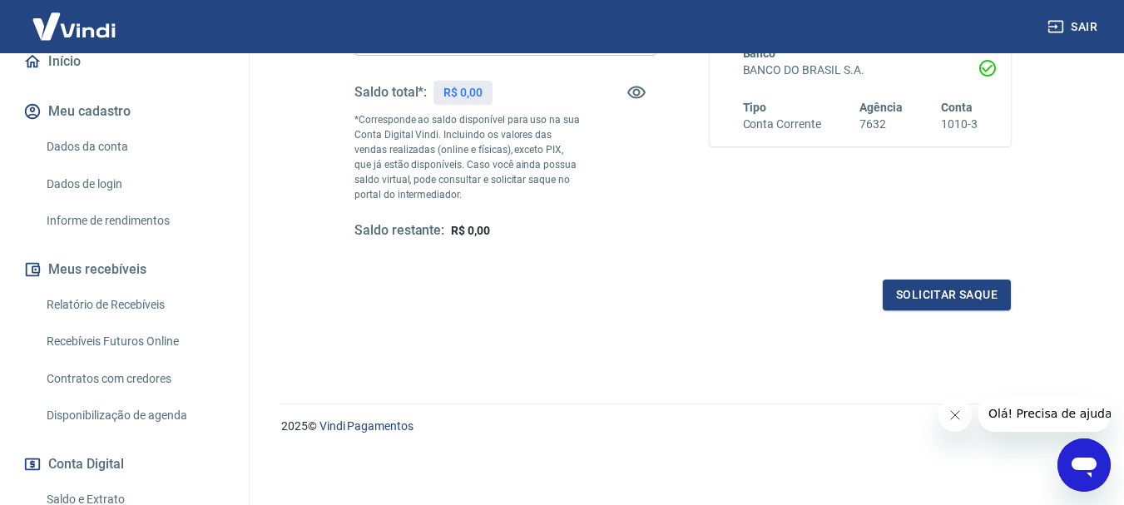
scroll to position [166, 0]
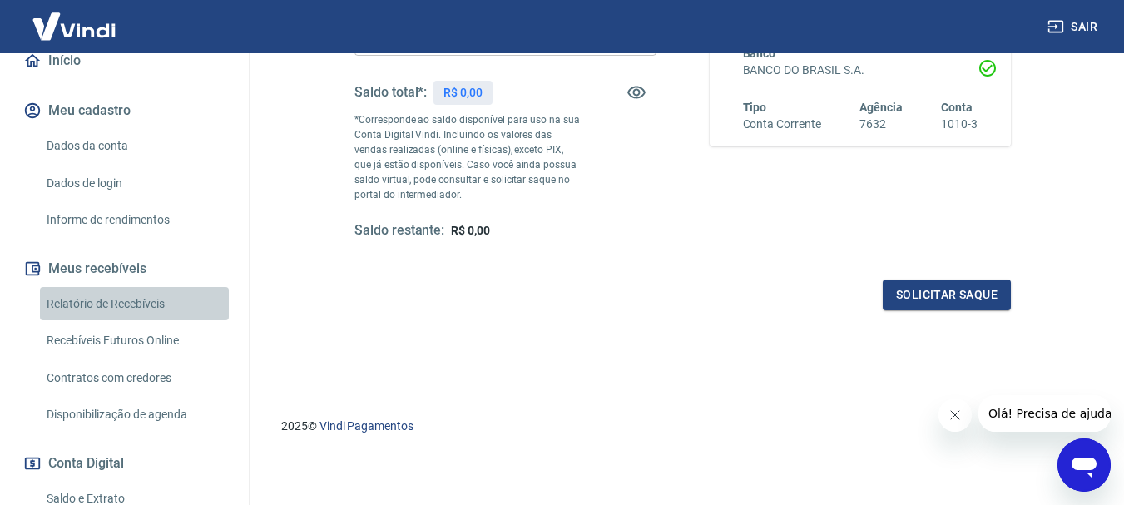
click at [156, 318] on link "Relatório de Recebíveis" at bounding box center [134, 304] width 189 height 34
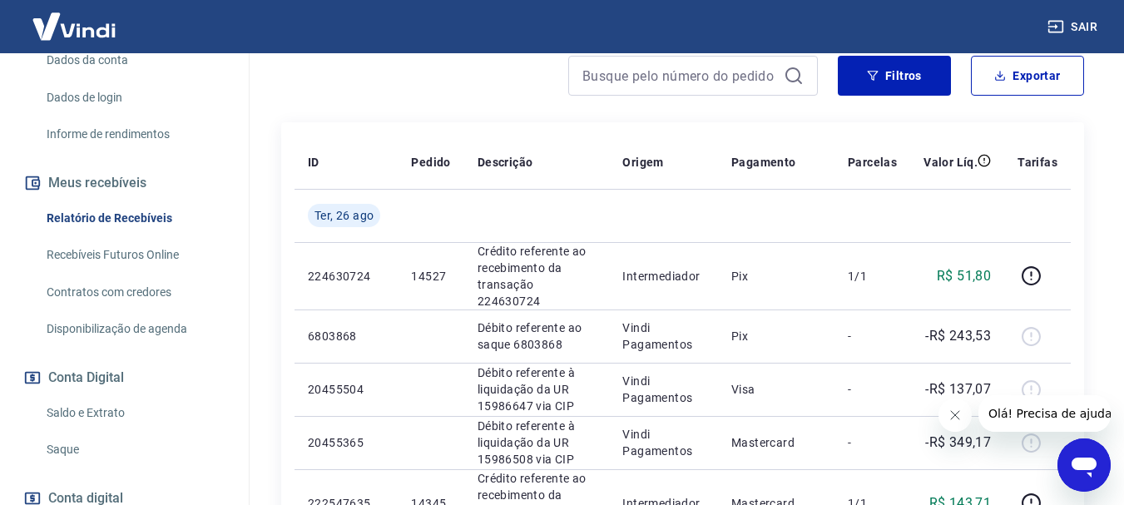
scroll to position [381, 0]
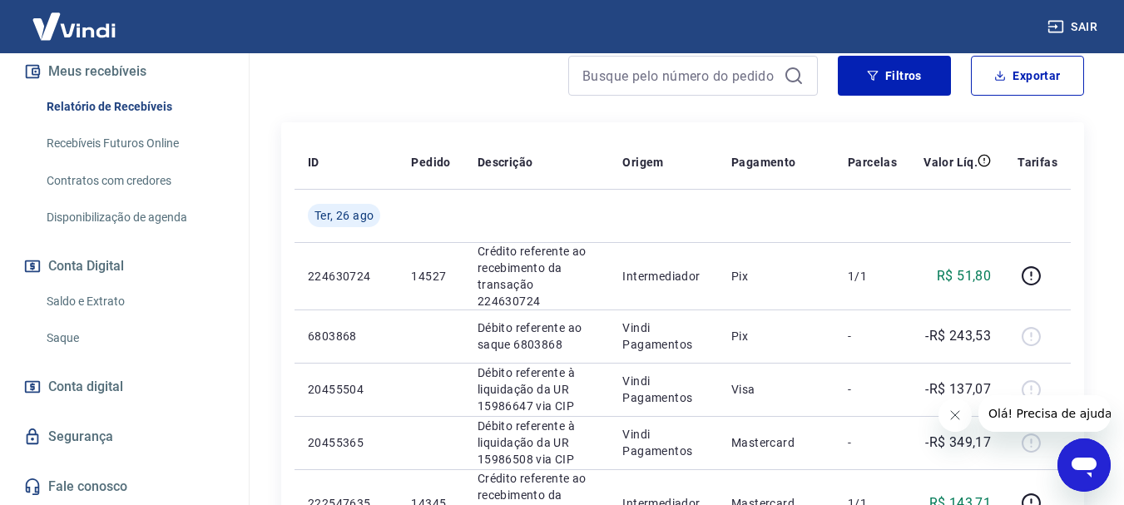
click at [109, 341] on link "Saque" at bounding box center [134, 338] width 189 height 34
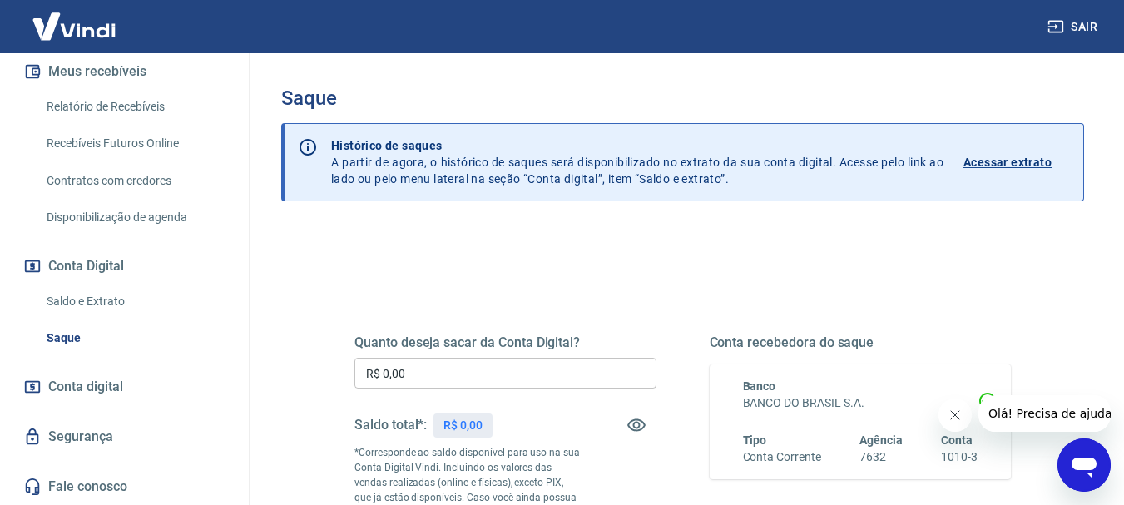
click at [1018, 161] on p "Acessar extrato" at bounding box center [1008, 162] width 88 height 17
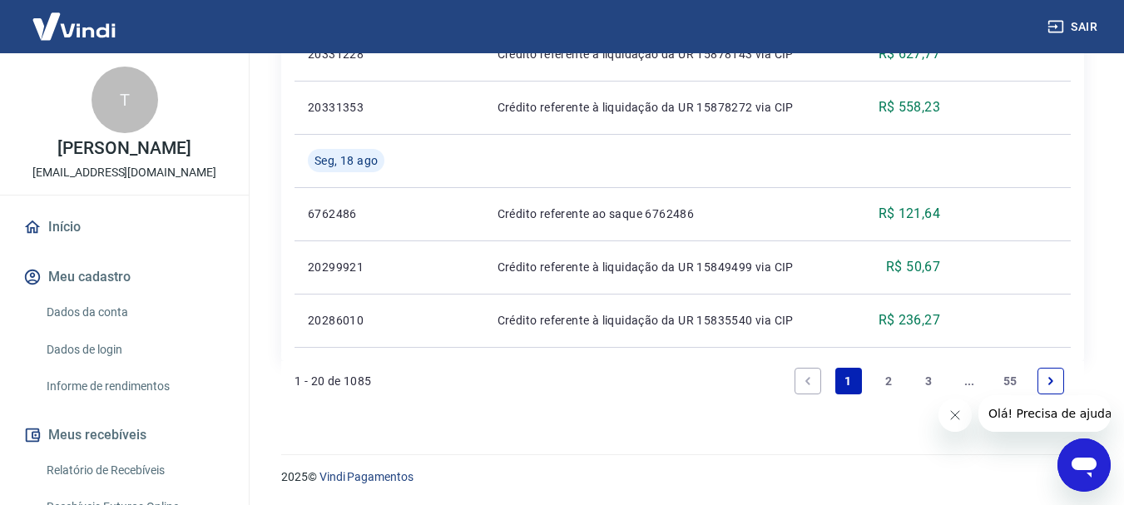
scroll to position [1610, 0]
click at [928, 378] on link "3" at bounding box center [929, 380] width 27 height 27
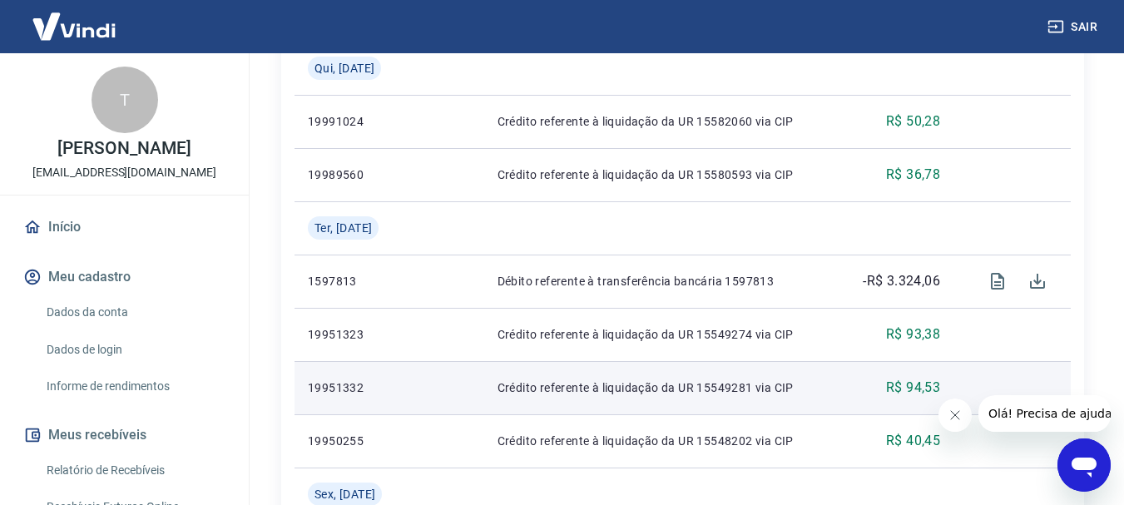
scroll to position [1354, 0]
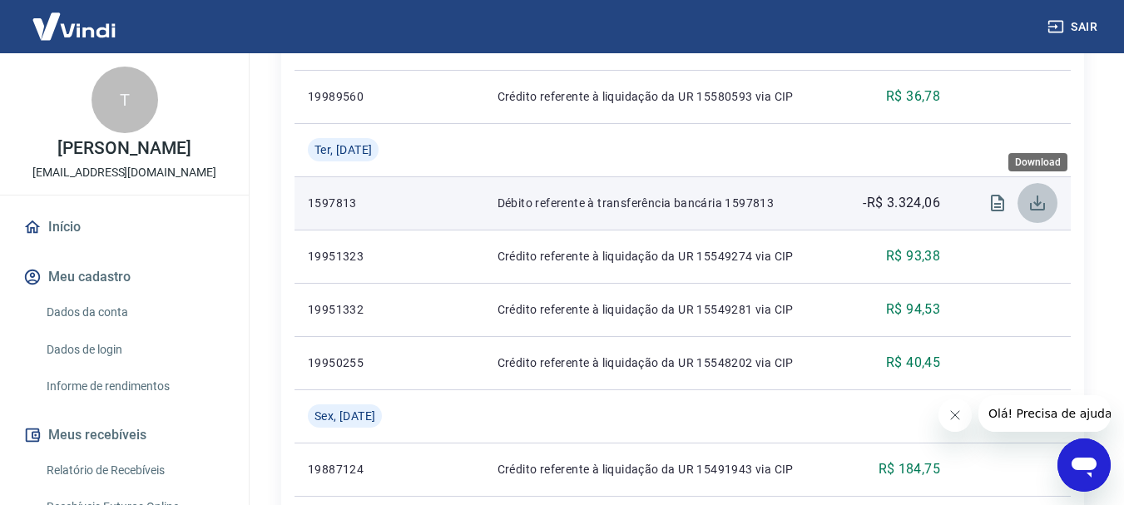
click at [1041, 205] on icon "Download" at bounding box center [1038, 203] width 20 height 20
